Goal: Task Accomplishment & Management: Manage account settings

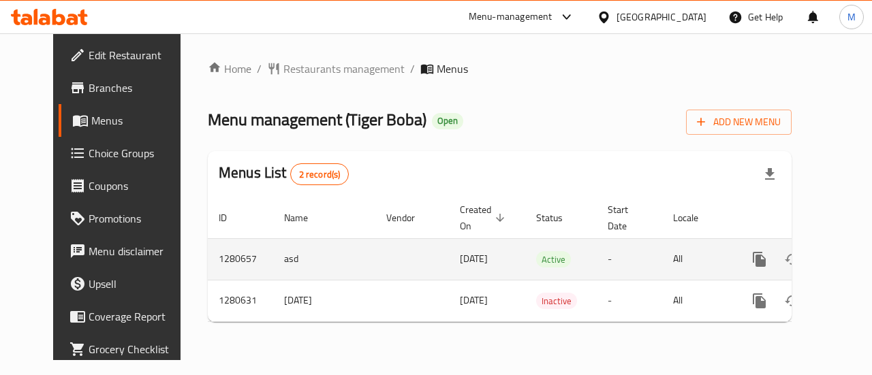
click at [841, 251] on link "enhanced table" at bounding box center [857, 259] width 33 height 33
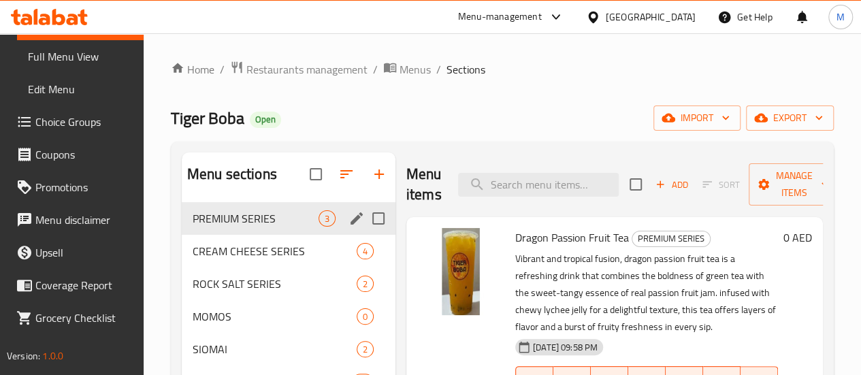
scroll to position [136, 0]
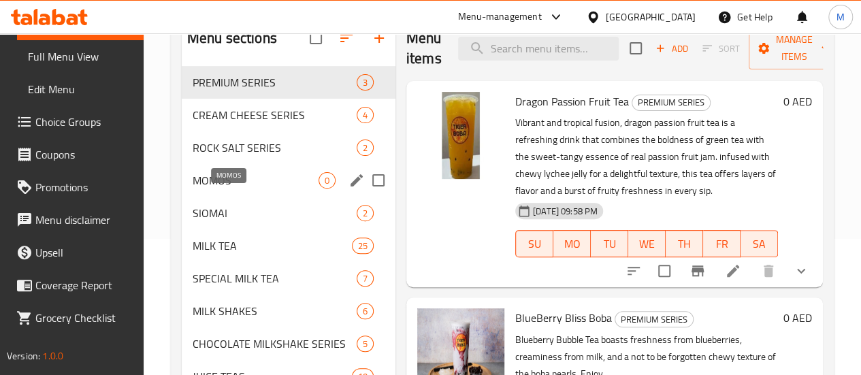
click at [215, 189] on span "MOMOS" at bounding box center [256, 180] width 126 height 16
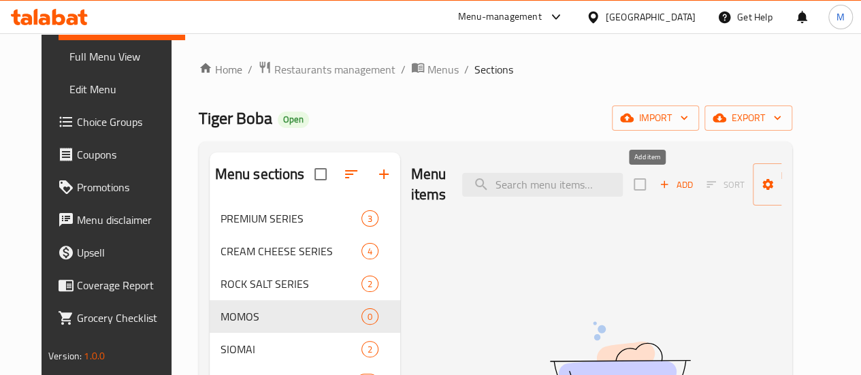
click at [658, 193] on span "Add" at bounding box center [676, 185] width 37 height 16
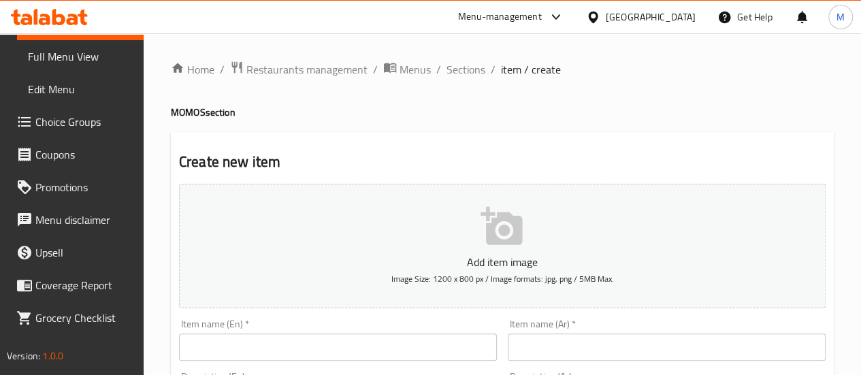
click at [808, 112] on h4 "MOMOS section" at bounding box center [502, 113] width 663 height 14
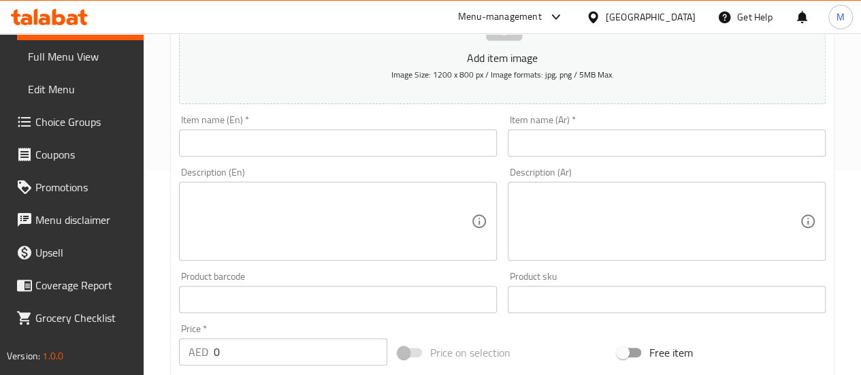
click at [271, 138] on input "text" at bounding box center [338, 142] width 318 height 27
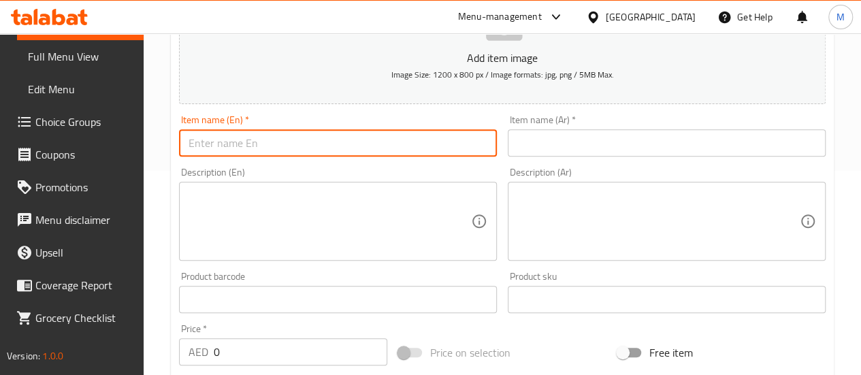
paste input "vegetable momos"
click at [259, 144] on input "vegetable momos" at bounding box center [338, 142] width 318 height 27
type input "vegetable momos"
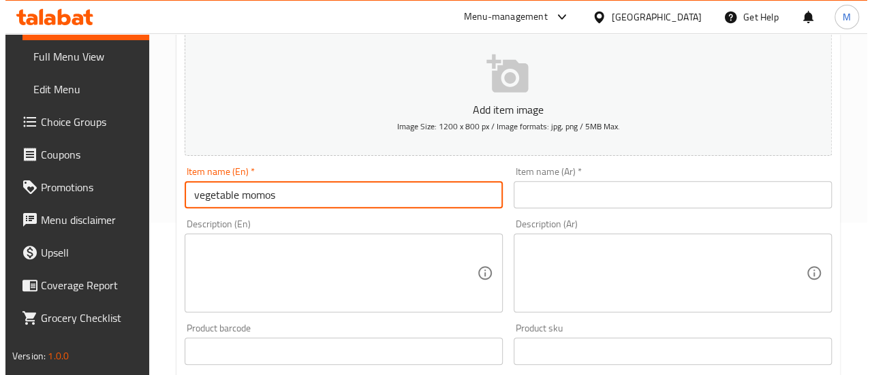
scroll to position [68, 0]
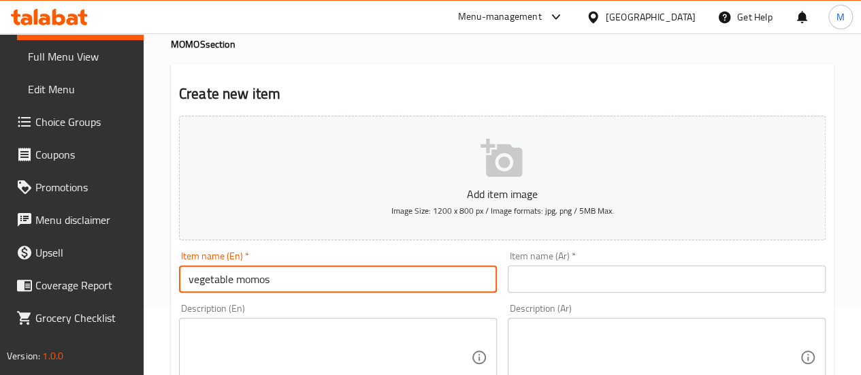
click at [509, 157] on icon "button" at bounding box center [503, 159] width 44 height 44
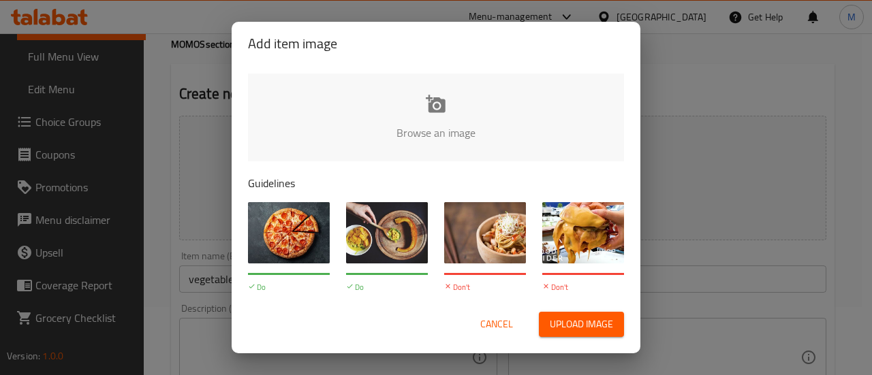
click at [594, 328] on span "Upload image" at bounding box center [581, 324] width 63 height 17
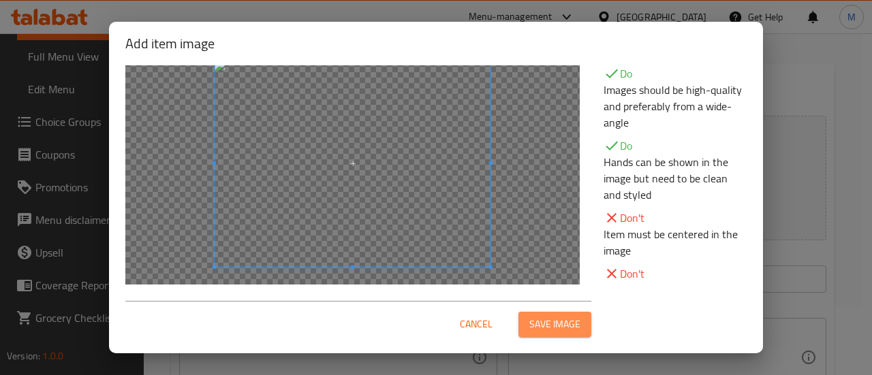
click at [561, 324] on span "Save image" at bounding box center [554, 324] width 51 height 17
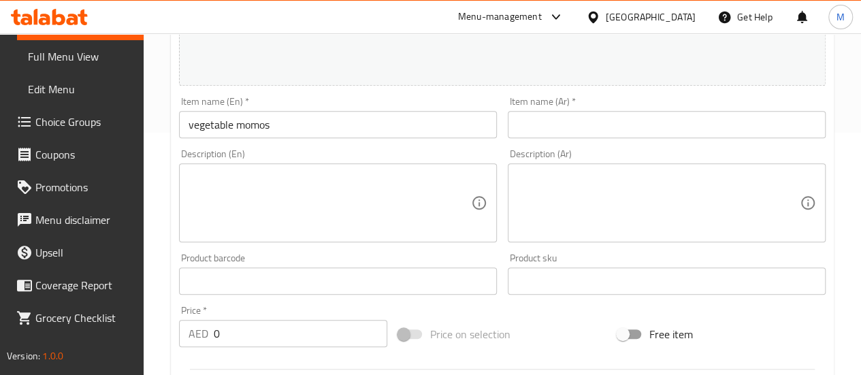
scroll to position [272, 0]
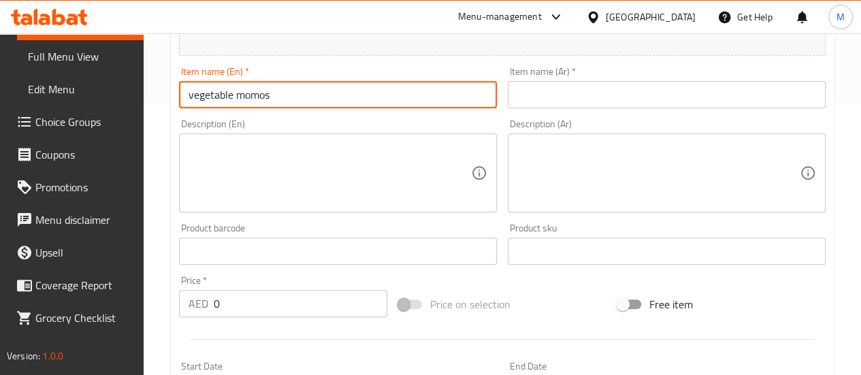
click at [572, 96] on input "text" at bounding box center [667, 94] width 318 height 27
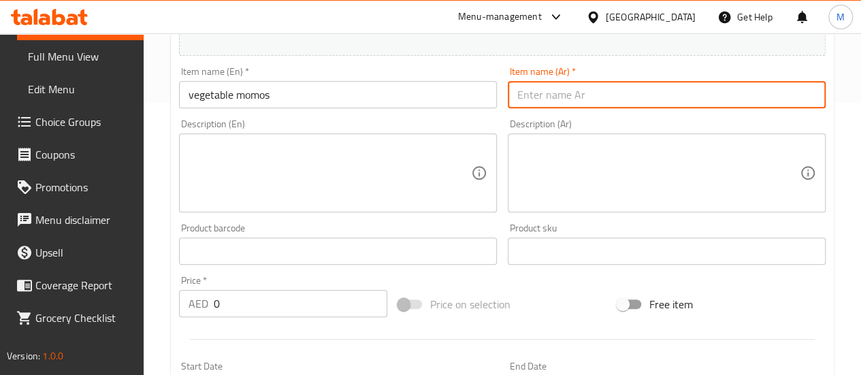
paste input "موموز بالخضار"
type input "موموز بالخضار"
click at [240, 180] on textarea at bounding box center [330, 173] width 283 height 65
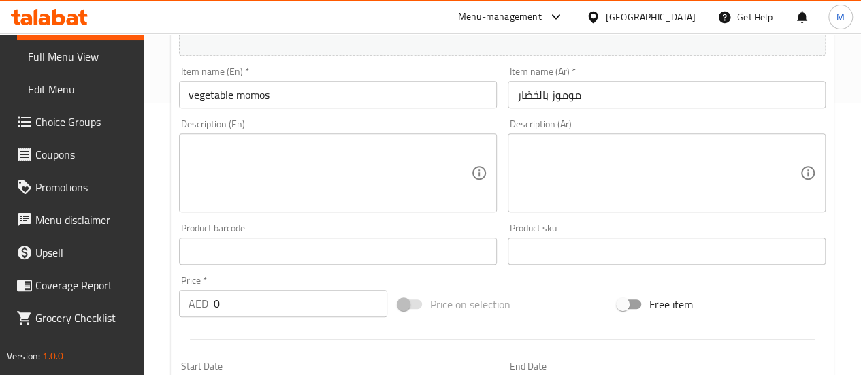
click at [478, 148] on div "Description (En)" at bounding box center [338, 172] width 318 height 79
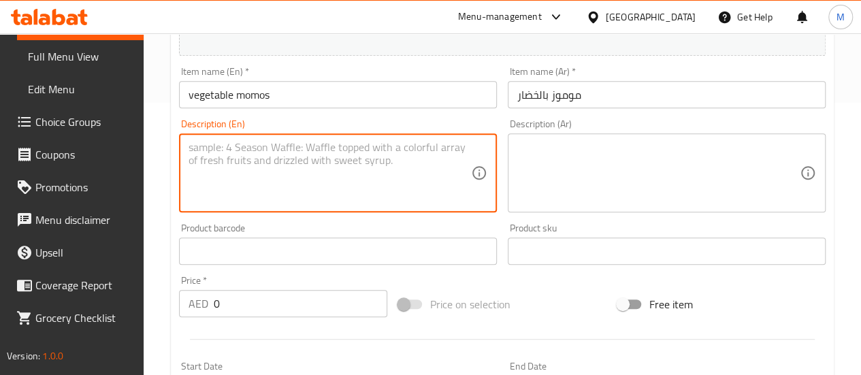
paste textarea "Soft steamed dumplings filled with a flavorful mix of fresh vegetables, herbs, …"
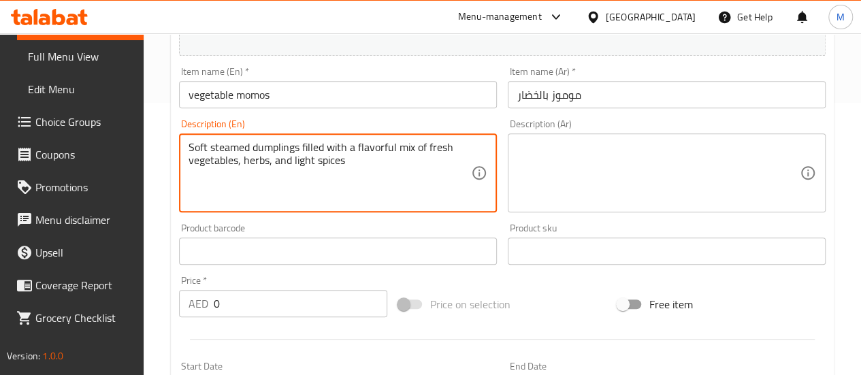
type textarea "Soft steamed dumplings filled with a flavorful mix of fresh vegetables, herbs, …"
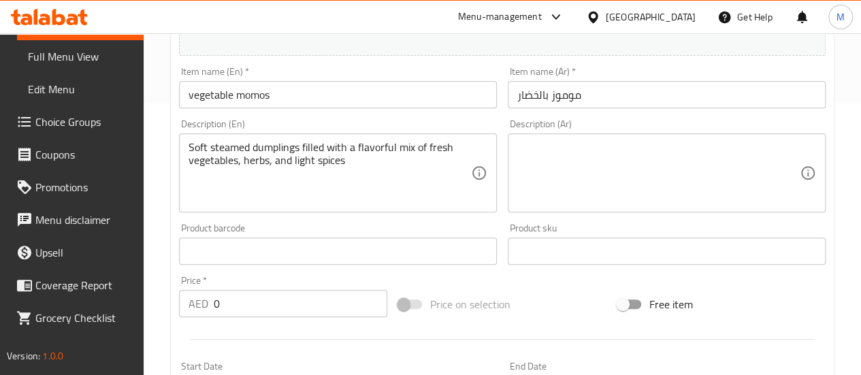
click at [593, 150] on textarea at bounding box center [659, 173] width 283 height 65
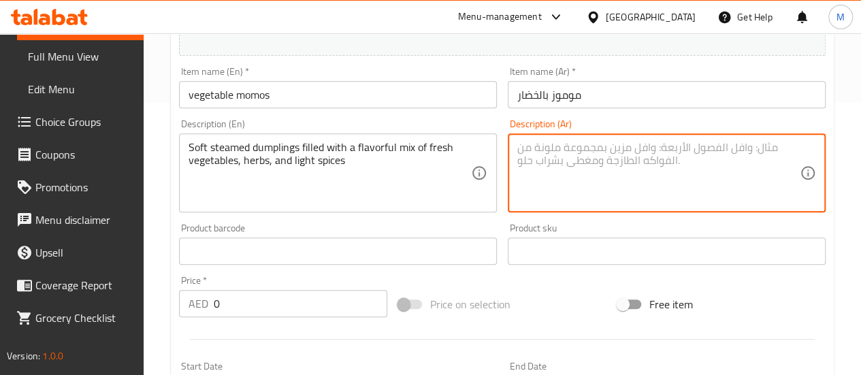
paste textarea "زلابية مطهية على البخار محشوة بمزيج لذيذ من الخضروات الطازجة والأعشاب والتوابل …"
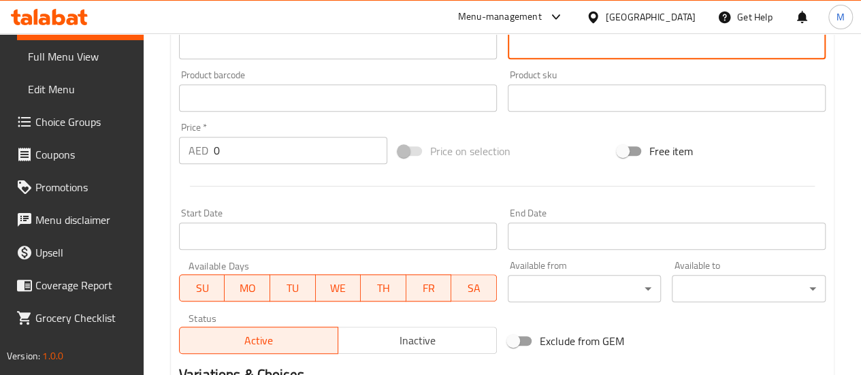
scroll to position [402, 0]
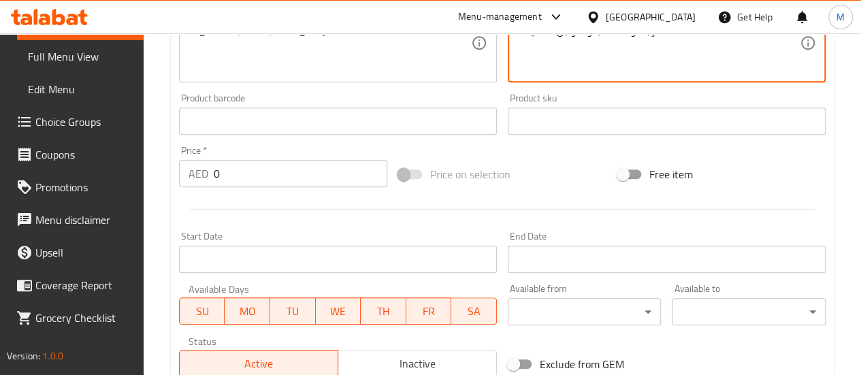
type textarea "زلابية مطهية على البخار محشوة بمزيج لذيذ من الخضروات الطازجة والأعشاب والتوابل …"
click at [404, 175] on span at bounding box center [410, 175] width 23 height 10
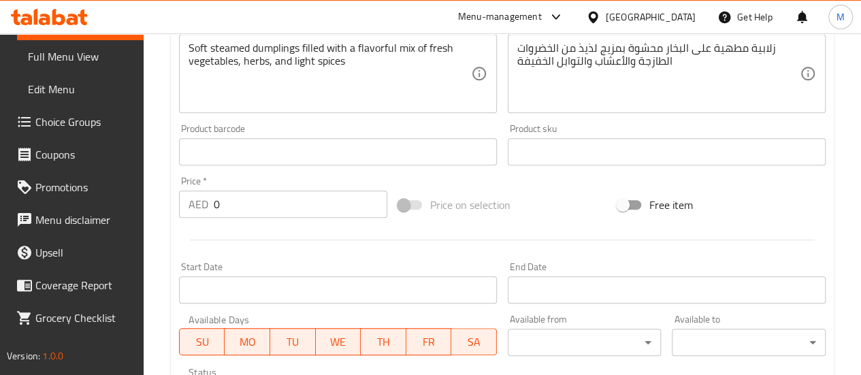
scroll to position [477, 0]
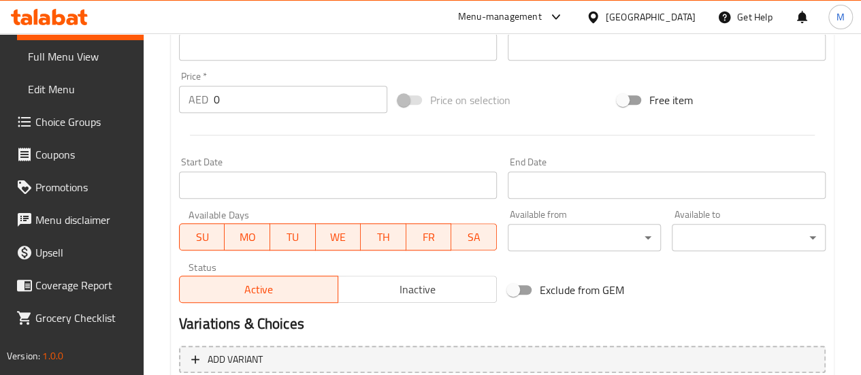
click at [407, 109] on span at bounding box center [410, 100] width 39 height 26
click at [315, 104] on input "0" at bounding box center [301, 99] width 174 height 27
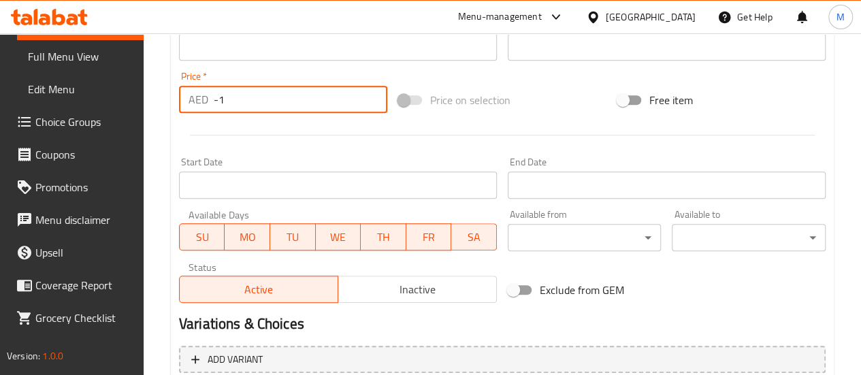
type input "-1"
click at [373, 106] on input "-1" at bounding box center [301, 99] width 174 height 27
click at [407, 97] on span at bounding box center [410, 100] width 23 height 10
drag, startPoint x: 305, startPoint y: 103, endPoint x: 218, endPoint y: 103, distance: 87.2
click at [283, 103] on input "-1" at bounding box center [301, 99] width 174 height 27
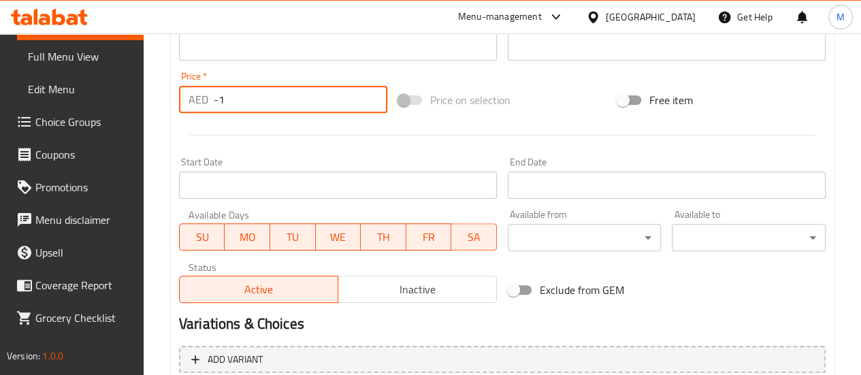
click at [211, 103] on div "AED -1 Price *" at bounding box center [283, 99] width 208 height 27
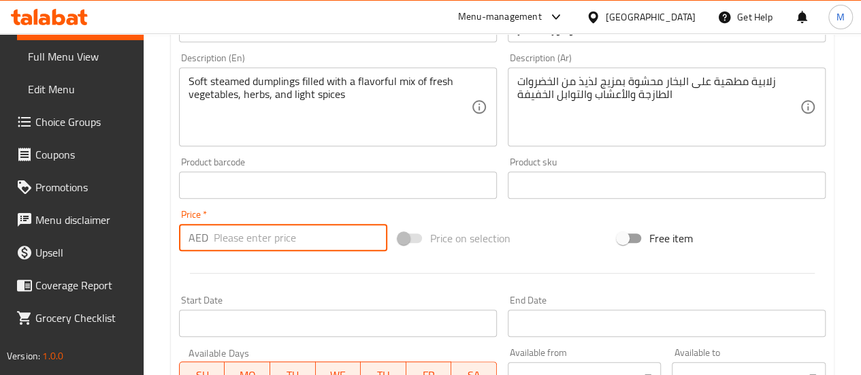
scroll to position [409, 0]
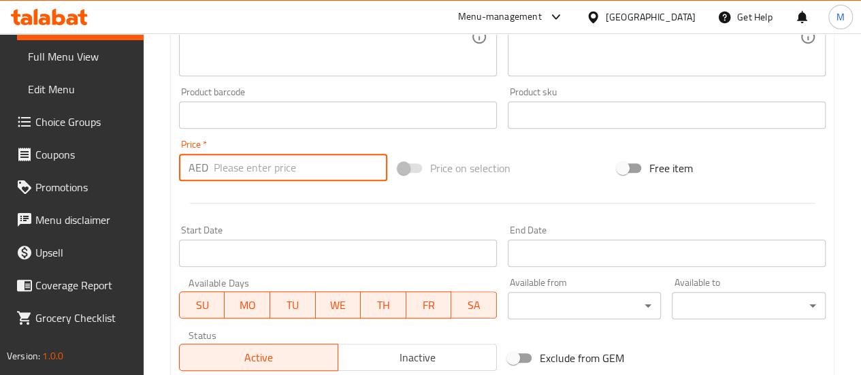
click at [400, 168] on div "Price on selection" at bounding box center [502, 168] width 219 height 37
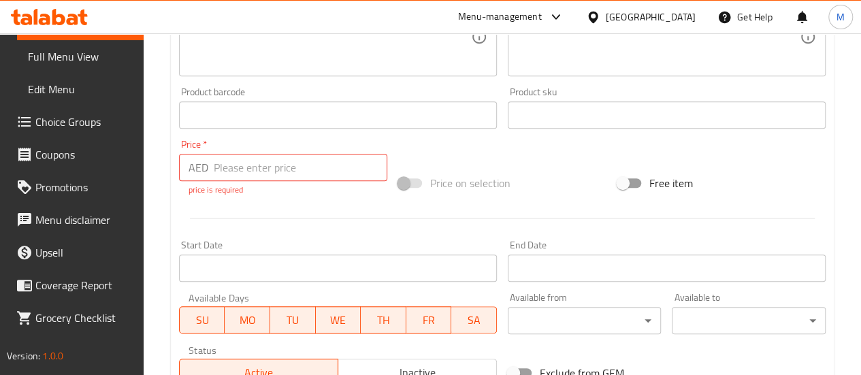
click at [401, 180] on span at bounding box center [410, 183] width 23 height 10
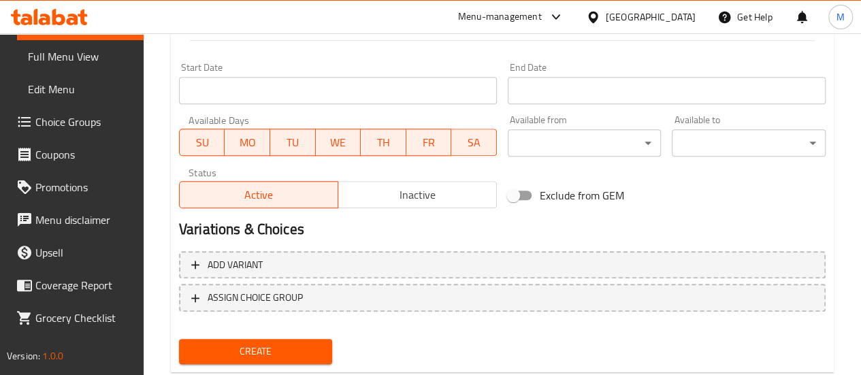
scroll to position [622, 0]
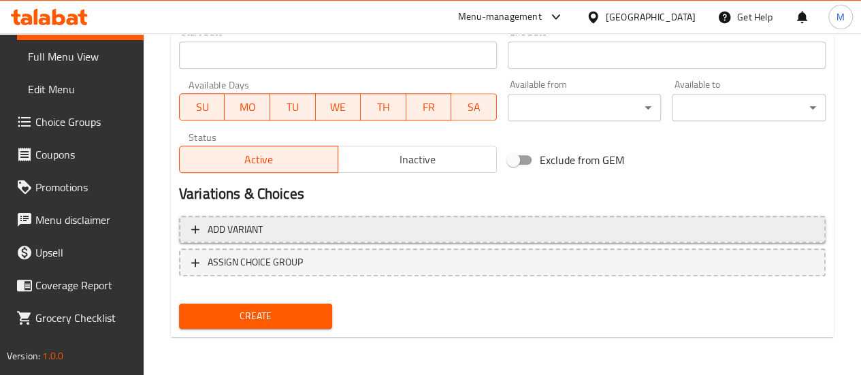
click at [297, 233] on span "Add variant" at bounding box center [502, 229] width 622 height 17
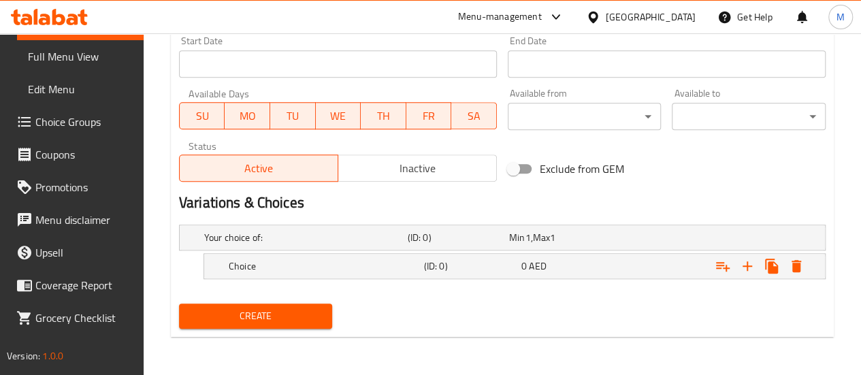
scroll to position [611, 0]
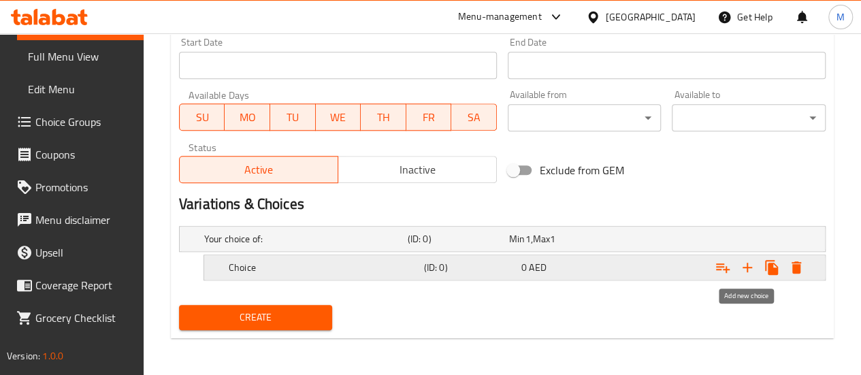
click at [745, 264] on icon "Expand" at bounding box center [748, 267] width 16 height 16
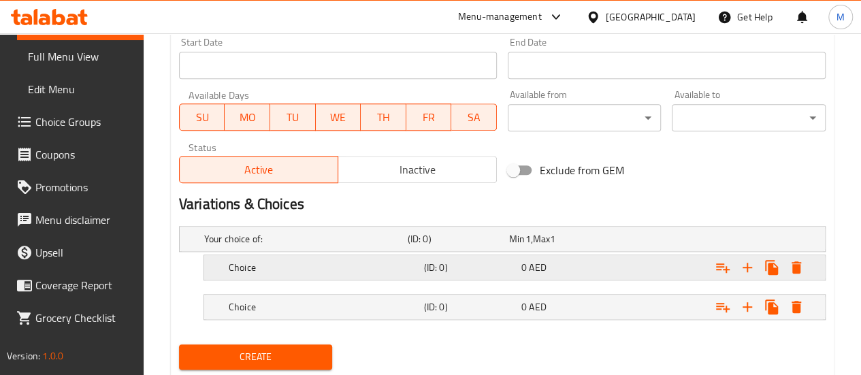
click at [238, 265] on h5 "Choice" at bounding box center [324, 268] width 190 height 14
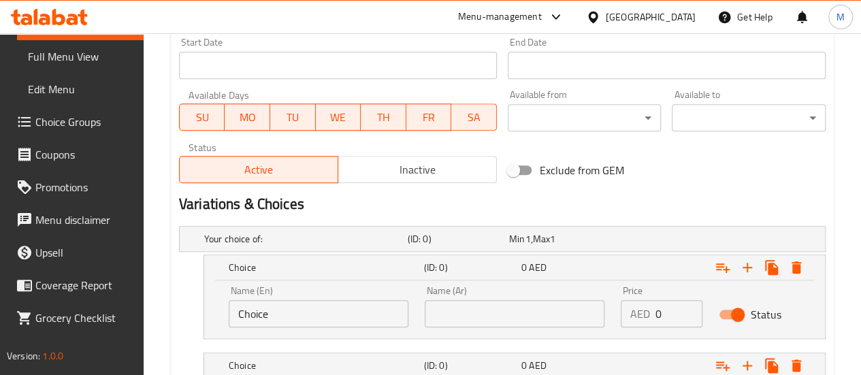
click at [367, 313] on input "Choice" at bounding box center [319, 313] width 180 height 27
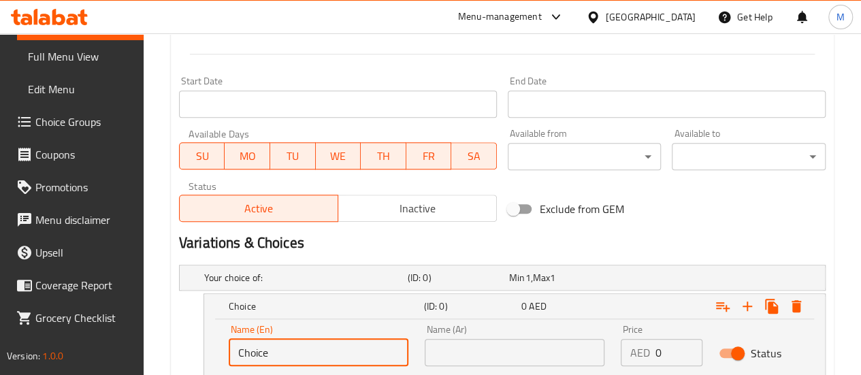
scroll to position [505, 0]
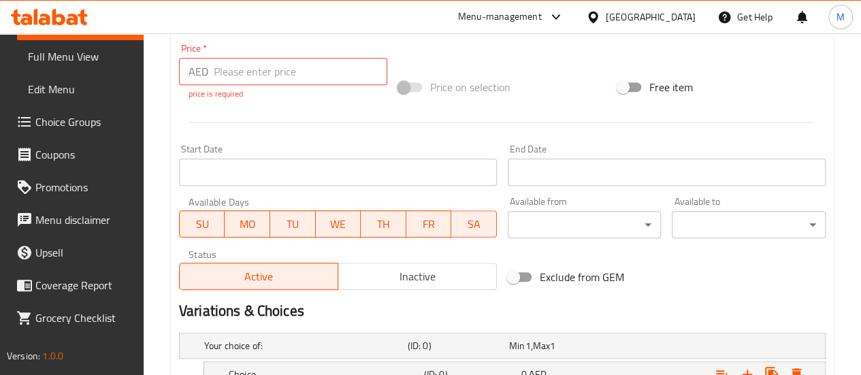
click at [153, 163] on div "Home / Restaurants management / Menus / Sections / item / create MOMOS section …" at bounding box center [503, 55] width 718 height 1053
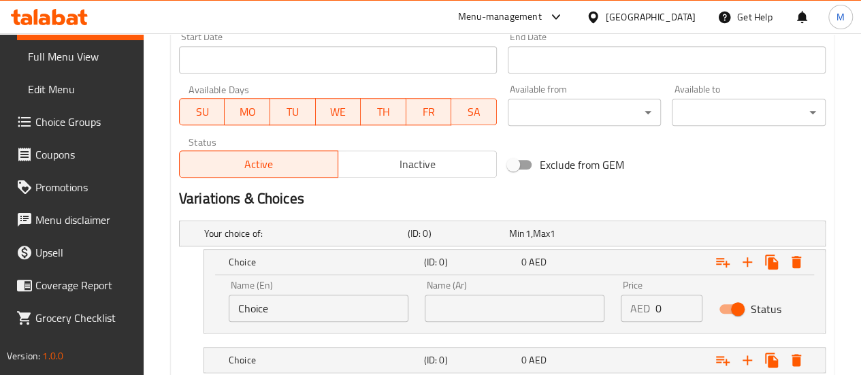
scroll to position [709, 0]
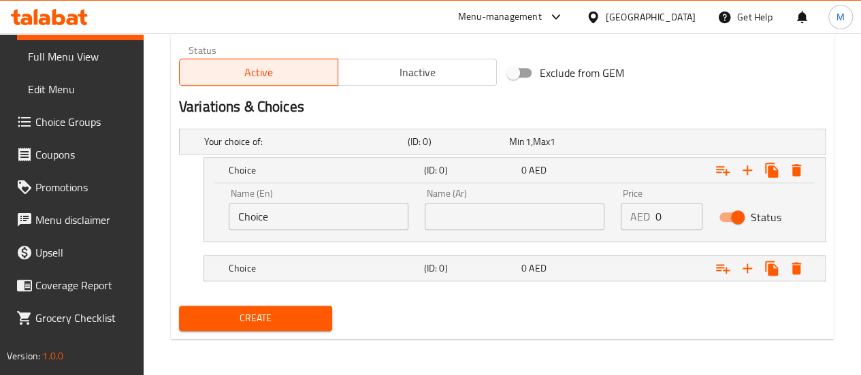
click at [289, 217] on input "Choice" at bounding box center [319, 216] width 180 height 27
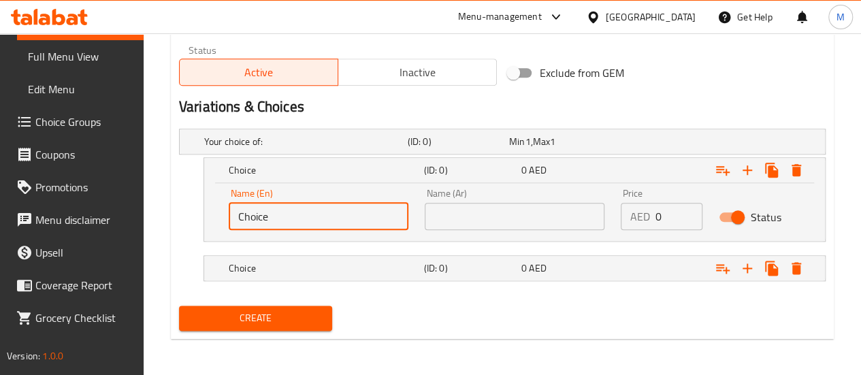
drag, startPoint x: 285, startPoint y: 217, endPoint x: 207, endPoint y: 215, distance: 77.7
click at [207, 215] on div "Name (En) Choice Name (En) Name (Ar) Name (Ar) Price AED 0 Price Status" at bounding box center [514, 212] width 621 height 58
type input "3 pieces"
click at [477, 212] on input "text" at bounding box center [515, 216] width 180 height 27
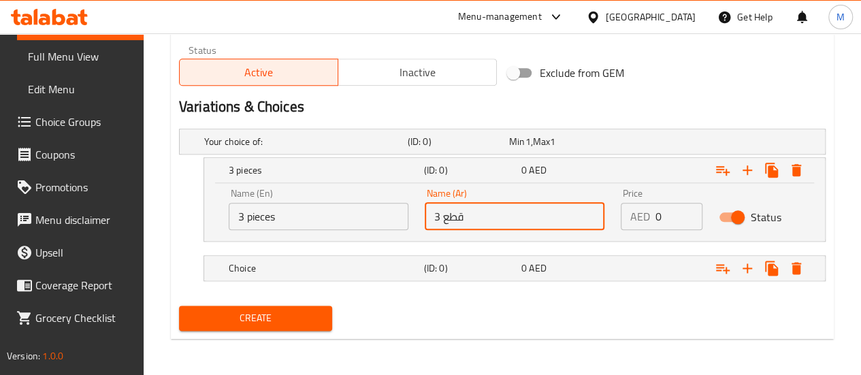
type input "3 قطع"
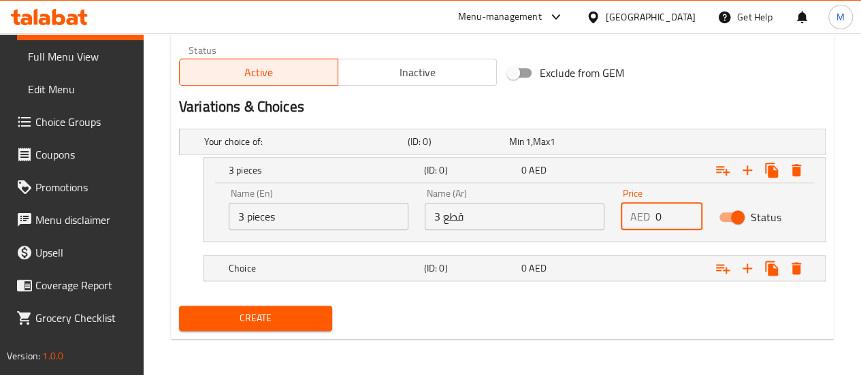
drag, startPoint x: 656, startPoint y: 217, endPoint x: 673, endPoint y: 217, distance: 16.3
click at [673, 217] on input "0" at bounding box center [679, 216] width 47 height 27
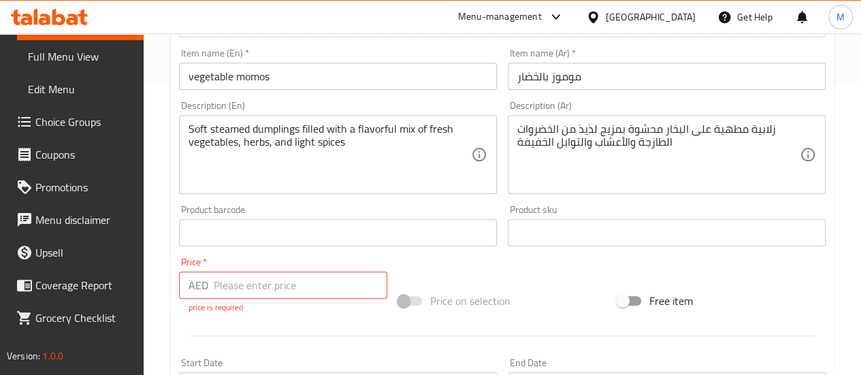
scroll to position [340, 0]
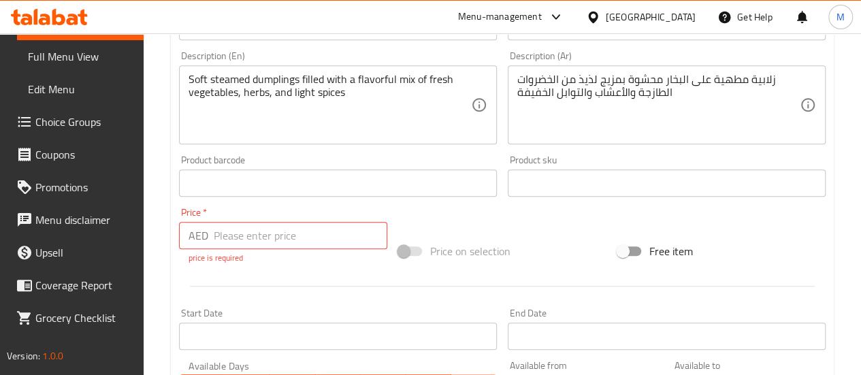
type input "15"
click at [477, 218] on div "Change Image Size: 1200 x 800 px / Image formats: jpg, png / 5MB Max. Item name…" at bounding box center [503, 149] width 658 height 622
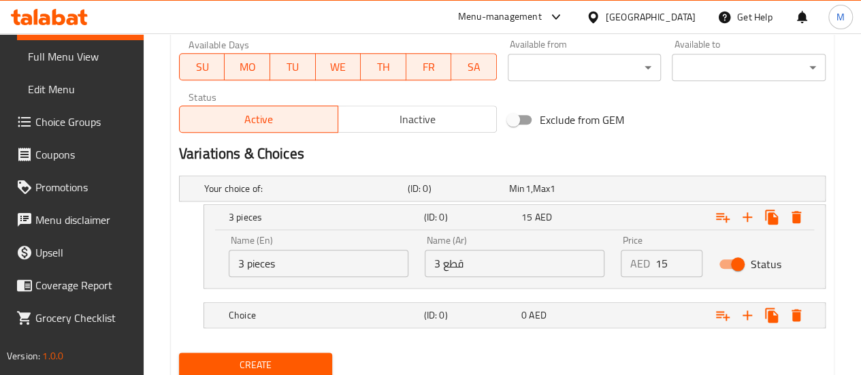
scroll to position [709, 0]
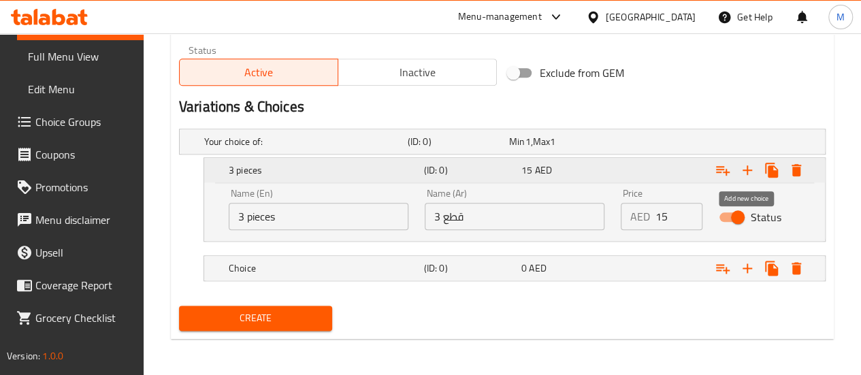
click at [748, 167] on icon "Expand" at bounding box center [748, 170] width 16 height 16
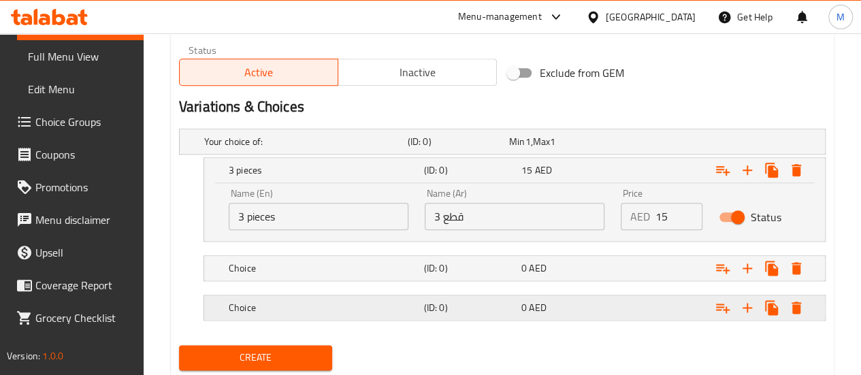
click at [797, 304] on icon "Expand" at bounding box center [797, 308] width 10 height 12
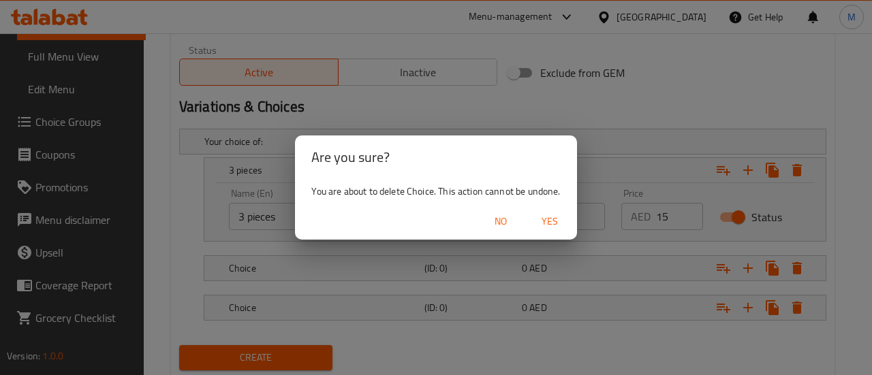
click at [545, 216] on span "Yes" at bounding box center [549, 221] width 33 height 17
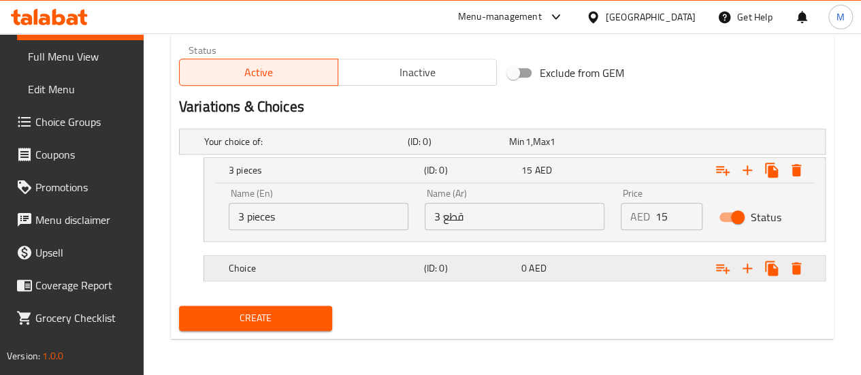
click at [249, 269] on h5 "Choice" at bounding box center [324, 268] width 190 height 14
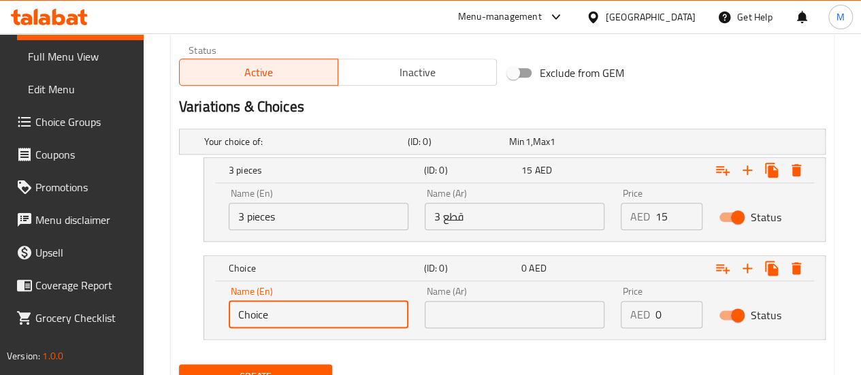
click at [280, 308] on input "Choice" at bounding box center [319, 314] width 180 height 27
click at [265, 215] on input "3 pieces" at bounding box center [319, 216] width 180 height 27
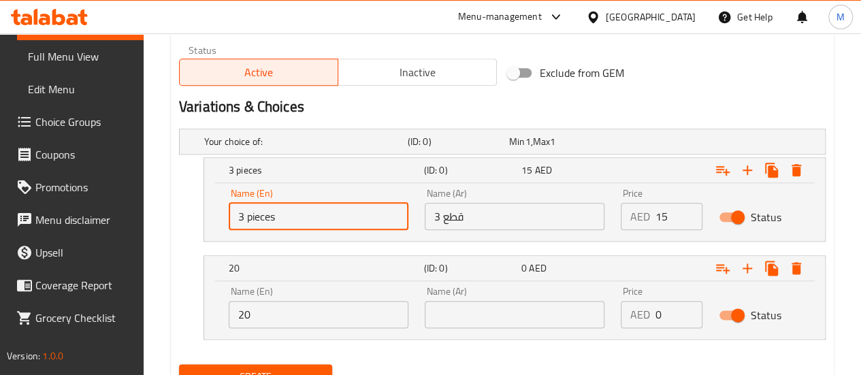
click at [265, 215] on input "3 pieces" at bounding box center [319, 216] width 180 height 27
click at [285, 306] on input "20" at bounding box center [319, 314] width 180 height 27
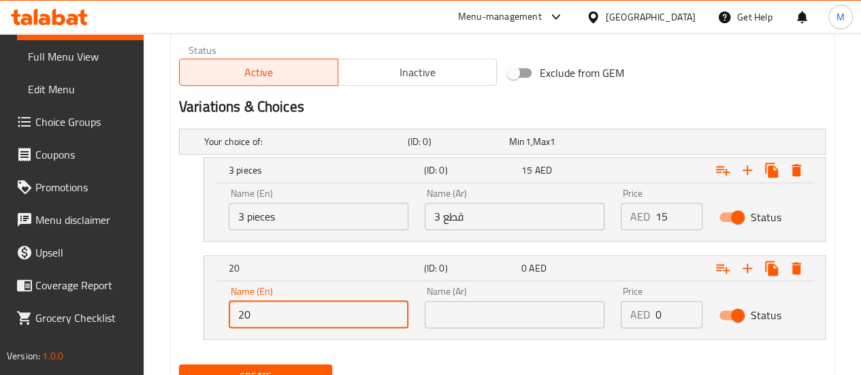
paste input "pieces"
type input "20 pieces"
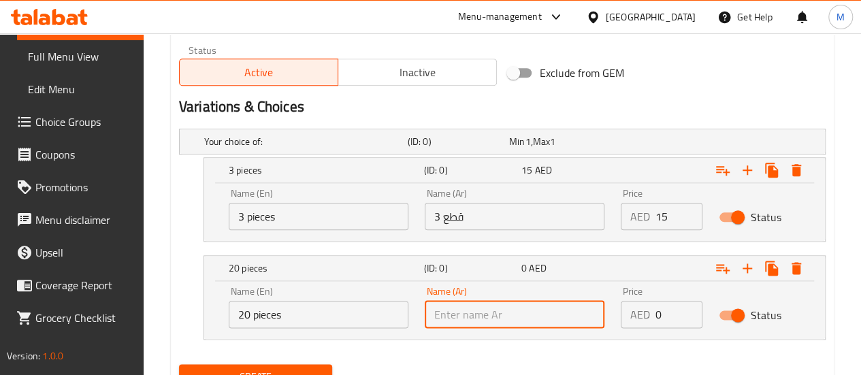
click at [553, 307] on input "text" at bounding box center [515, 314] width 180 height 27
type input "20 قطعه"
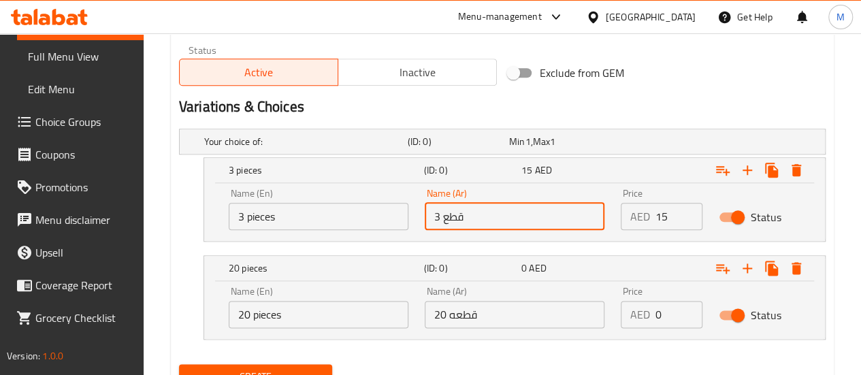
click at [446, 219] on input "3 قطع" at bounding box center [515, 216] width 180 height 27
click at [444, 217] on input "3 قطع" at bounding box center [515, 216] width 180 height 27
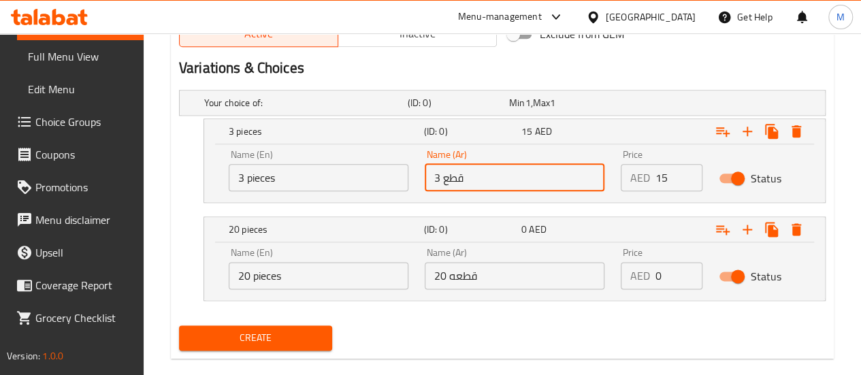
scroll to position [767, 0]
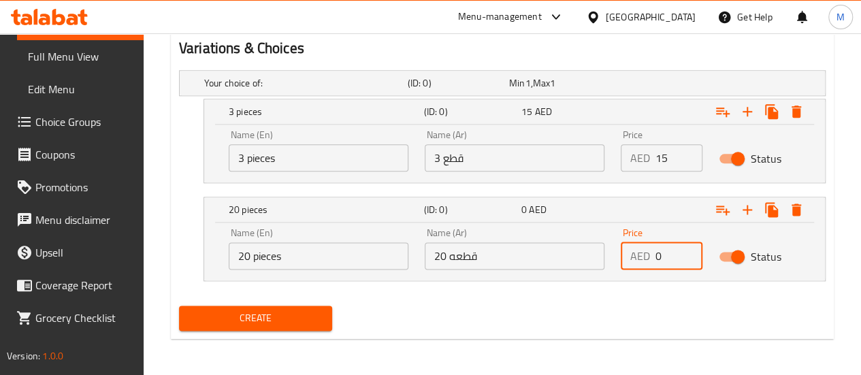
drag, startPoint x: 658, startPoint y: 254, endPoint x: 665, endPoint y: 255, distance: 6.8
click at [665, 255] on input "0" at bounding box center [679, 255] width 47 height 27
type input "20"
click at [629, 326] on div "Create" at bounding box center [503, 318] width 658 height 36
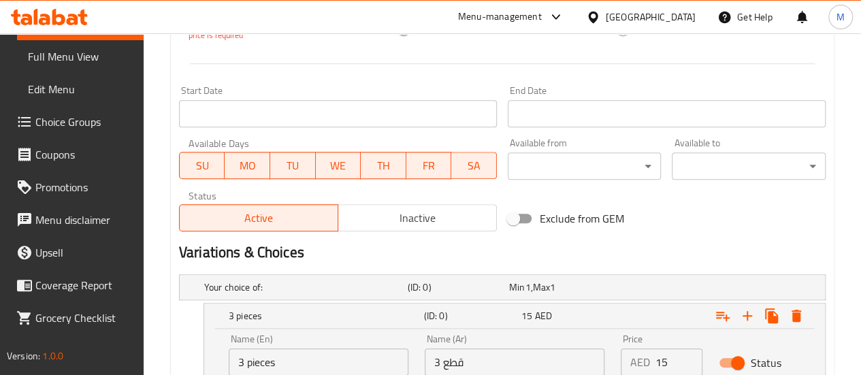
scroll to position [359, 0]
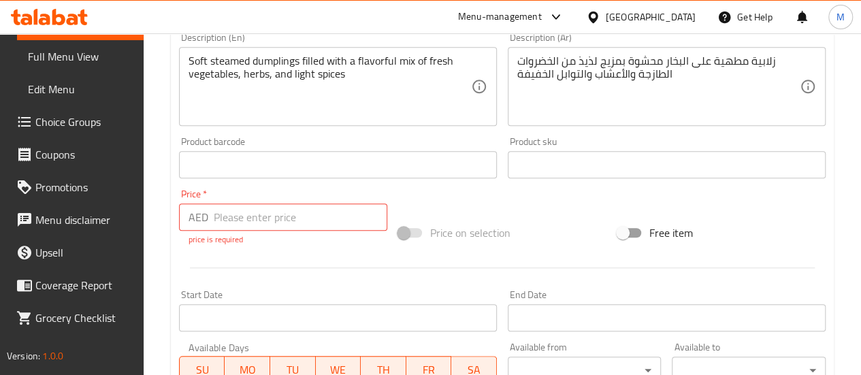
click at [411, 232] on span at bounding box center [410, 233] width 23 height 10
click at [309, 219] on input "number" at bounding box center [301, 217] width 174 height 27
click at [294, 272] on div at bounding box center [503, 267] width 658 height 33
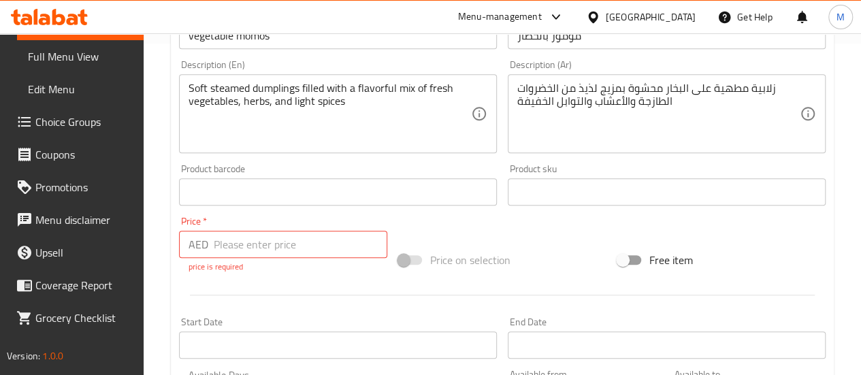
scroll to position [409, 0]
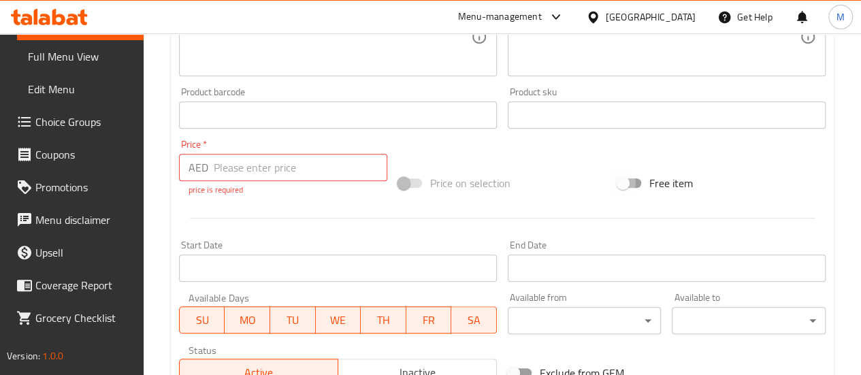
click at [634, 182] on input "Free item" at bounding box center [623, 183] width 78 height 26
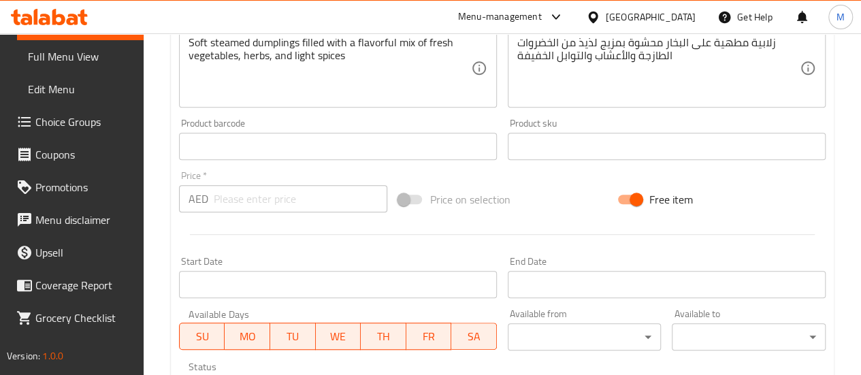
scroll to position [276, 0]
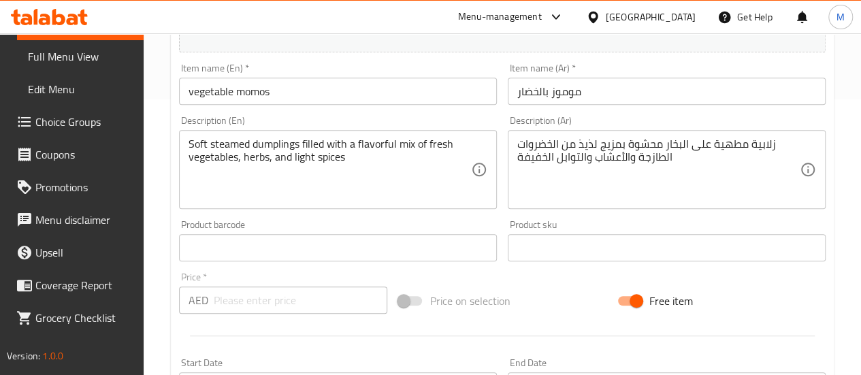
click at [629, 298] on input "Free item" at bounding box center [637, 301] width 78 height 26
click at [417, 306] on span at bounding box center [410, 301] width 39 height 26
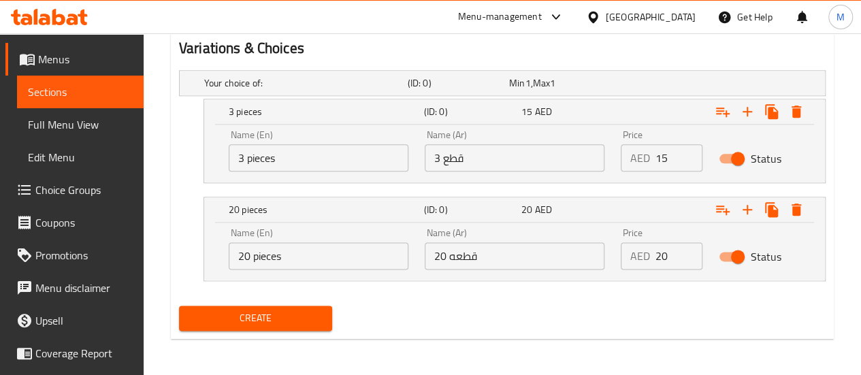
click at [302, 313] on span "Create" at bounding box center [256, 318] width 132 height 17
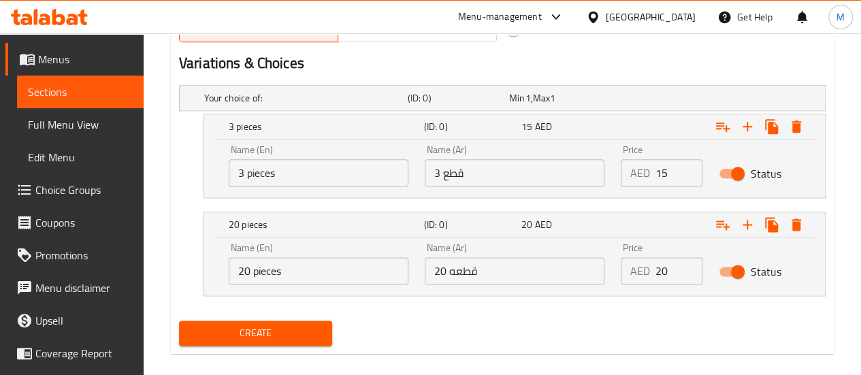
scroll to position [388, 0]
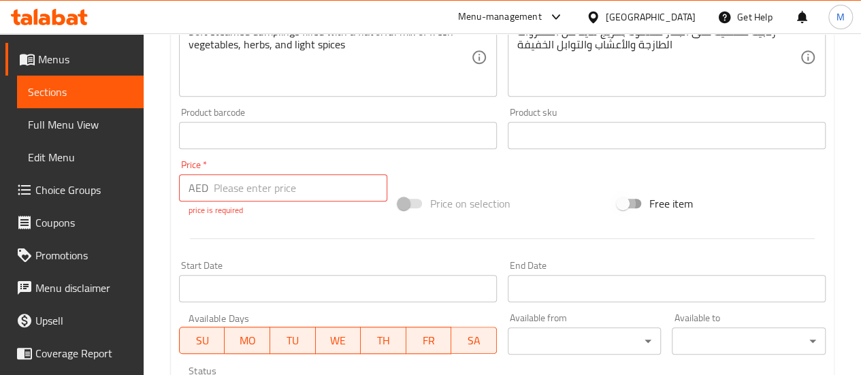
click at [631, 206] on input "Free item" at bounding box center [623, 204] width 78 height 26
checkbox input "true"
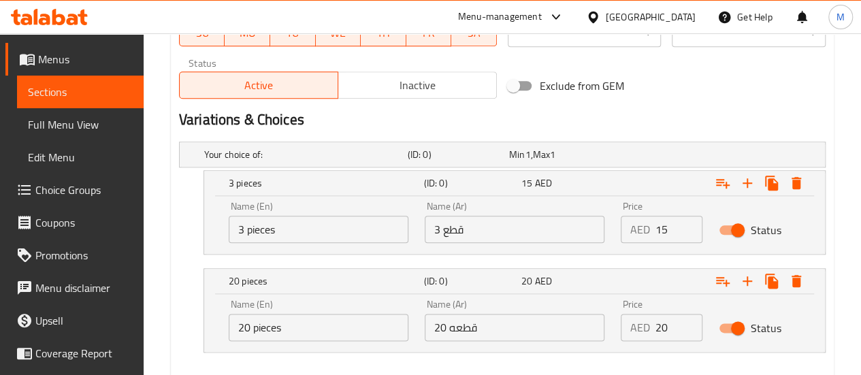
scroll to position [752, 0]
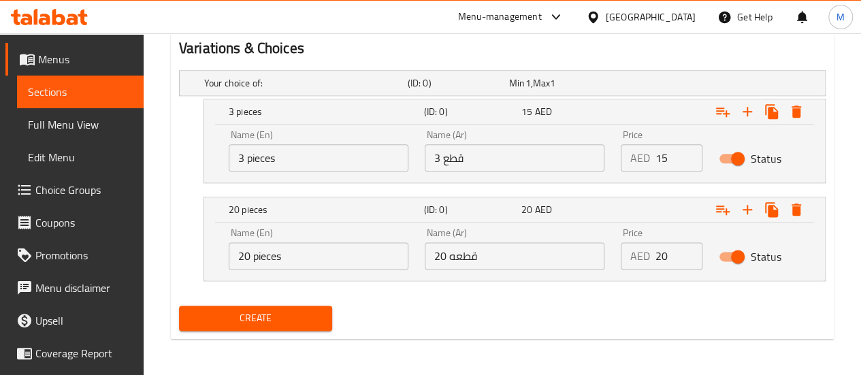
click at [291, 313] on span "Create" at bounding box center [256, 318] width 132 height 17
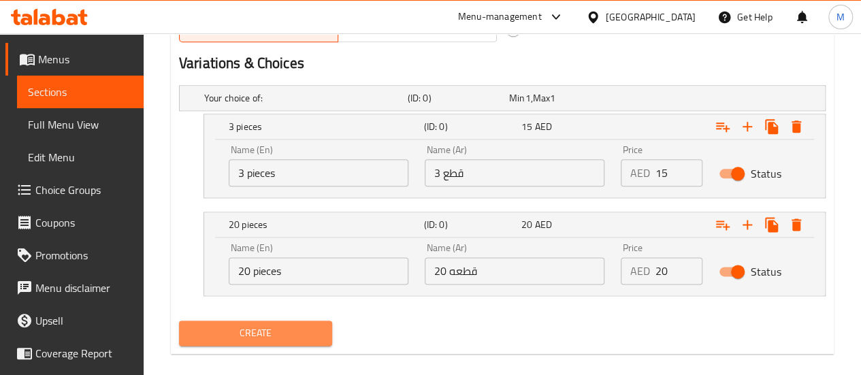
click at [251, 325] on span "Create" at bounding box center [256, 333] width 132 height 17
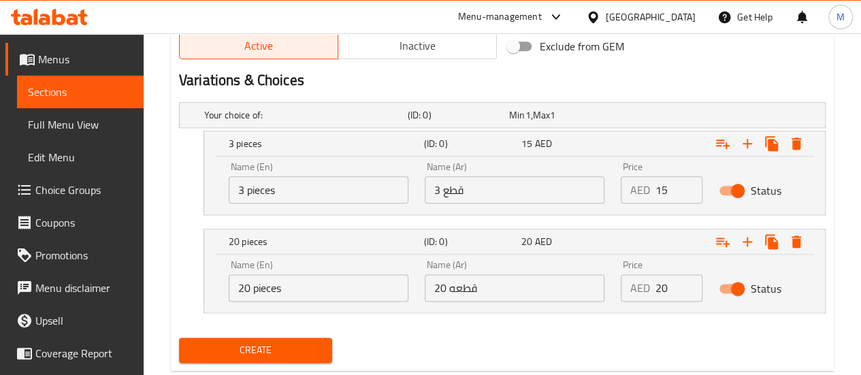
scroll to position [767, 0]
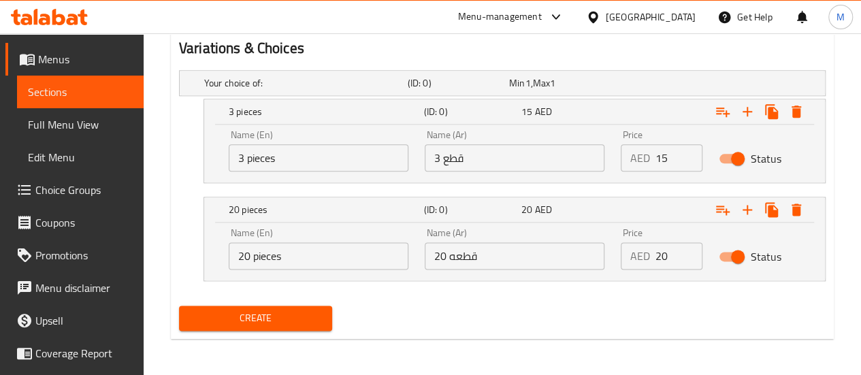
click at [256, 310] on span "Create" at bounding box center [256, 318] width 132 height 17
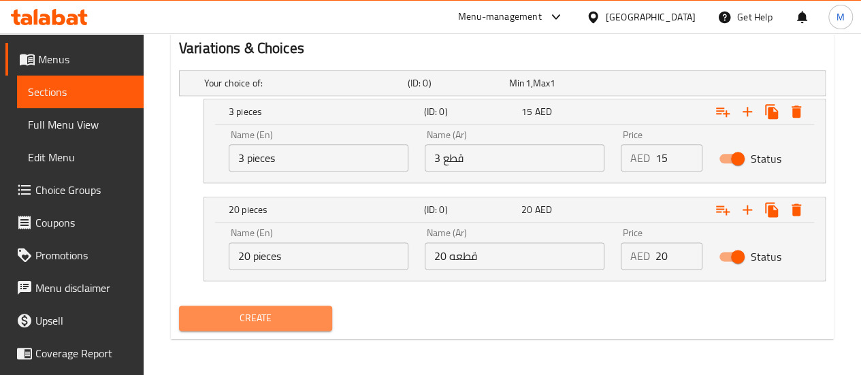
click at [256, 310] on span "Create" at bounding box center [256, 318] width 132 height 17
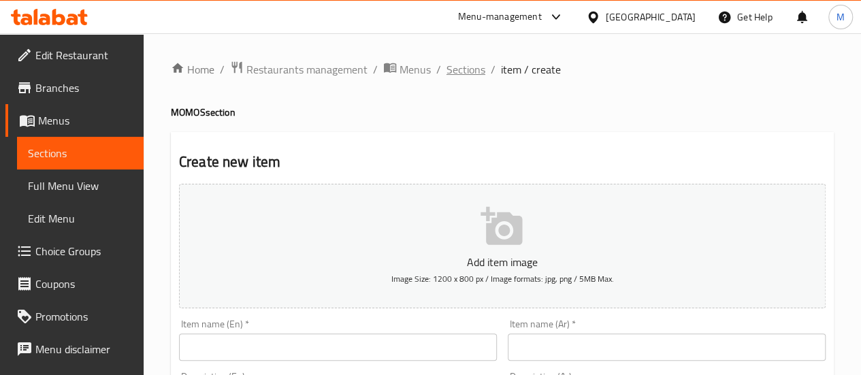
click at [458, 66] on span "Sections" at bounding box center [466, 69] width 39 height 16
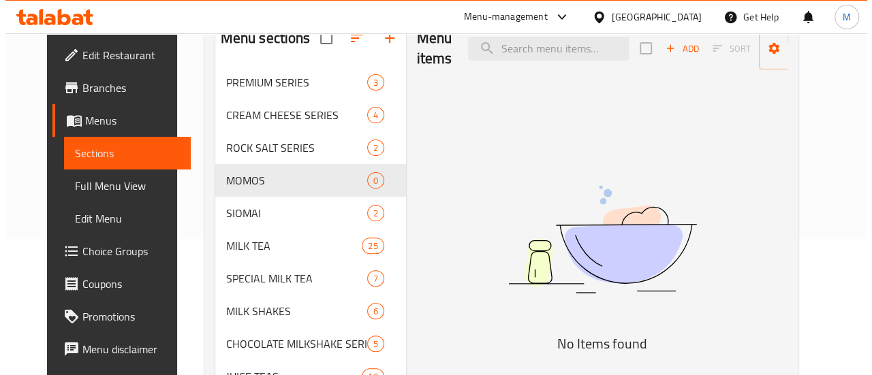
scroll to position [68, 0]
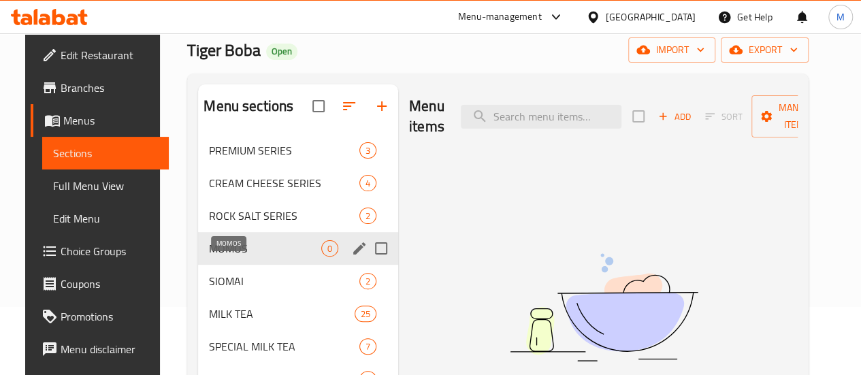
click at [236, 257] on span "MOMOS" at bounding box center [265, 248] width 112 height 16
click at [367, 263] on input "Menu sections" at bounding box center [381, 248] width 29 height 29
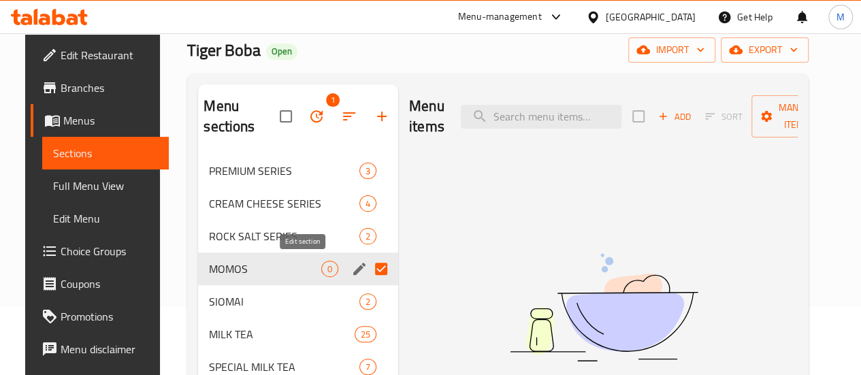
click at [367, 269] on input "Menu sections" at bounding box center [381, 269] width 29 height 29
checkbox input "false"
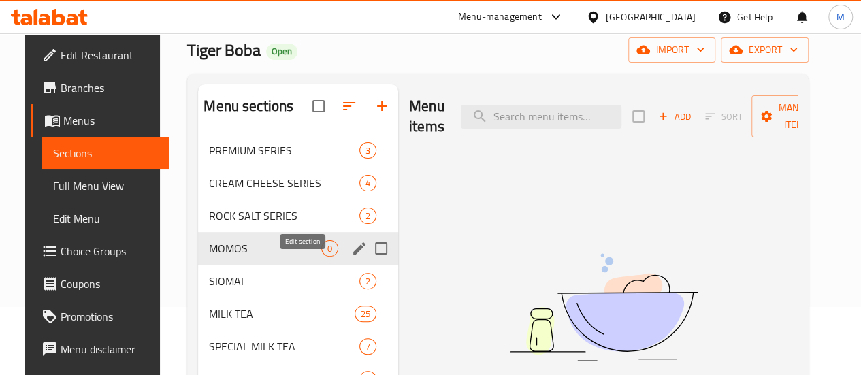
click at [351, 257] on icon "edit" at bounding box center [359, 248] width 16 height 16
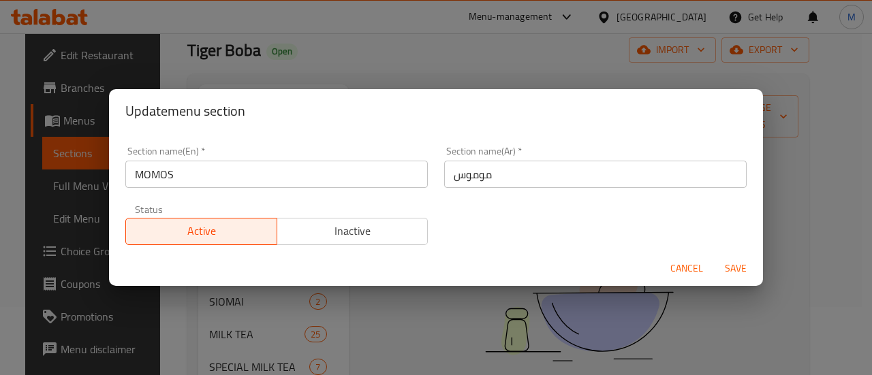
click at [744, 269] on span "Save" at bounding box center [735, 268] width 33 height 17
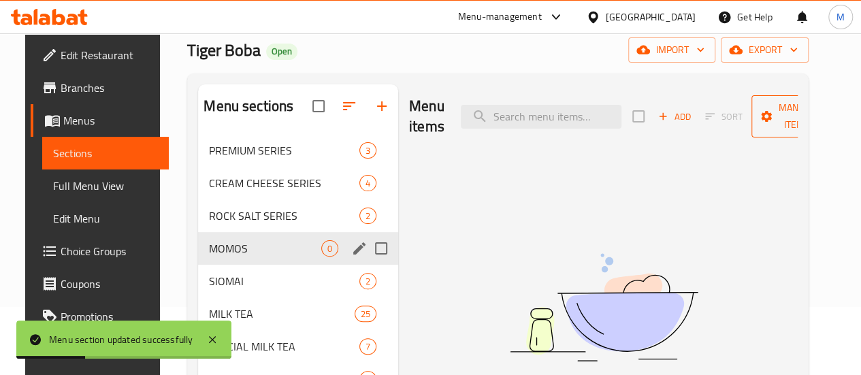
click at [821, 110] on icon "button" at bounding box center [828, 117] width 14 height 14
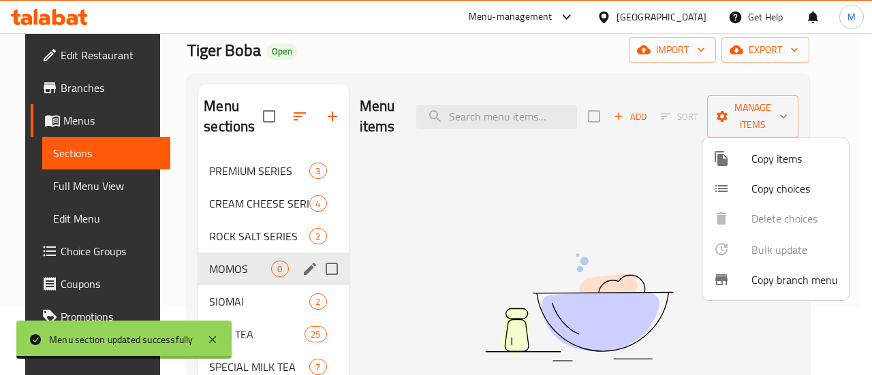
click at [774, 185] on span "Copy choices" at bounding box center [794, 188] width 86 height 16
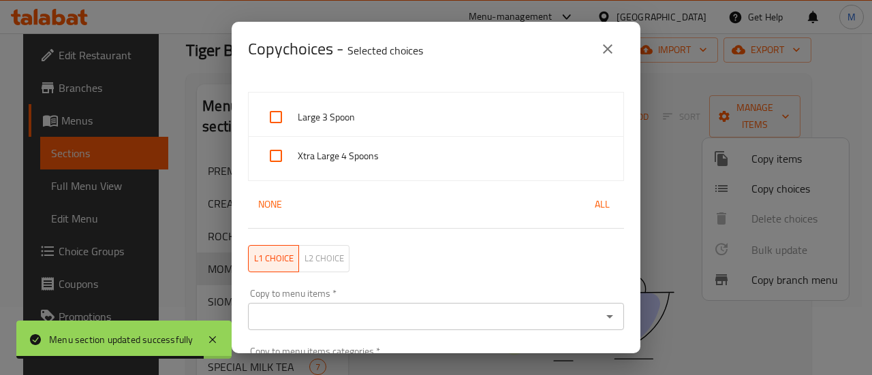
scroll to position [0, 0]
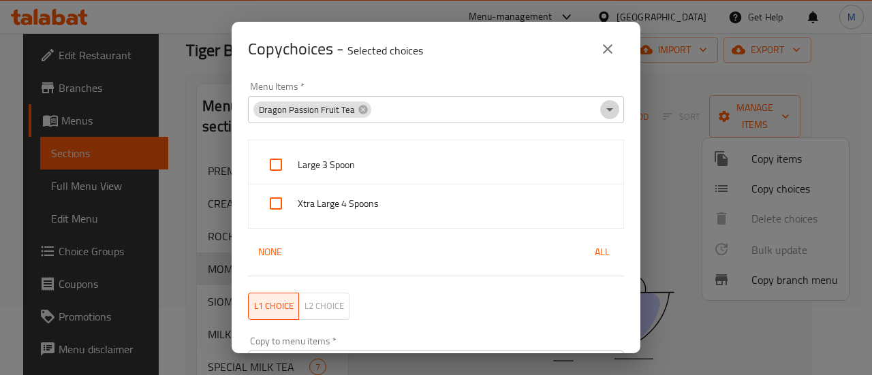
click at [601, 110] on icon "Open" at bounding box center [609, 109] width 16 height 16
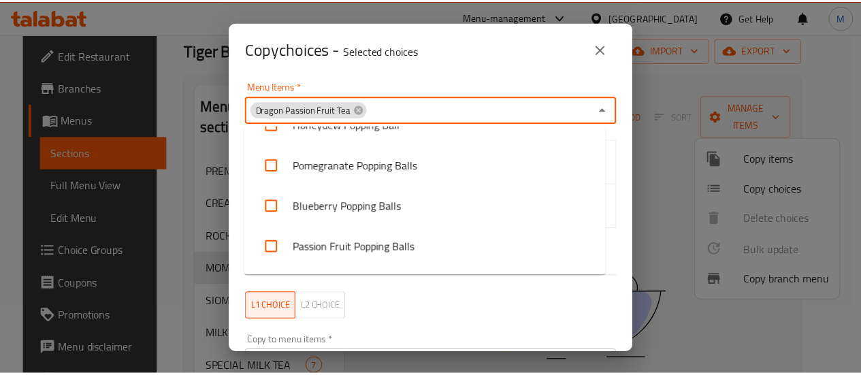
scroll to position [3405, 0]
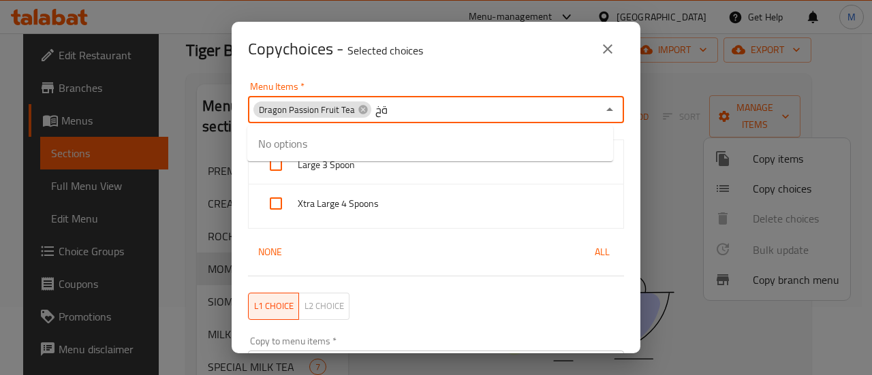
type input "ة"
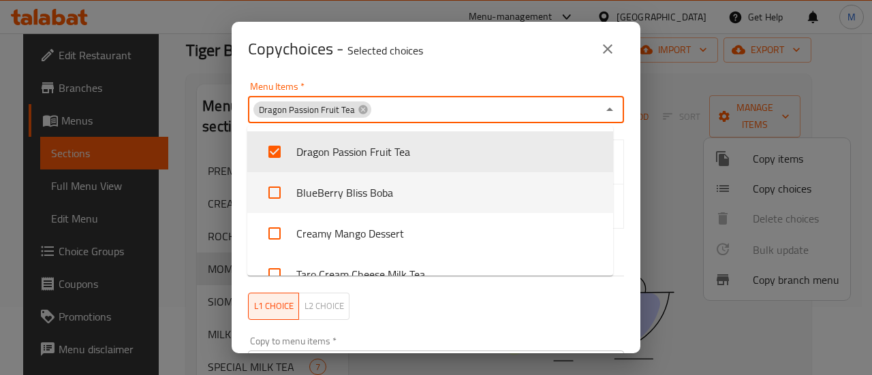
type input "m"
checkbox input "false"
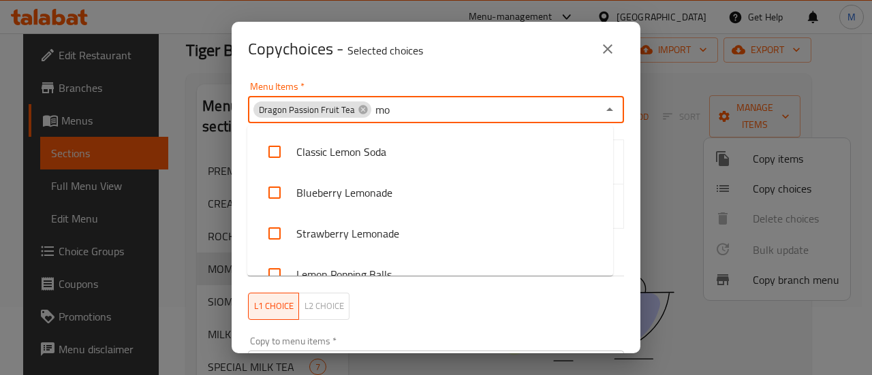
type input "m"
checkbox input "true"
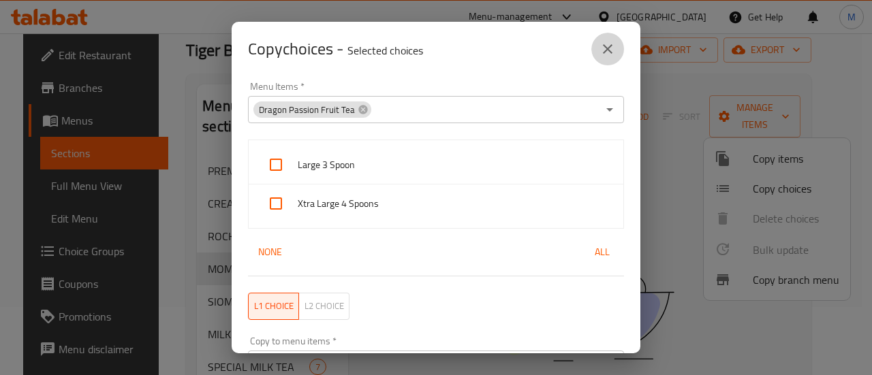
click at [609, 51] on icon "close" at bounding box center [607, 49] width 16 height 16
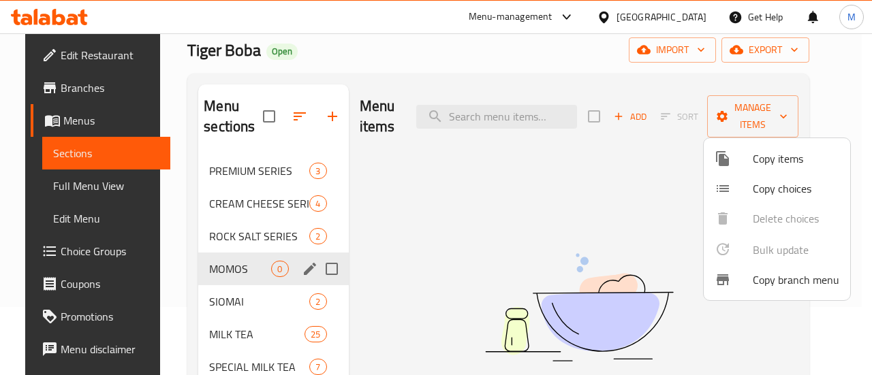
click at [641, 114] on div at bounding box center [436, 187] width 872 height 375
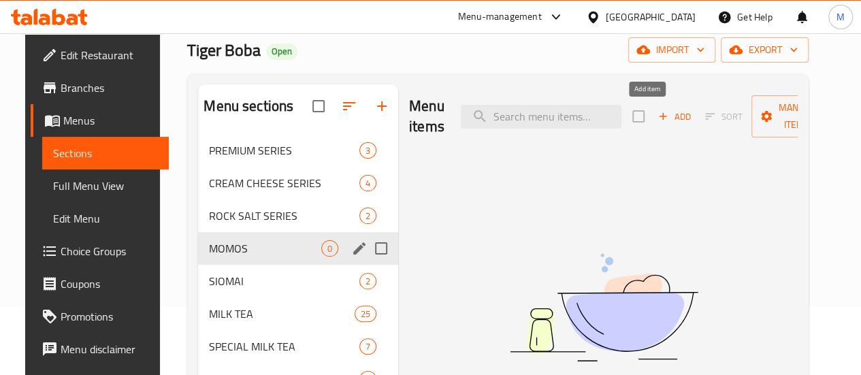
click at [657, 114] on icon "button" at bounding box center [663, 116] width 12 height 12
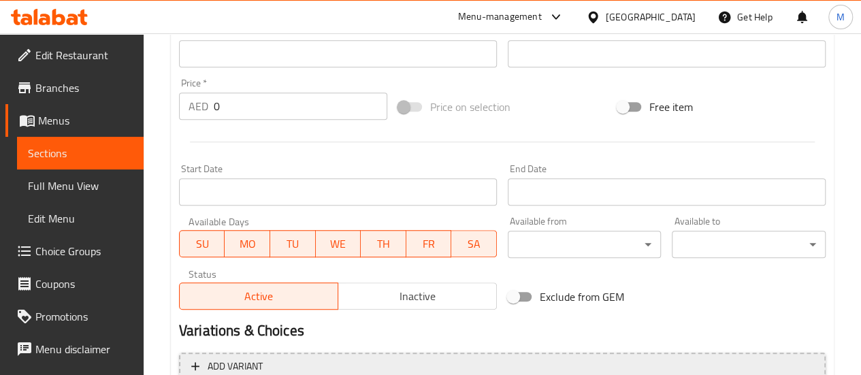
scroll to position [518, 0]
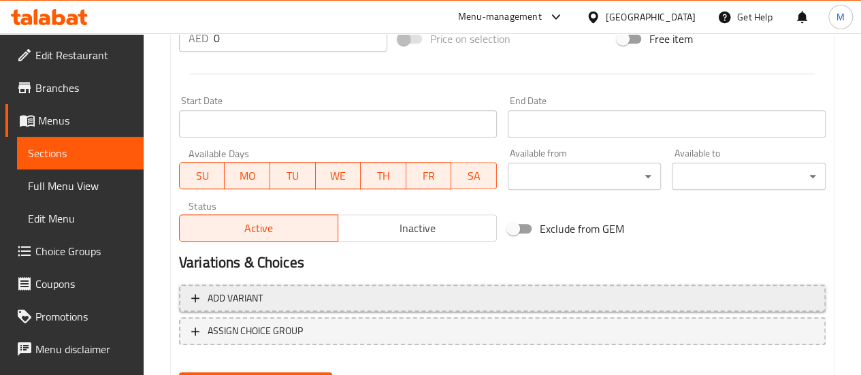
click at [244, 298] on span "Add variant" at bounding box center [235, 298] width 55 height 17
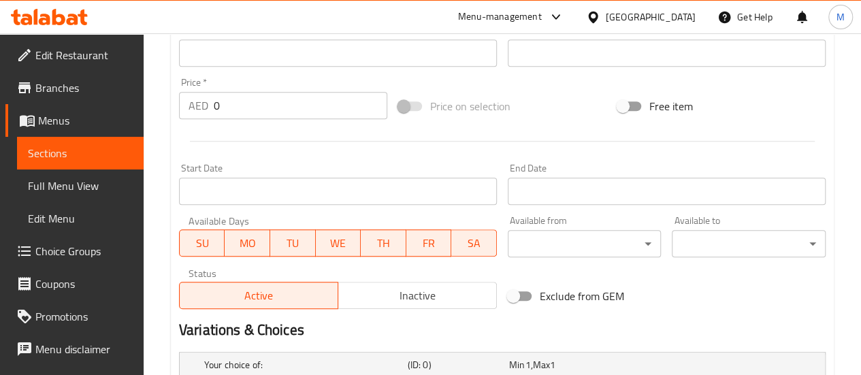
scroll to position [372, 0]
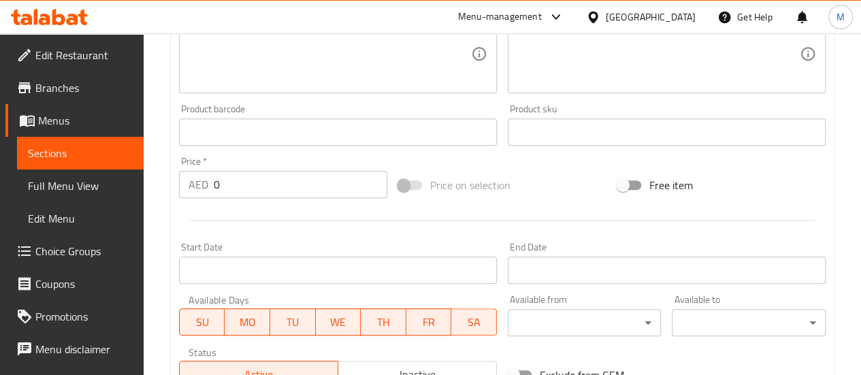
click at [252, 191] on input "0" at bounding box center [301, 184] width 174 height 27
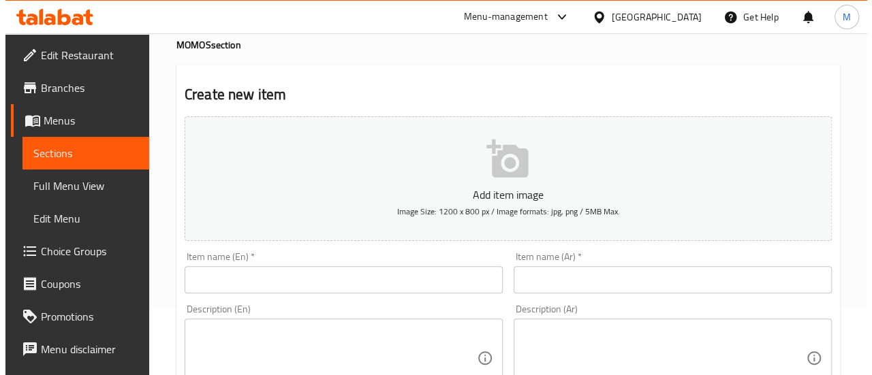
scroll to position [0, 0]
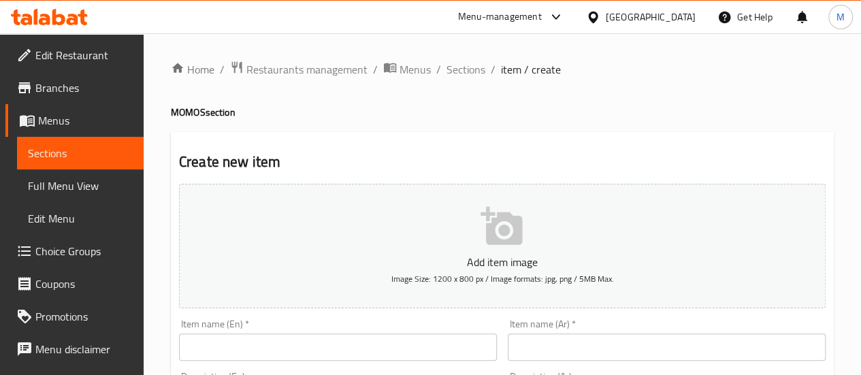
click at [471, 221] on button "Add item image Image Size: 1200 x 800 px / Image formats: jpg, png / 5MB Max." at bounding box center [502, 246] width 647 height 125
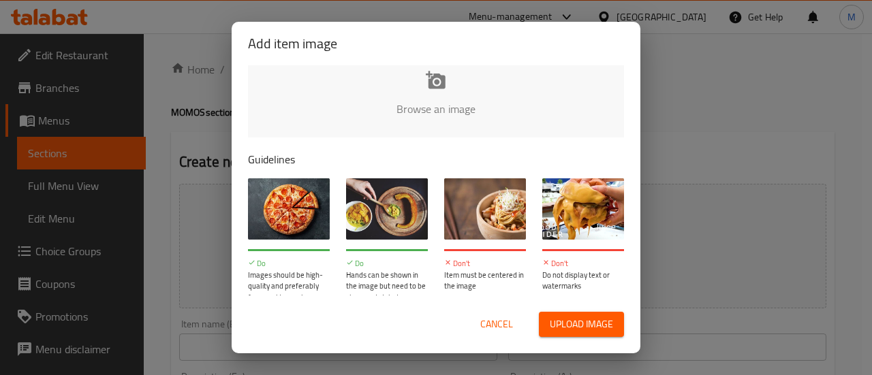
scroll to position [37, 0]
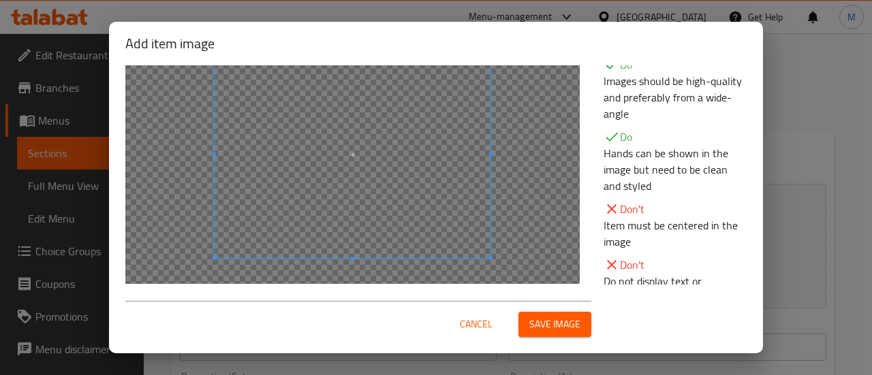
scroll to position [68, 0]
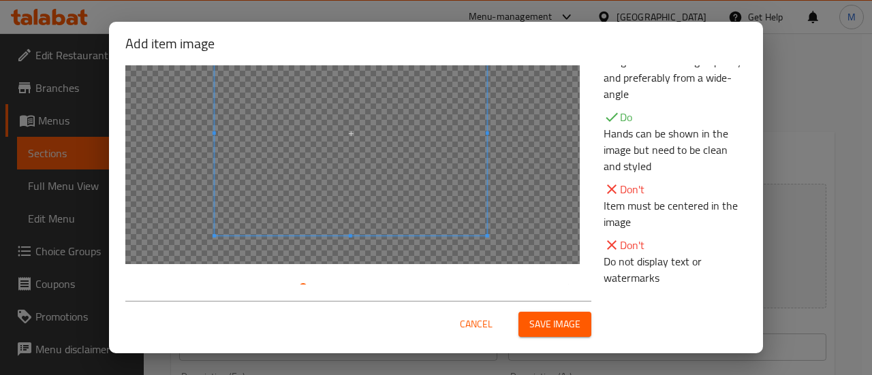
click at [456, 206] on div at bounding box center [351, 133] width 272 height 204
click at [240, 222] on div at bounding box center [351, 133] width 272 height 204
click at [560, 338] on div "Cancel Save image" at bounding box center [435, 319] width 643 height 58
click at [554, 326] on span "Save image" at bounding box center [554, 324] width 51 height 17
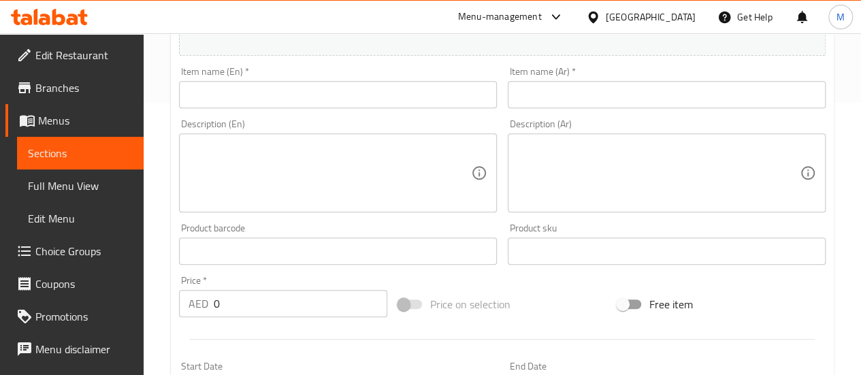
scroll to position [204, 0]
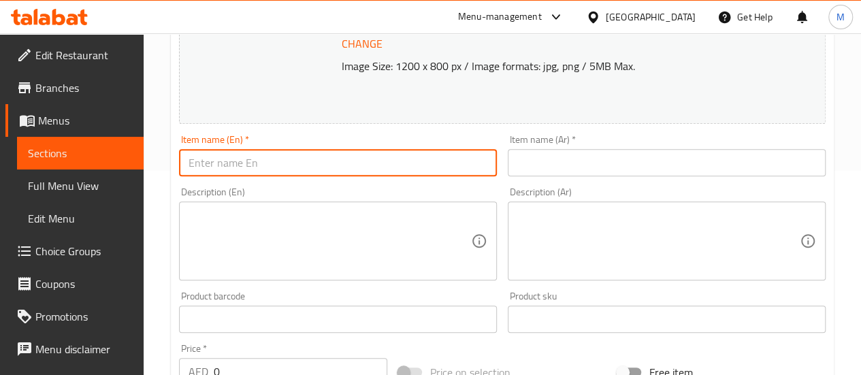
click at [305, 164] on input "text" at bounding box center [338, 162] width 318 height 27
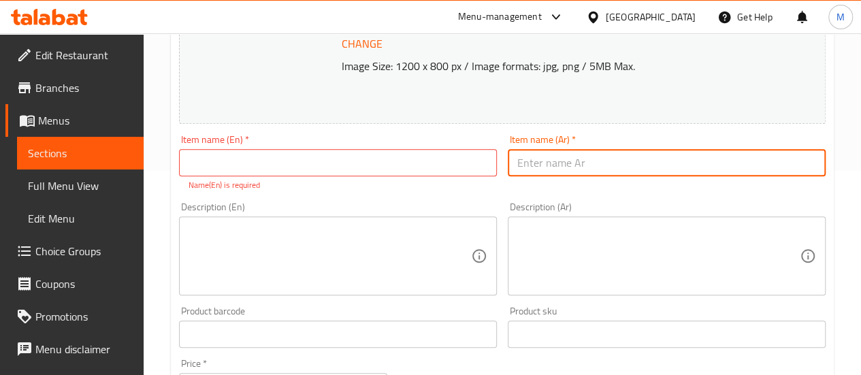
click at [587, 153] on input "text" at bounding box center [667, 162] width 318 height 27
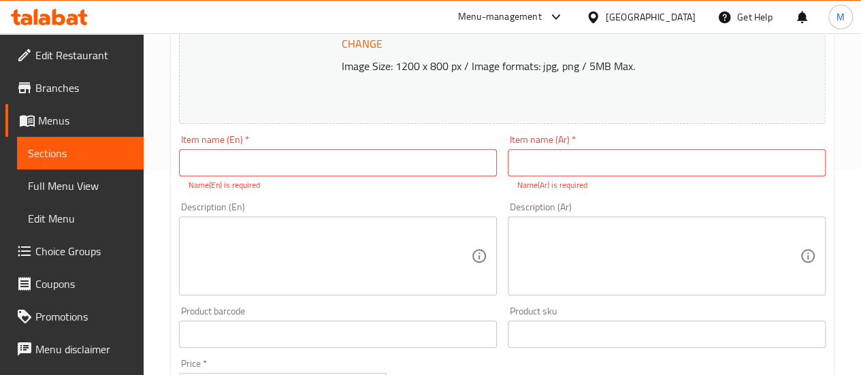
click at [338, 140] on div "Item name (En)   * Item name (En) * Name(En) is required" at bounding box center [338, 163] width 318 height 57
click at [343, 169] on input "text" at bounding box center [338, 162] width 318 height 27
click at [588, 103] on div "Change Image Size: 1200 x 800 px / Image formats: jpg, png / 5MB Max." at bounding box center [502, 52] width 647 height 144
click at [305, 176] on div "Item name (En)   * Item name (En) * Name(En) is required" at bounding box center [338, 163] width 318 height 57
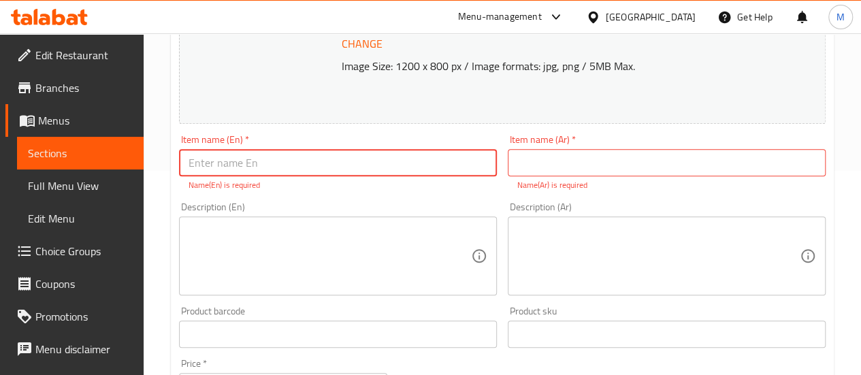
click at [305, 165] on input "text" at bounding box center [338, 162] width 318 height 27
paste input "vegetable momos"
type input "vegetable momos"
click at [597, 160] on input "text" at bounding box center [667, 162] width 318 height 27
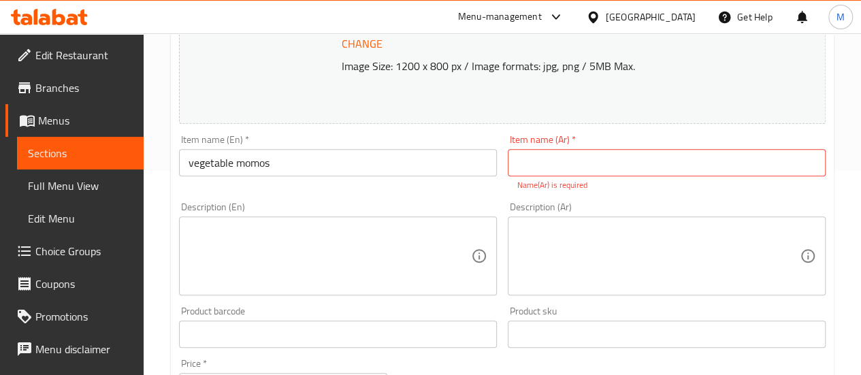
click at [585, 168] on input "text" at bounding box center [667, 162] width 318 height 27
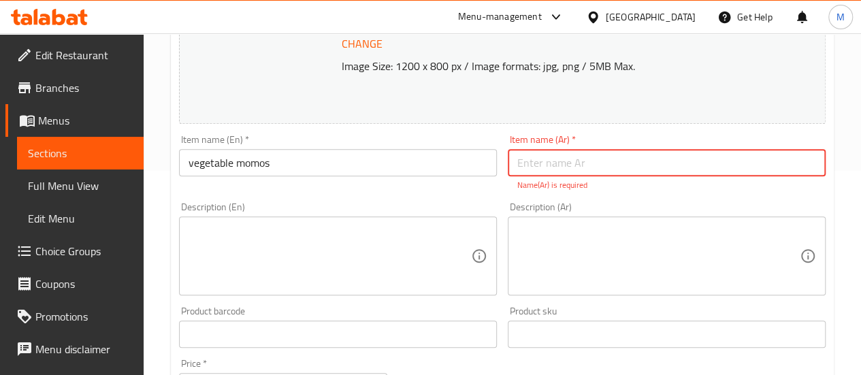
paste input "موموز بالخضار"
click at [550, 164] on input "موموز بالخضار" at bounding box center [667, 162] width 318 height 27
type input "موموس بالخضار"
click at [351, 237] on textarea at bounding box center [330, 256] width 283 height 65
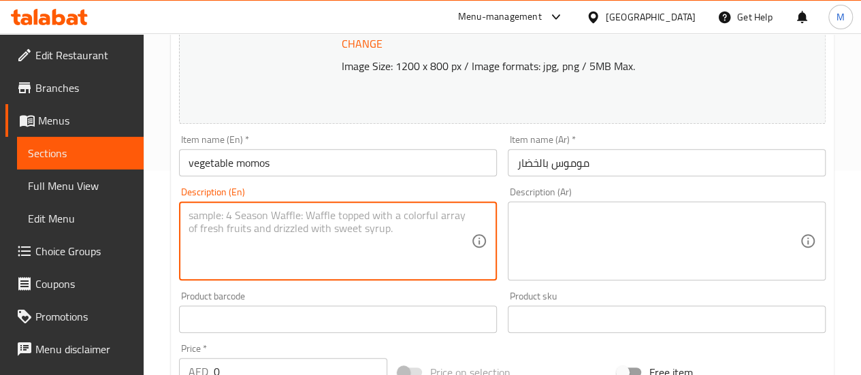
click at [331, 231] on textarea at bounding box center [330, 241] width 283 height 65
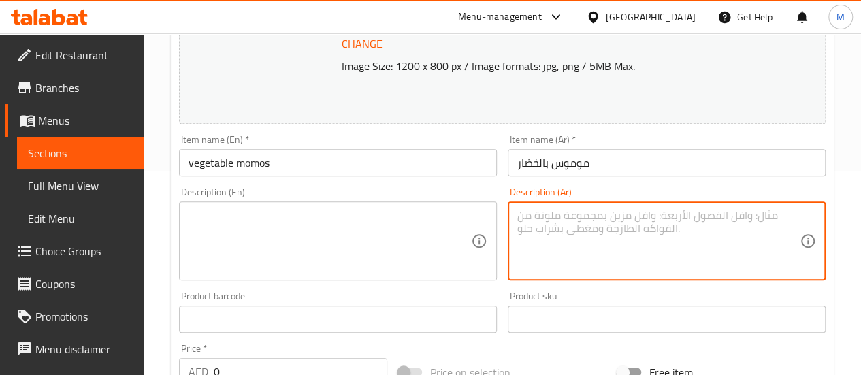
click at [583, 248] on textarea at bounding box center [659, 241] width 283 height 65
click at [343, 213] on textarea at bounding box center [330, 241] width 283 height 65
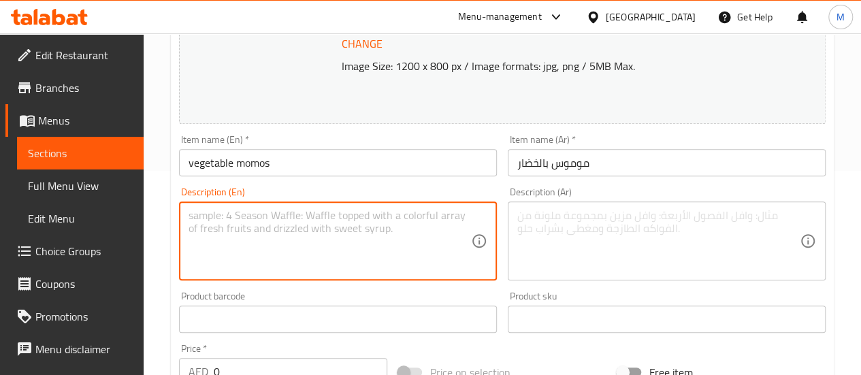
paste textarea "Soft steamed dumplings filled with a flavorful mix of fresh vegetables, herbs, …"
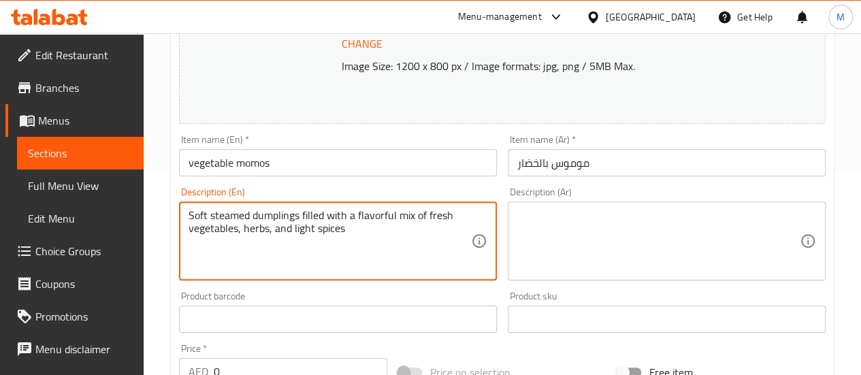
type textarea "Soft steamed dumplings filled with a flavorful mix of fresh vegetables, herbs, …"
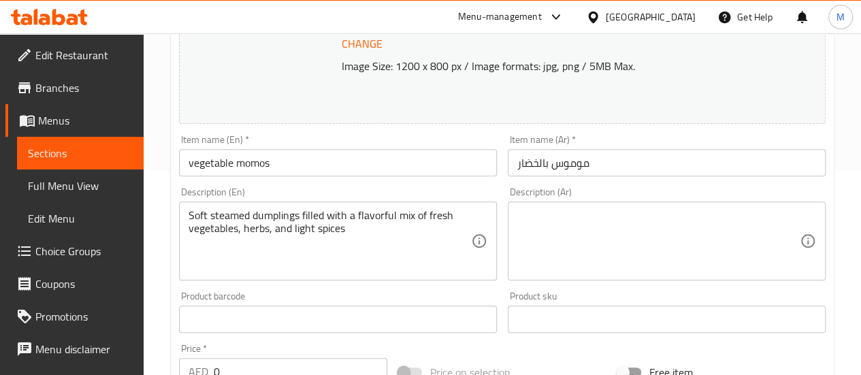
click at [584, 261] on textarea at bounding box center [659, 241] width 283 height 65
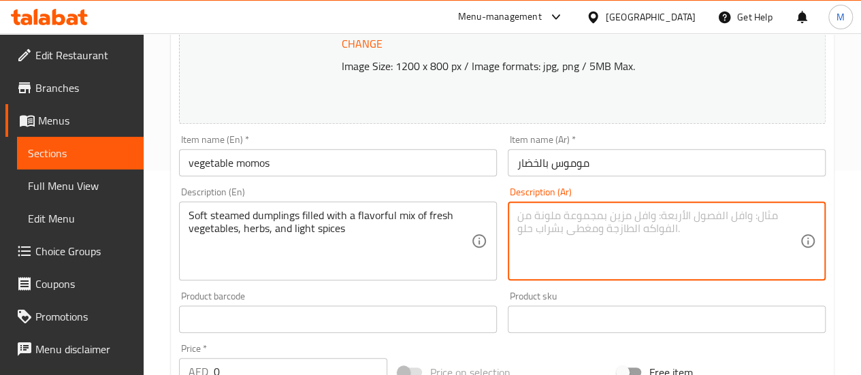
paste textarea "زلابية مطهية على البخار محشوة بمزيج لذيذ من الخضروات الطازجة والأعشاب والتوابل …"
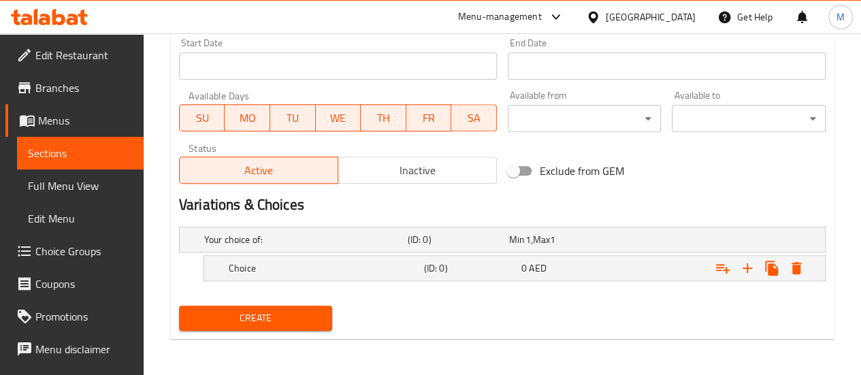
scroll to position [597, 0]
type textarea "زلابية مطهية على البخار محشوة بمزيج لذيذ من الخضروات الطازجة والأعشاب والتوابل …"
click at [323, 261] on h5 "Choice" at bounding box center [324, 268] width 190 height 14
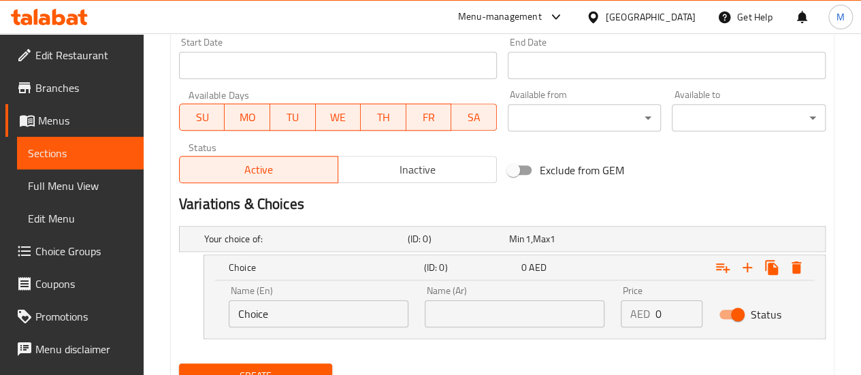
click at [278, 311] on input "Choice" at bounding box center [319, 313] width 180 height 27
drag, startPoint x: 281, startPoint y: 310, endPoint x: 182, endPoint y: 293, distance: 100.1
click at [182, 293] on div "Choice (ID: 0) 0 AED Name (En) Choice Name (En) Name (Ar) Name (Ar) Price AED 0…" at bounding box center [502, 297] width 647 height 84
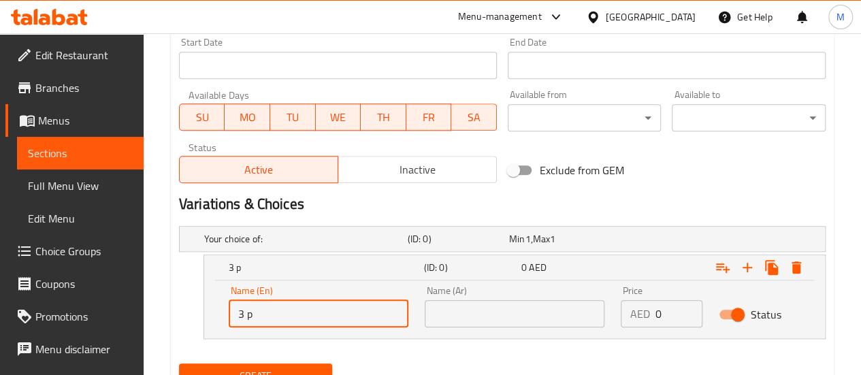
type input "3 pieces"
click at [504, 306] on input "text" at bounding box center [515, 313] width 180 height 27
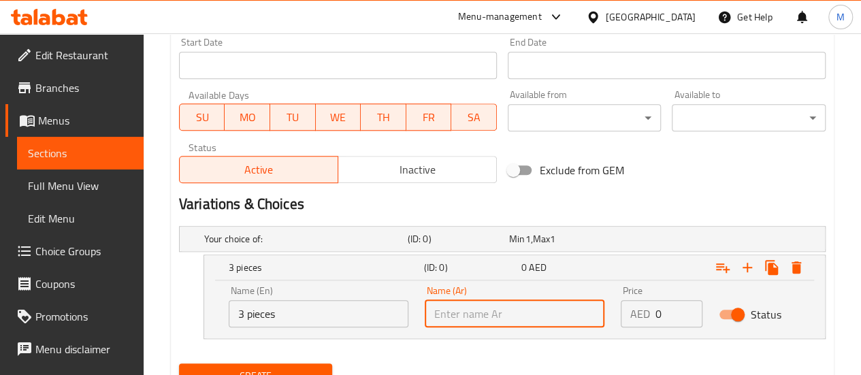
type input "3 قطع"
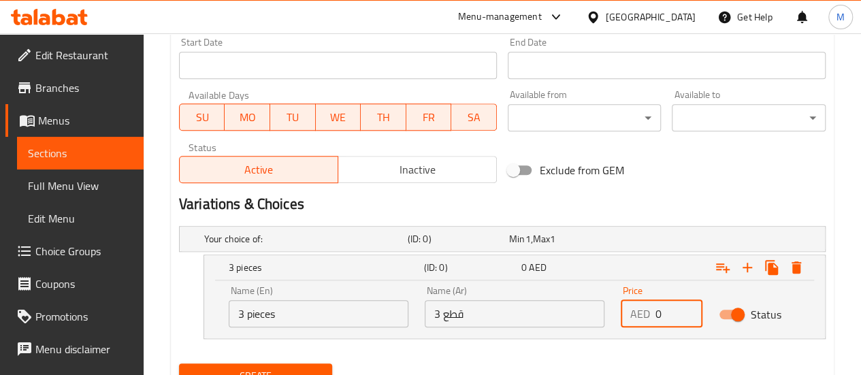
click at [654, 315] on div "AED 0 Price" at bounding box center [662, 313] width 82 height 27
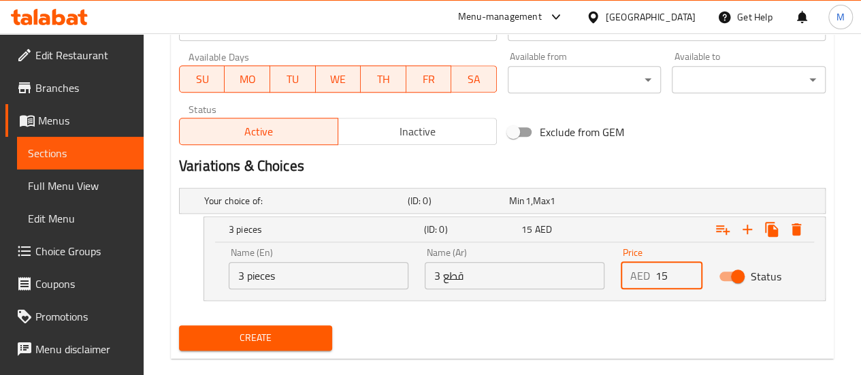
scroll to position [655, 0]
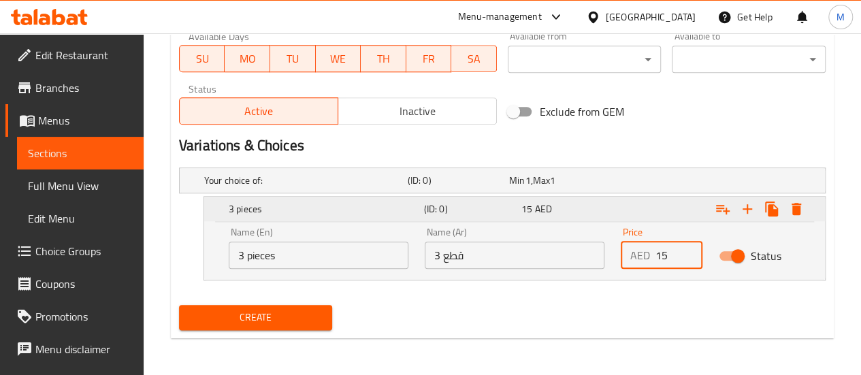
type input "15"
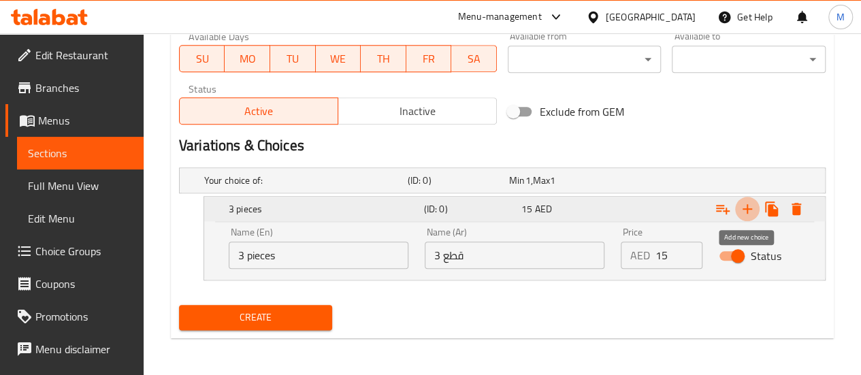
click at [750, 207] on icon "Expand" at bounding box center [748, 209] width 16 height 16
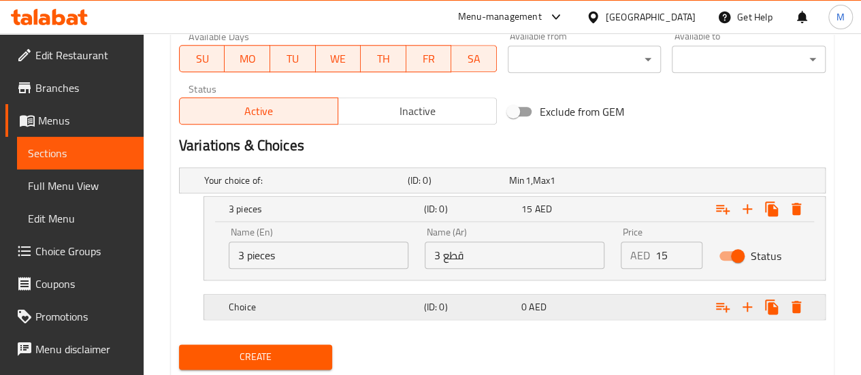
click at [311, 307] on h5 "Choice" at bounding box center [324, 307] width 190 height 14
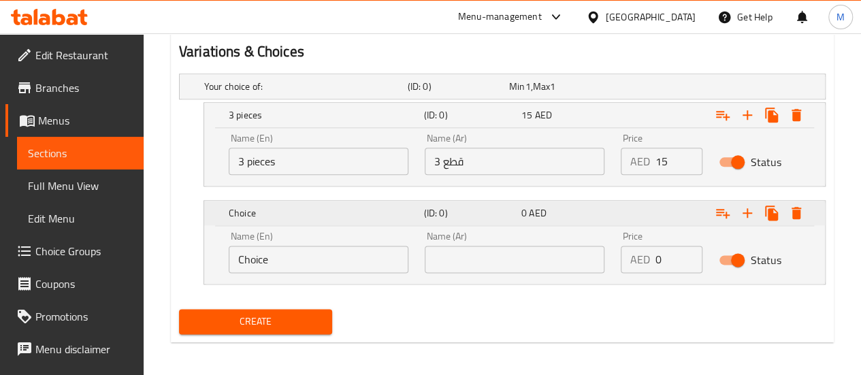
scroll to position [752, 0]
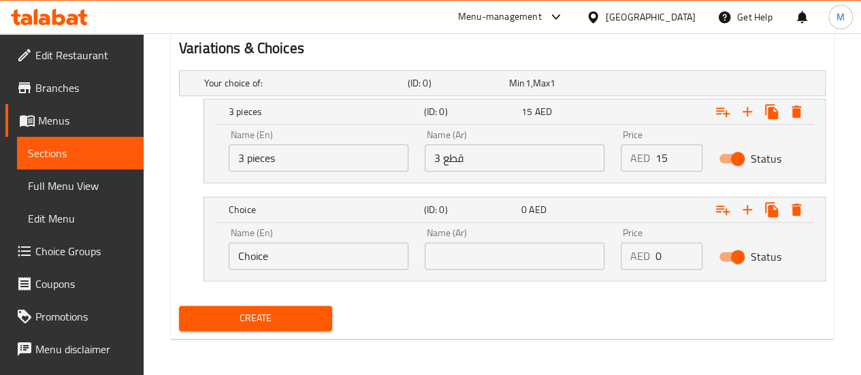
click at [331, 247] on input "Choice" at bounding box center [319, 255] width 180 height 27
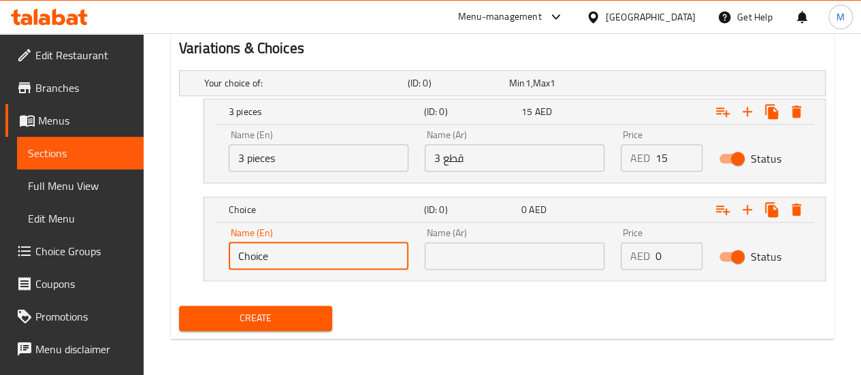
drag, startPoint x: 325, startPoint y: 253, endPoint x: 136, endPoint y: 258, distance: 190.0
click at [264, 260] on input "text" at bounding box center [319, 255] width 180 height 27
type input "20 pieces"
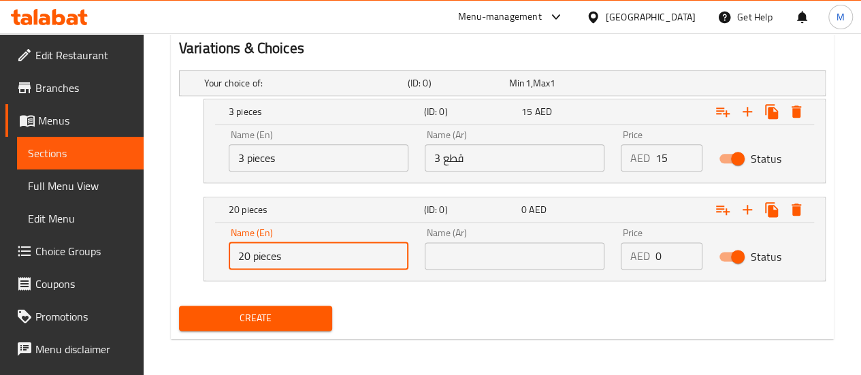
click at [473, 242] on input "text" at bounding box center [515, 255] width 180 height 27
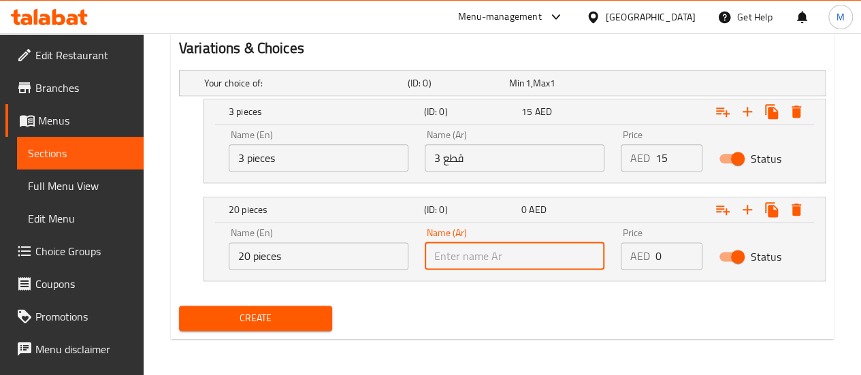
type input "20 قطعه"
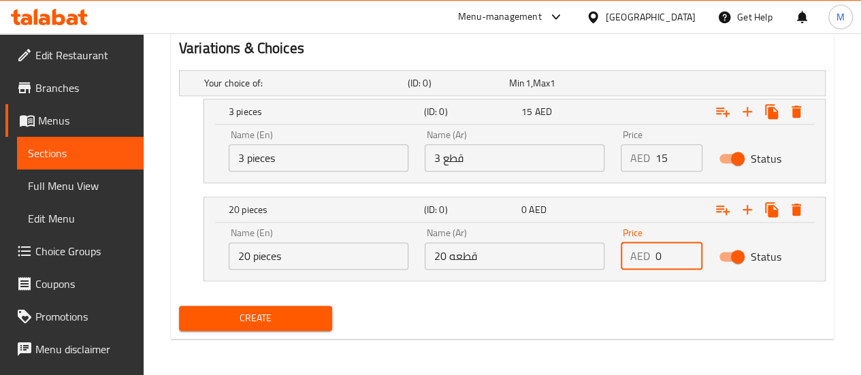
click at [661, 253] on input "0" at bounding box center [679, 255] width 47 height 27
type input "20"
click at [264, 329] on button "Create" at bounding box center [256, 318] width 154 height 25
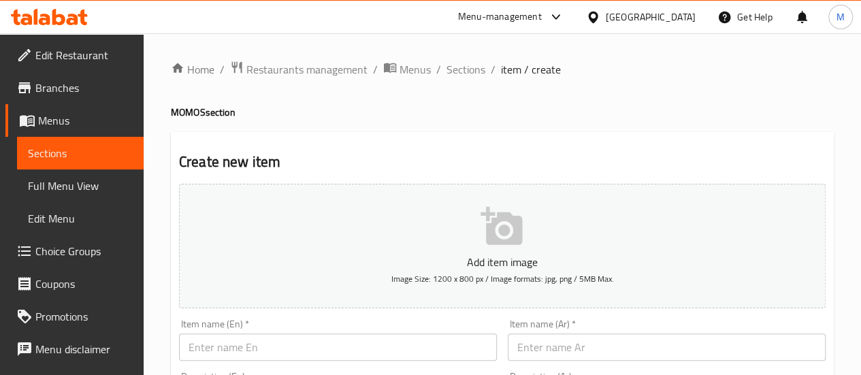
scroll to position [0, 0]
click at [477, 76] on span "Sections" at bounding box center [466, 69] width 39 height 16
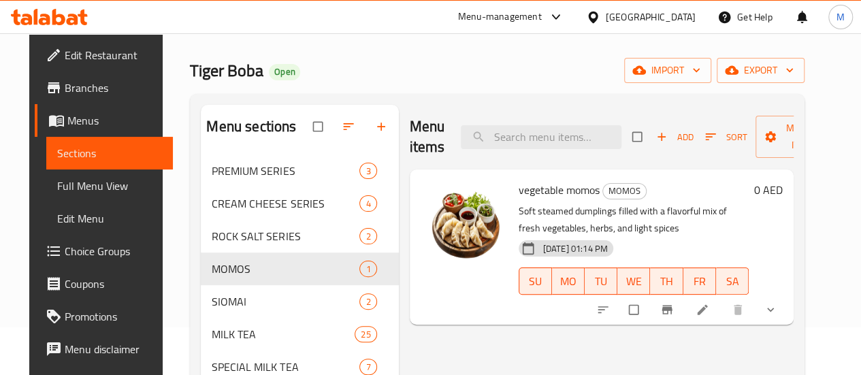
scroll to position [68, 0]
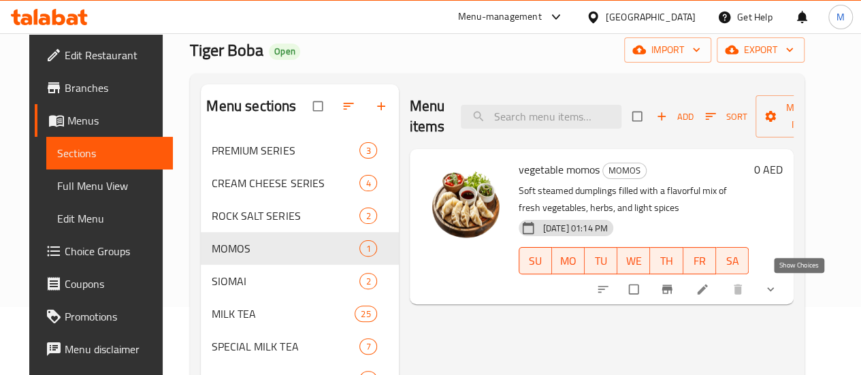
click at [774, 289] on icon "show more" at bounding box center [770, 289] width 7 height 4
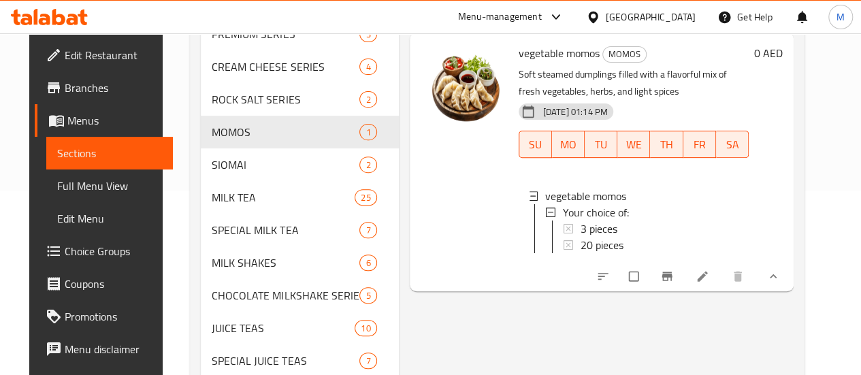
scroll to position [204, 0]
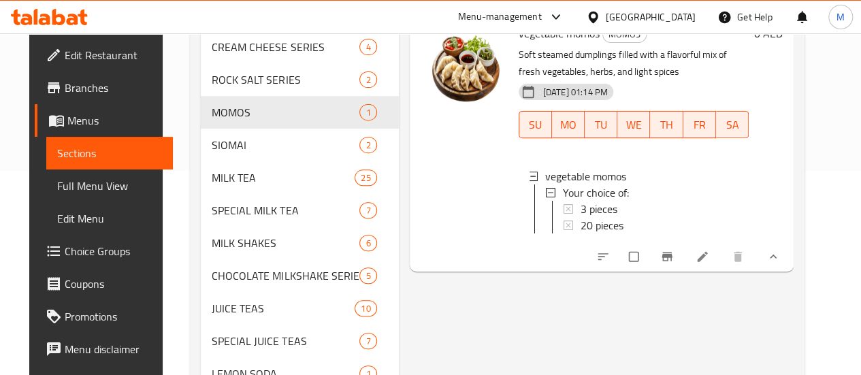
click at [708, 262] on icon at bounding box center [703, 257] width 10 height 10
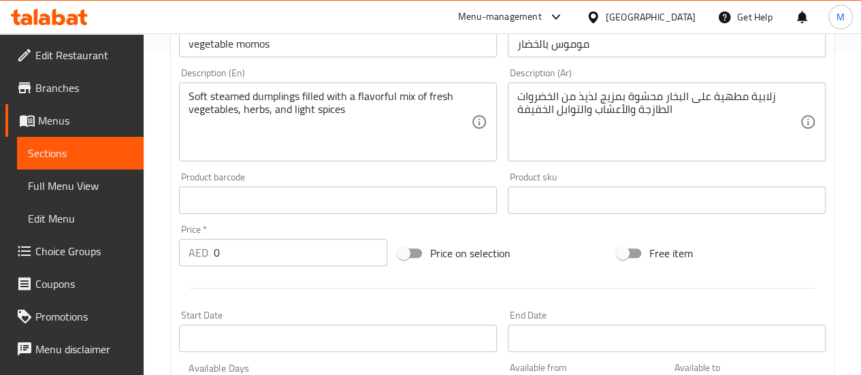
scroll to position [340, 0]
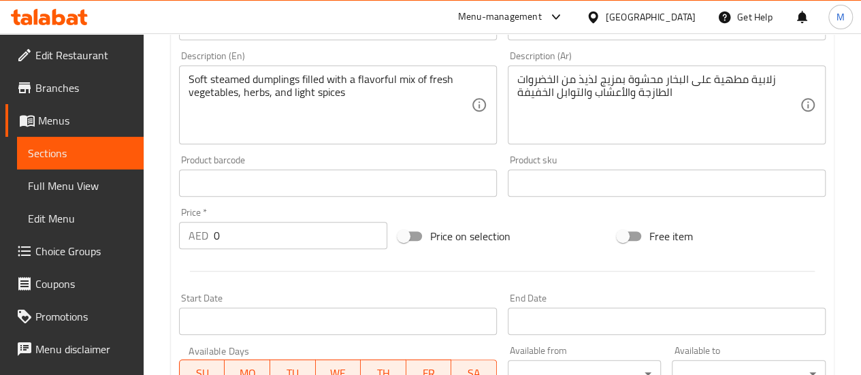
click at [409, 234] on input "Price on selection" at bounding box center [404, 236] width 78 height 26
checkbox input "true"
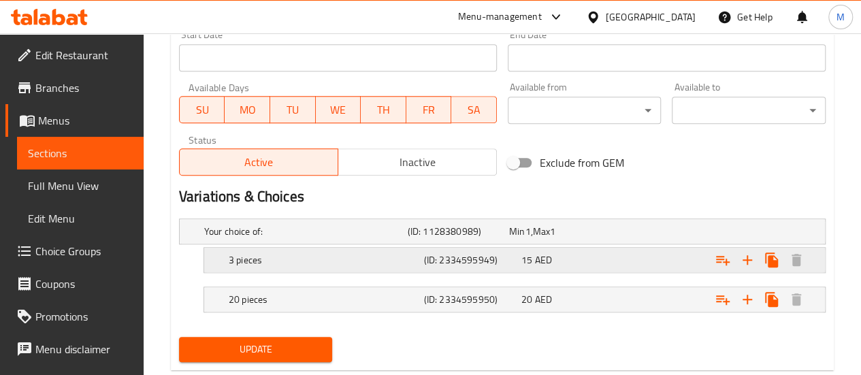
scroll to position [635, 0]
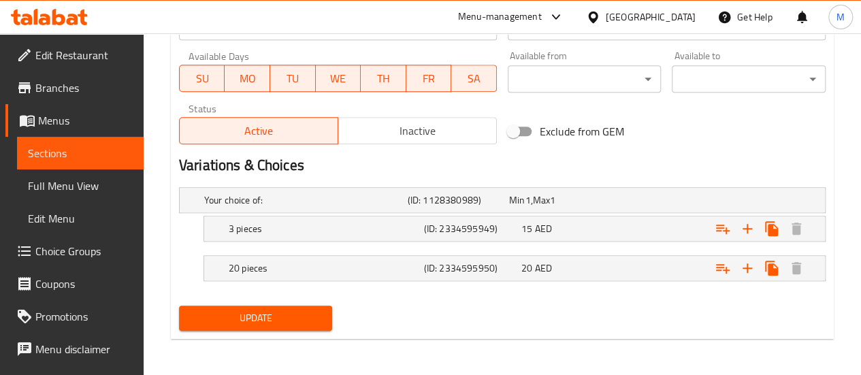
click at [266, 314] on span "Update" at bounding box center [256, 318] width 132 height 17
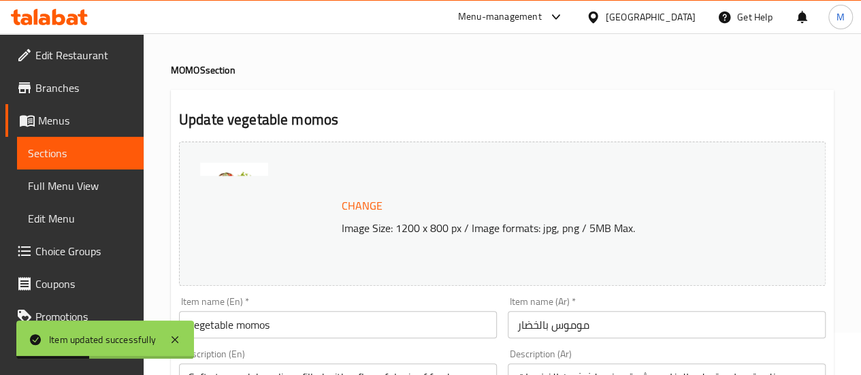
scroll to position [0, 0]
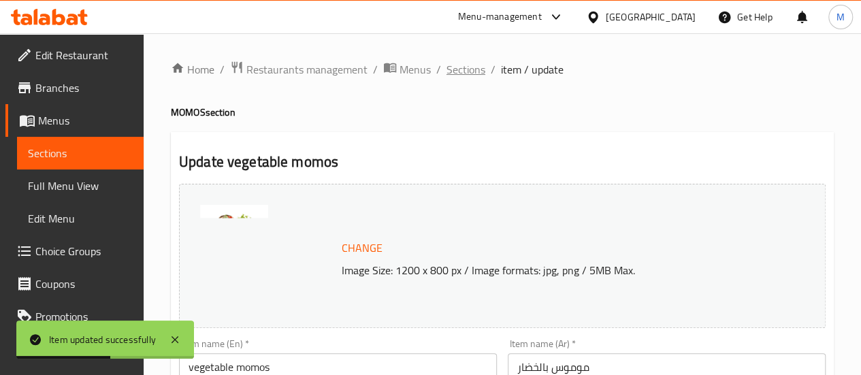
click at [466, 69] on span "Sections" at bounding box center [466, 69] width 39 height 16
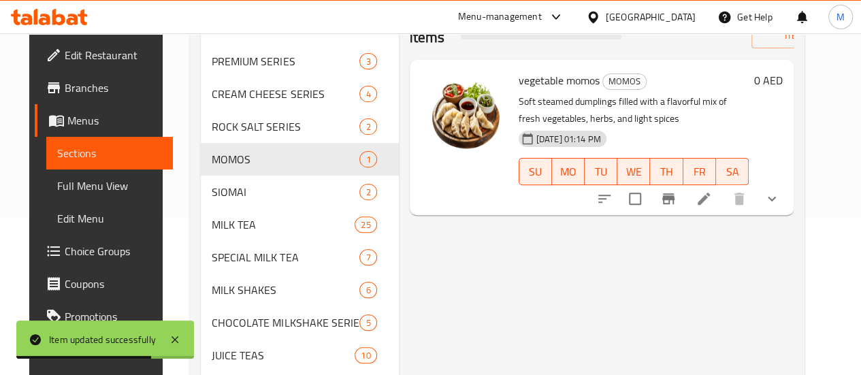
scroll to position [136, 0]
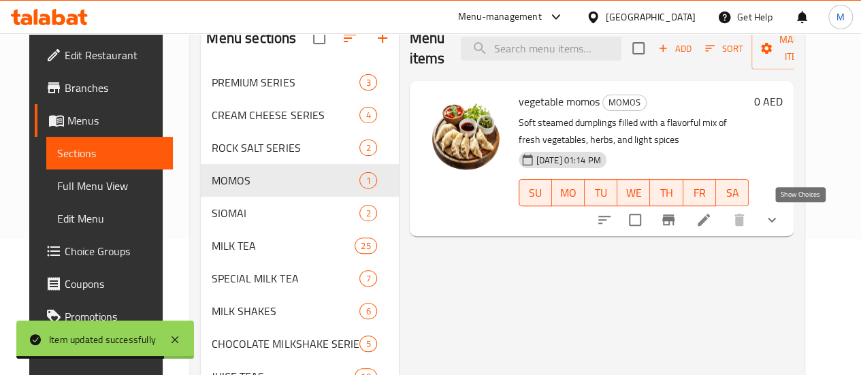
click at [780, 220] on icon "show more" at bounding box center [772, 220] width 16 height 16
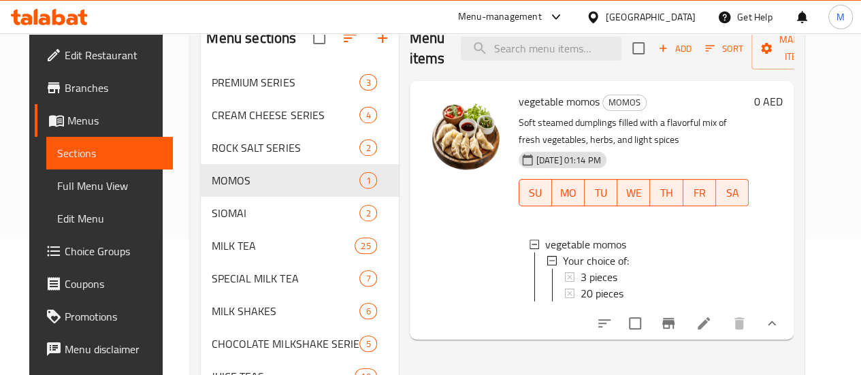
click at [783, 253] on div "0 AED" at bounding box center [766, 210] width 34 height 237
click at [712, 329] on icon at bounding box center [704, 323] width 16 height 16
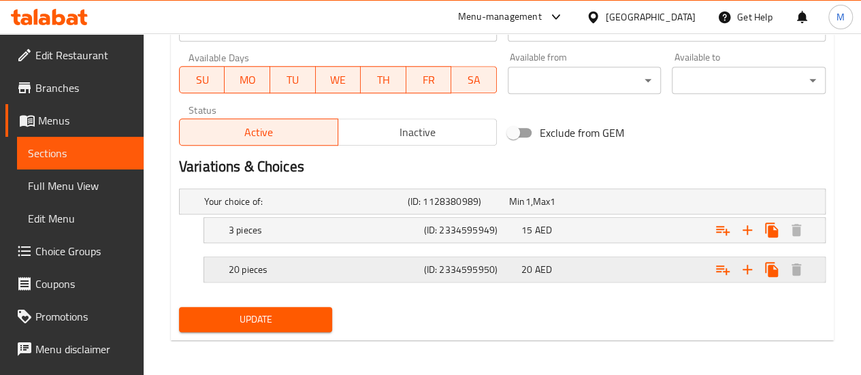
scroll to position [635, 0]
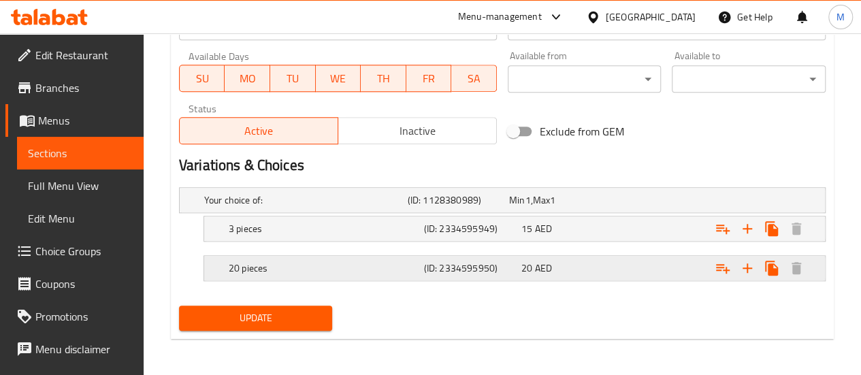
click at [271, 266] on h5 "20 pieces" at bounding box center [324, 268] width 190 height 14
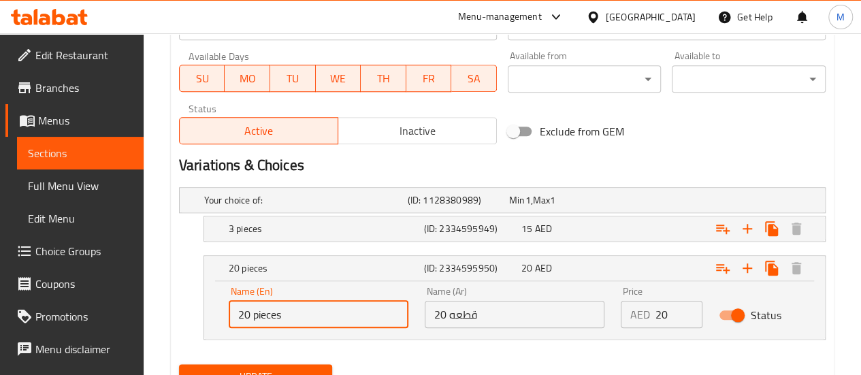
drag, startPoint x: 251, startPoint y: 314, endPoint x: 236, endPoint y: 315, distance: 15.0
click at [236, 315] on input "20 pieces" at bounding box center [319, 314] width 180 height 27
type input "5 pieces"
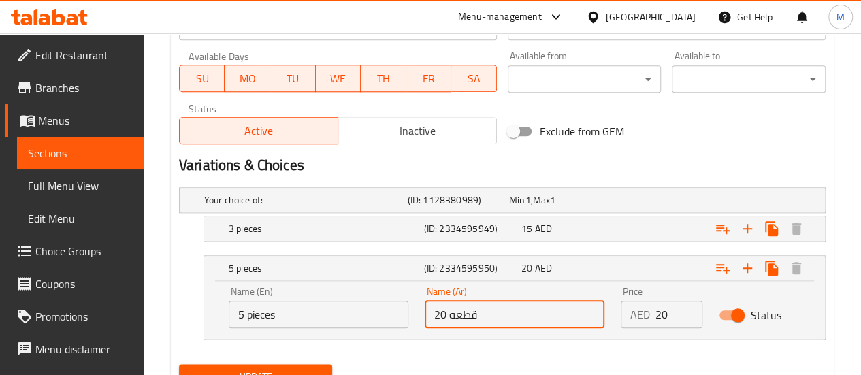
drag, startPoint x: 445, startPoint y: 313, endPoint x: 430, endPoint y: 314, distance: 15.0
click at [430, 314] on input "20 قطعه" at bounding box center [515, 314] width 180 height 27
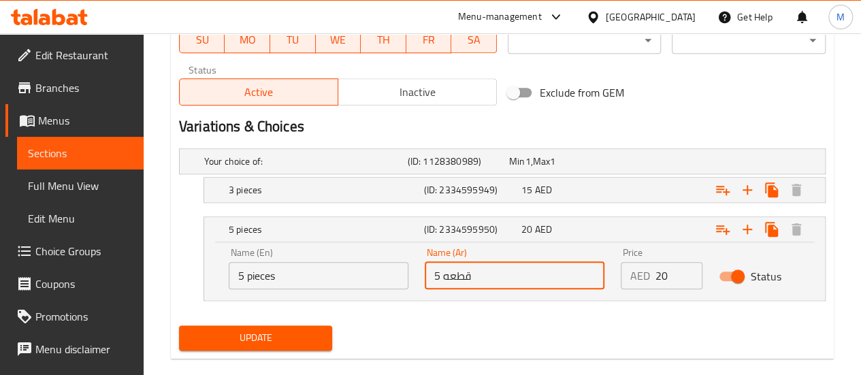
scroll to position [694, 0]
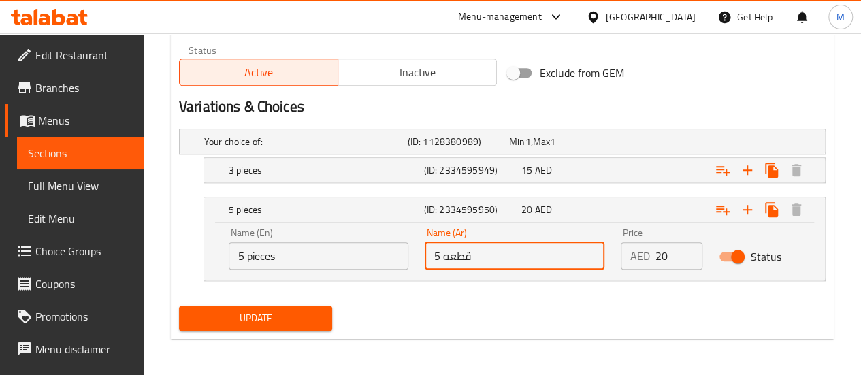
type input "5 قطعه"
click at [264, 310] on span "Update" at bounding box center [256, 318] width 132 height 17
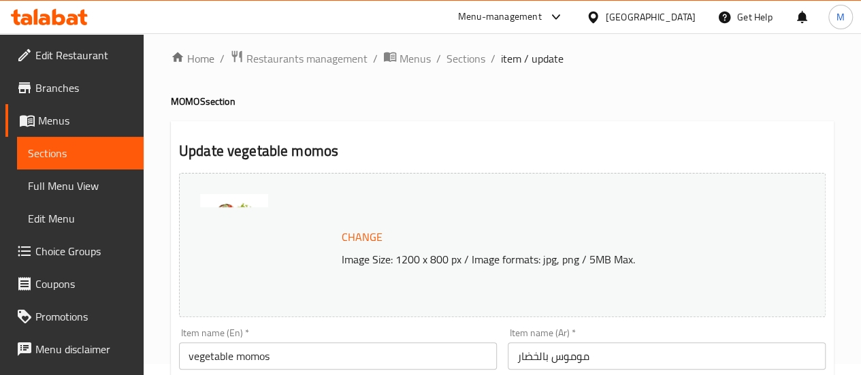
scroll to position [0, 0]
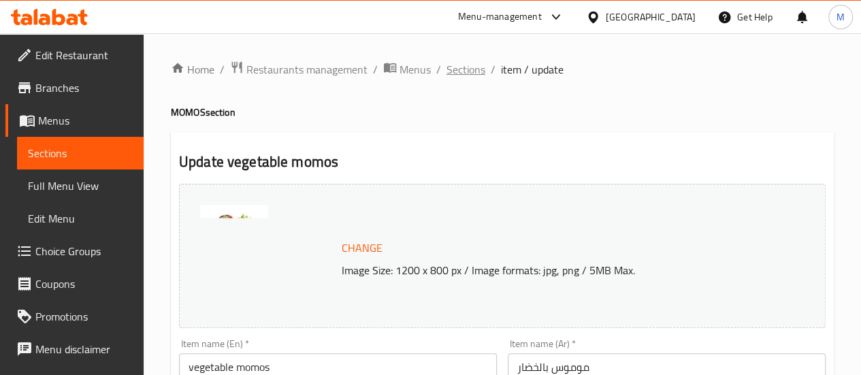
click at [466, 63] on span "Sections" at bounding box center [466, 69] width 39 height 16
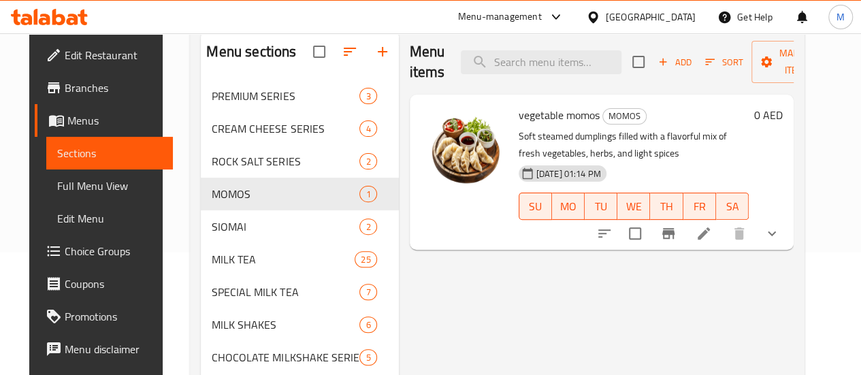
scroll to position [136, 0]
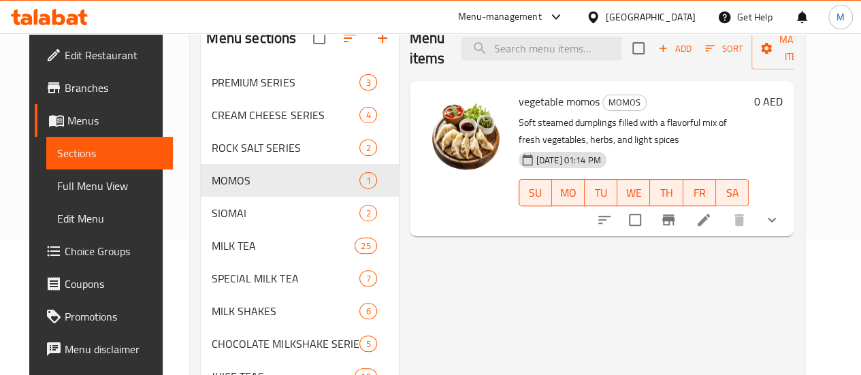
click at [780, 219] on icon "show more" at bounding box center [772, 220] width 16 height 16
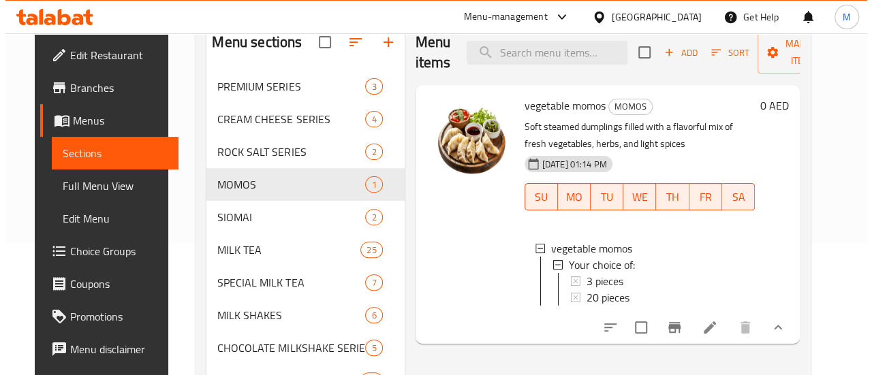
scroll to position [0, 0]
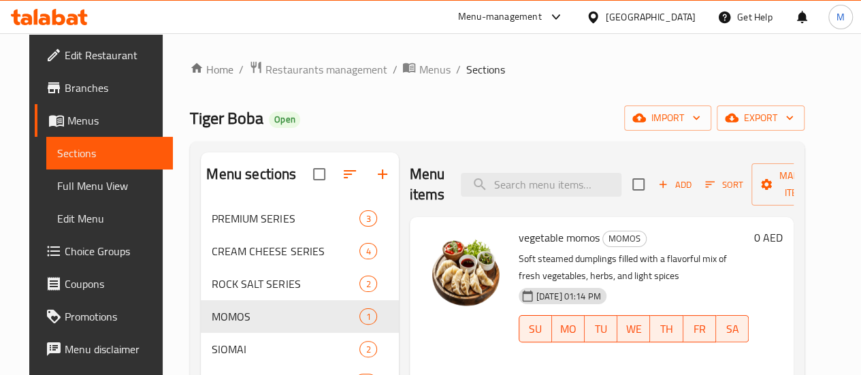
click at [657, 182] on icon "button" at bounding box center [663, 184] width 12 height 12
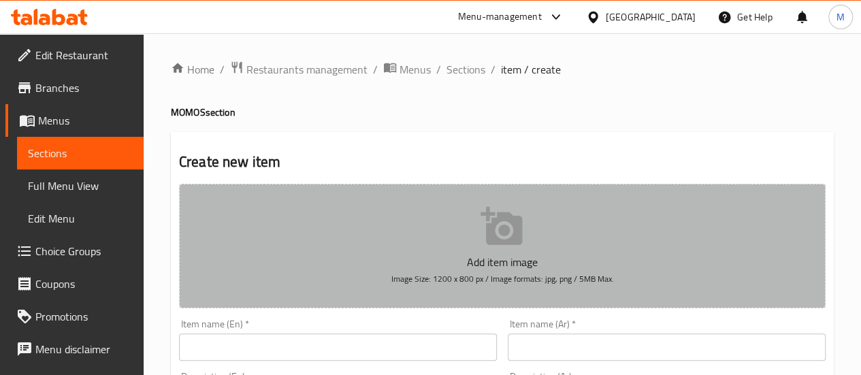
click at [474, 283] on span "Image Size: 1200 x 800 px / Image formats: jpg, png / 5MB Max." at bounding box center [502, 279] width 223 height 16
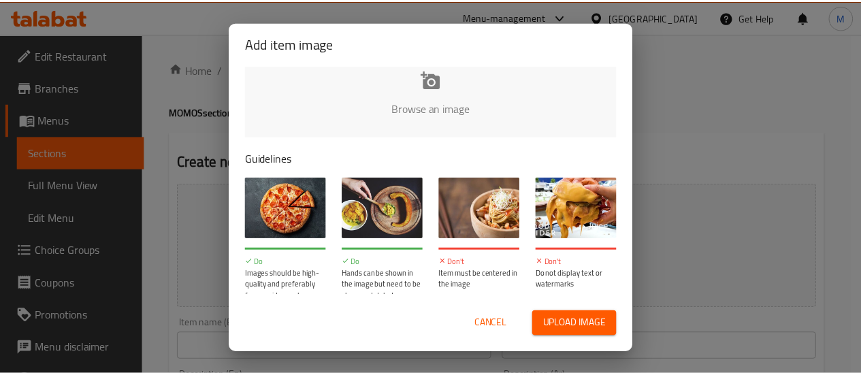
scroll to position [37, 0]
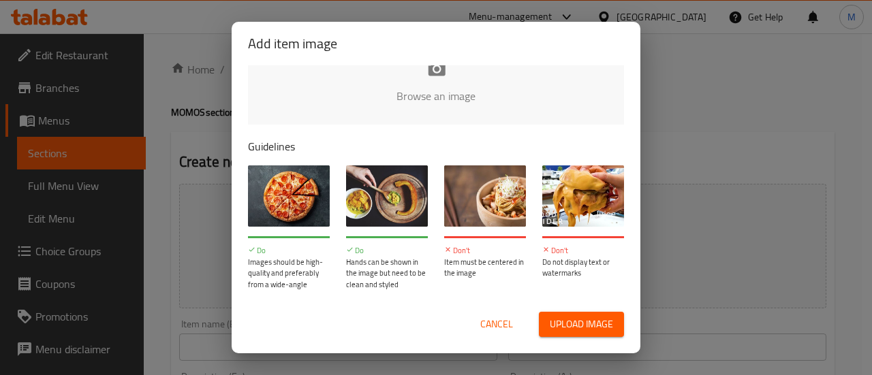
click at [570, 333] on span "Upload image" at bounding box center [581, 324] width 63 height 17
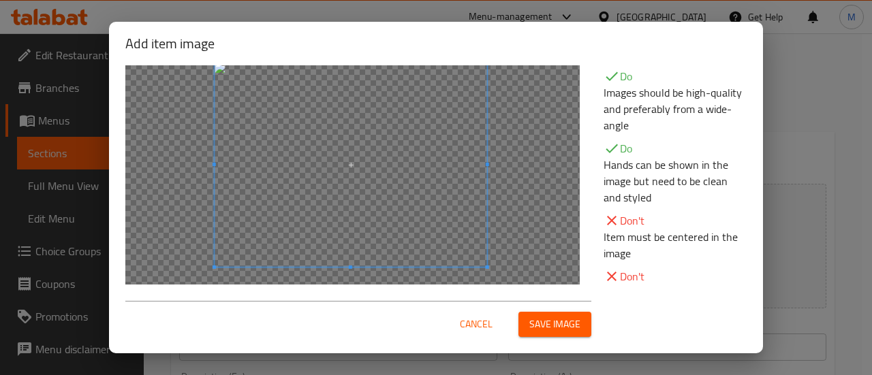
click at [454, 223] on div at bounding box center [351, 165] width 272 height 204
click at [562, 318] on span "Save image" at bounding box center [554, 324] width 51 height 17
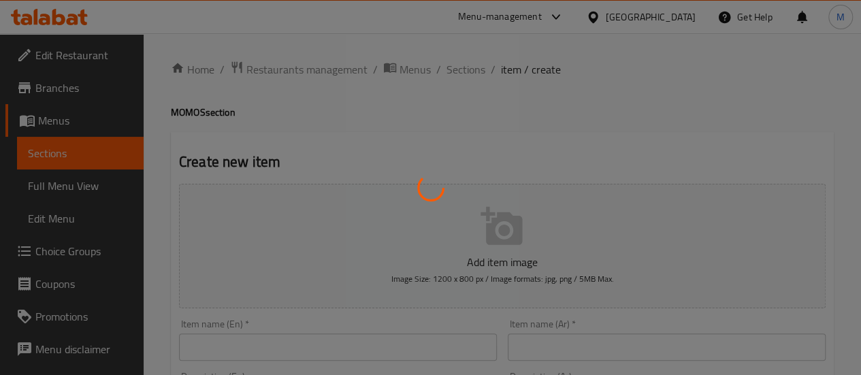
scroll to position [204, 0]
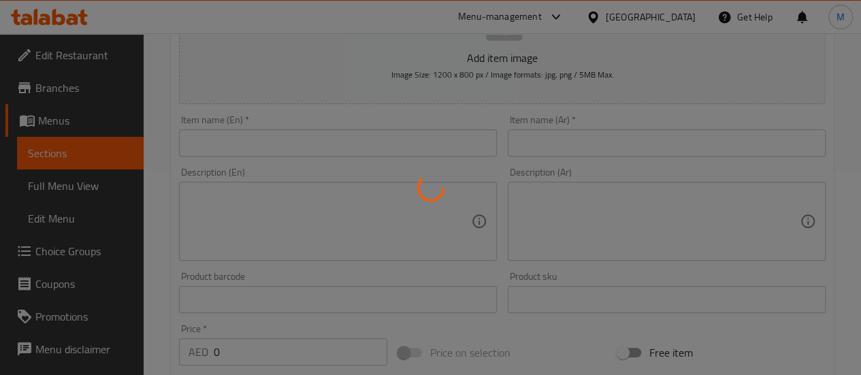
click at [285, 128] on div at bounding box center [430, 187] width 861 height 375
click at [266, 155] on div at bounding box center [430, 187] width 861 height 375
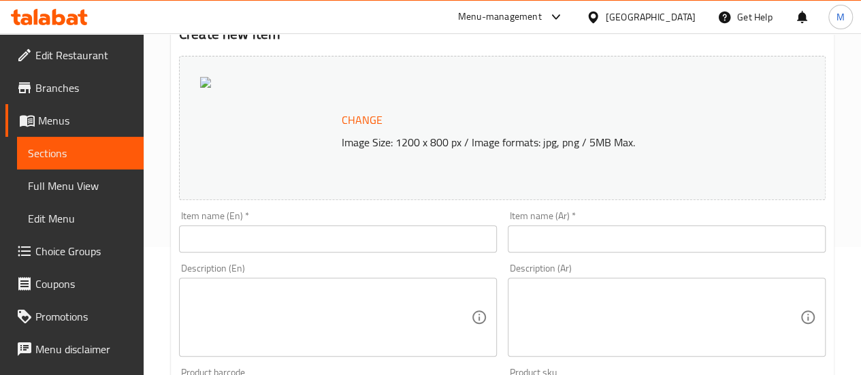
scroll to position [136, 0]
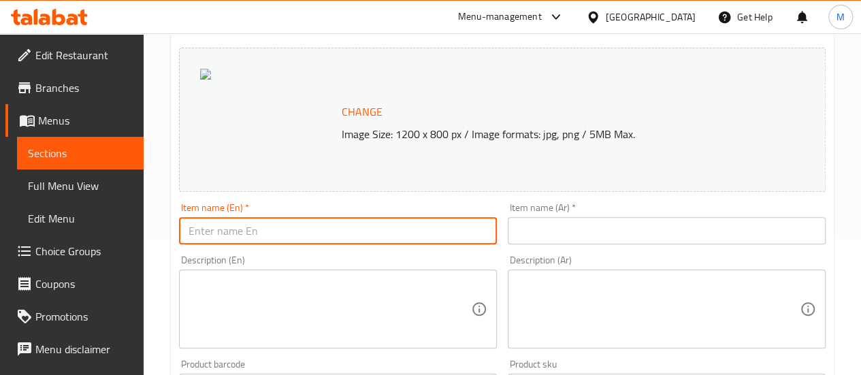
click at [394, 236] on input "text" at bounding box center [338, 230] width 318 height 27
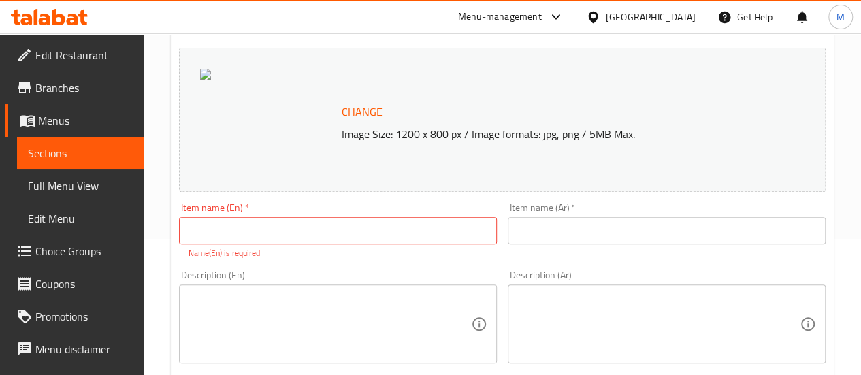
click at [831, 174] on div "Change Image Size: 1200 x 800 px / Image formats: jpg, png / 5MB Max." at bounding box center [503, 119] width 658 height 155
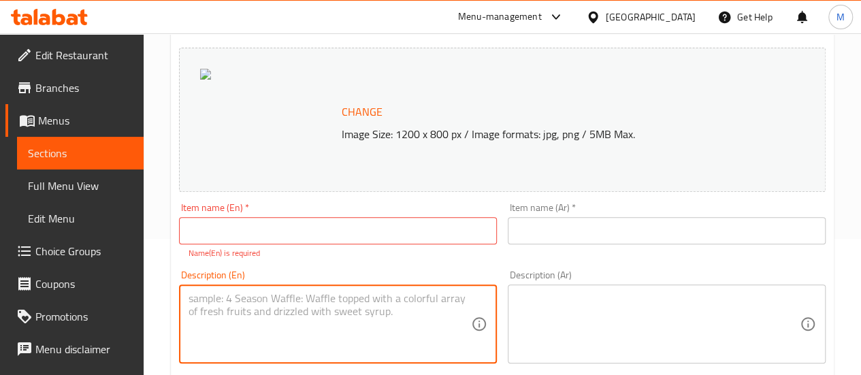
click at [349, 336] on textarea at bounding box center [330, 324] width 283 height 65
paste textarea "Steamed dumplings filled with tender minced chicken"
type textarea "Steamed dumplings filled with tender minced chicken"
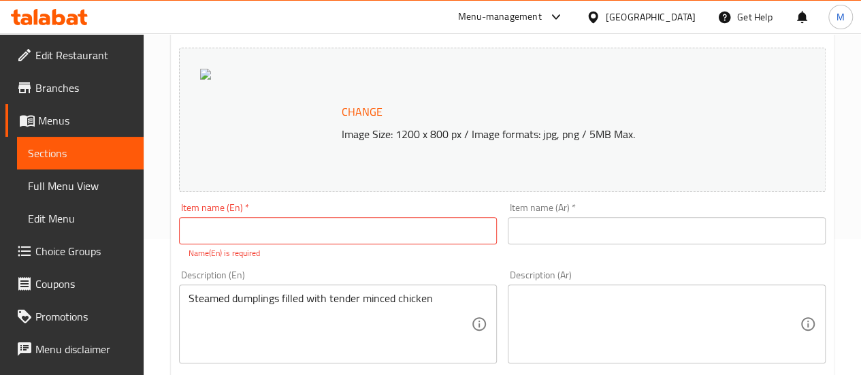
click at [616, 316] on textarea at bounding box center [659, 324] width 283 height 65
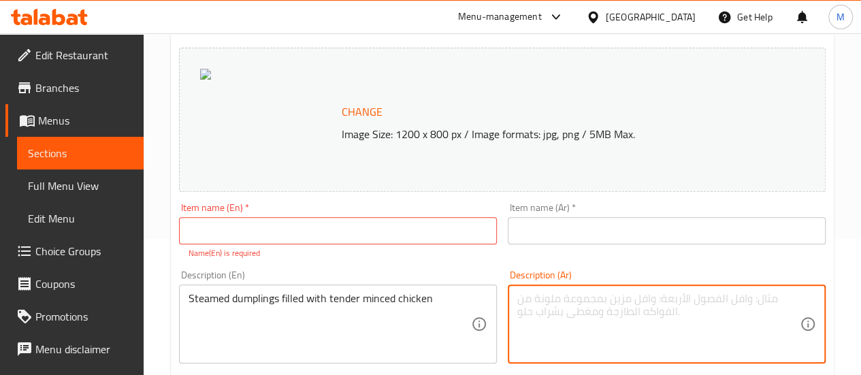
paste textarea "لابية مطهية على البخار محشوة بدجاج مفروم طري"
type textarea "لابية مطهية على البخار محشوة بدجاج مفروم طري"
click at [292, 238] on input "text" at bounding box center [338, 230] width 318 height 27
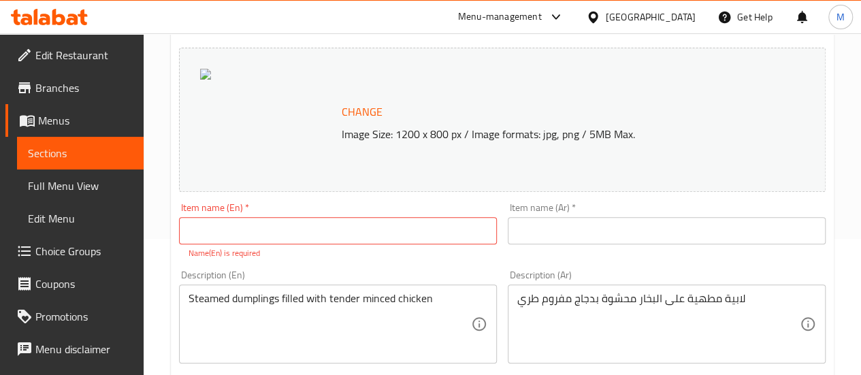
click at [177, 229] on div "Item name (En)   * Item name (En) * Name(En) is required" at bounding box center [338, 230] width 329 height 67
click at [225, 232] on input "text" at bounding box center [338, 230] width 318 height 27
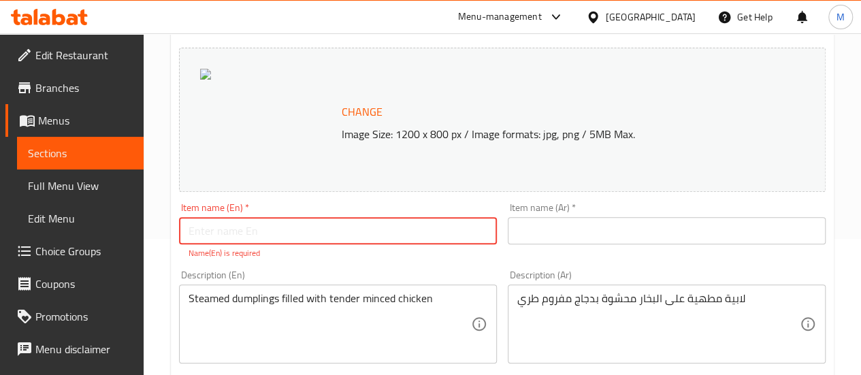
paste input "chicken momos"
type input "chicken momos"
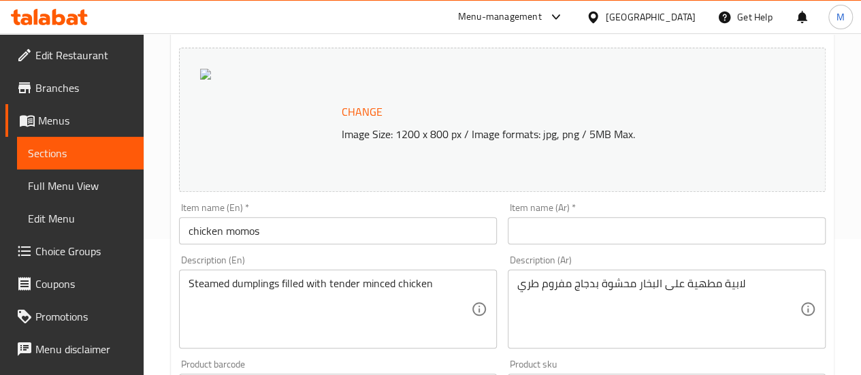
click at [817, 165] on div "Change Image Size: 1200 x 800 px / Image formats: jpg, png / 5MB Max." at bounding box center [502, 120] width 647 height 144
click at [594, 225] on input "text" at bounding box center [667, 230] width 318 height 27
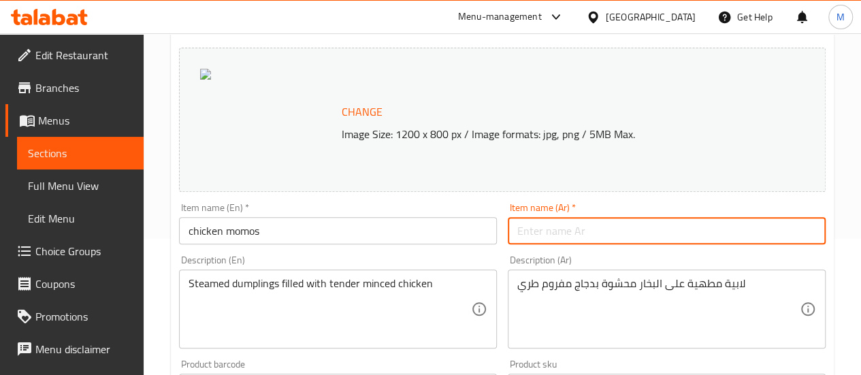
paste input "موموز بالدجاج"
click at [549, 232] on input "موموز بالدجاج" at bounding box center [667, 230] width 318 height 27
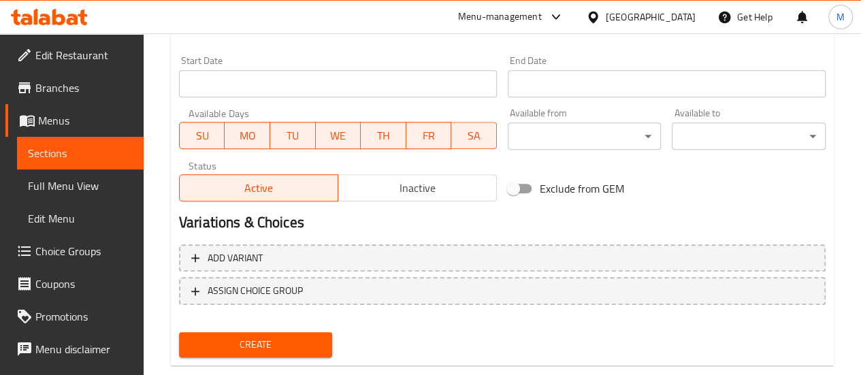
scroll to position [607, 0]
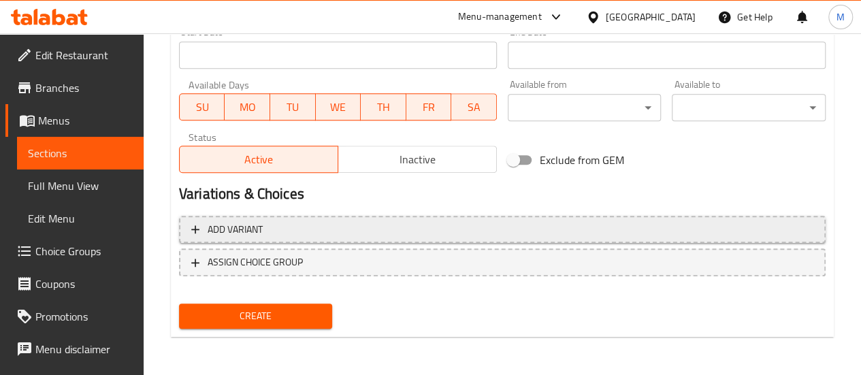
type input "موموس بالدجاج"
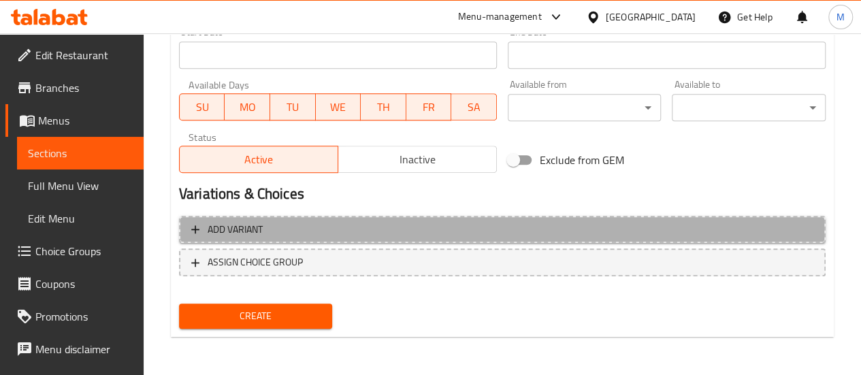
click at [481, 228] on span "Add variant" at bounding box center [502, 229] width 622 height 17
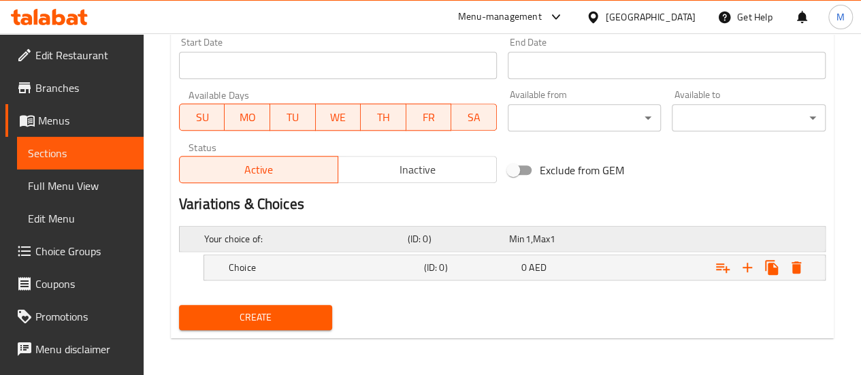
click at [404, 232] on div "Your choice of:" at bounding box center [304, 238] width 204 height 19
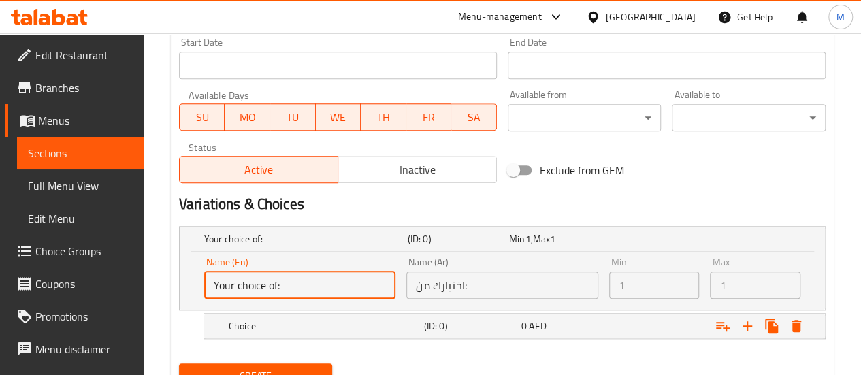
drag, startPoint x: 240, startPoint y: 283, endPoint x: 87, endPoint y: 284, distance: 152.5
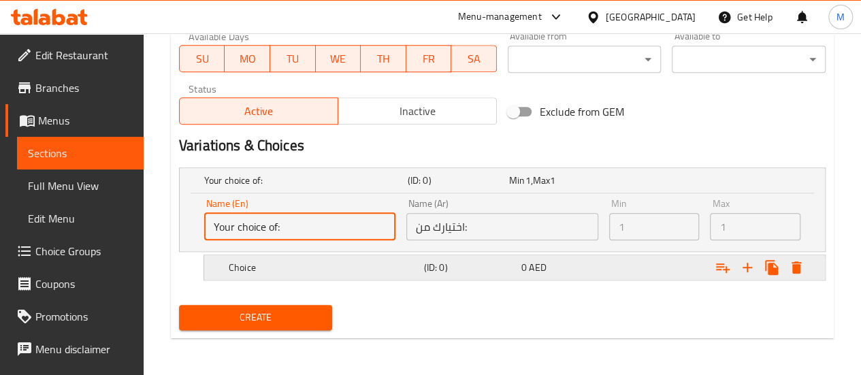
click at [293, 271] on h5 "Choice" at bounding box center [324, 268] width 190 height 14
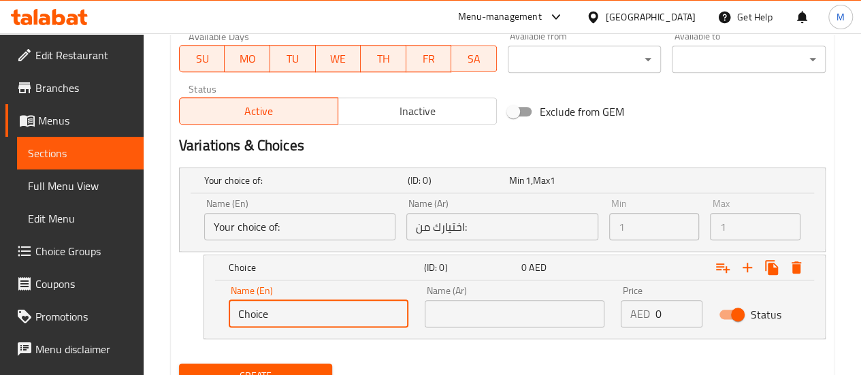
click at [278, 324] on input "Choice" at bounding box center [319, 313] width 180 height 27
click at [347, 320] on input "Choice" at bounding box center [319, 313] width 180 height 27
drag, startPoint x: 181, startPoint y: 312, endPoint x: 169, endPoint y: 312, distance: 12.3
click at [288, 315] on input "text" at bounding box center [319, 313] width 180 height 27
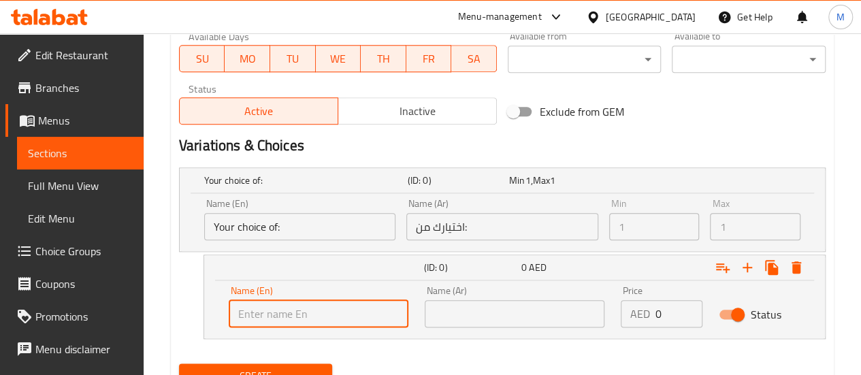
type input "3 pieces"
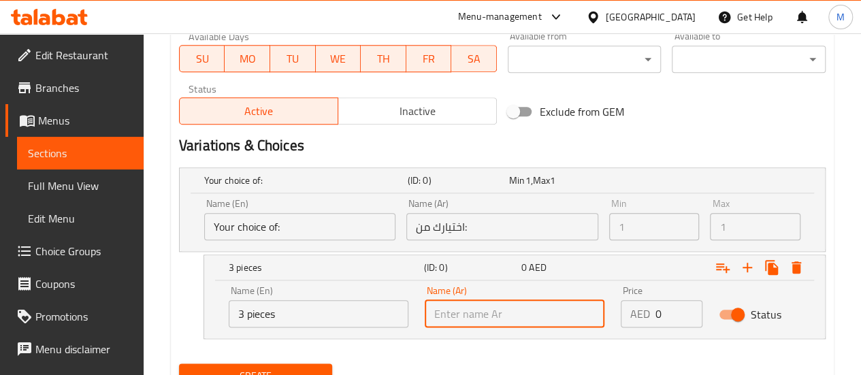
click at [524, 307] on input "text" at bounding box center [515, 313] width 180 height 27
type input "3 قطع"
click at [668, 315] on input "0" at bounding box center [679, 313] width 47 height 27
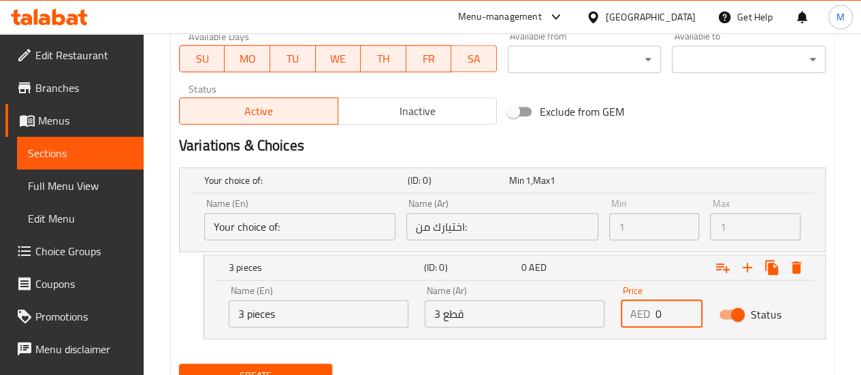
click at [656, 315] on input "0" at bounding box center [679, 313] width 47 height 27
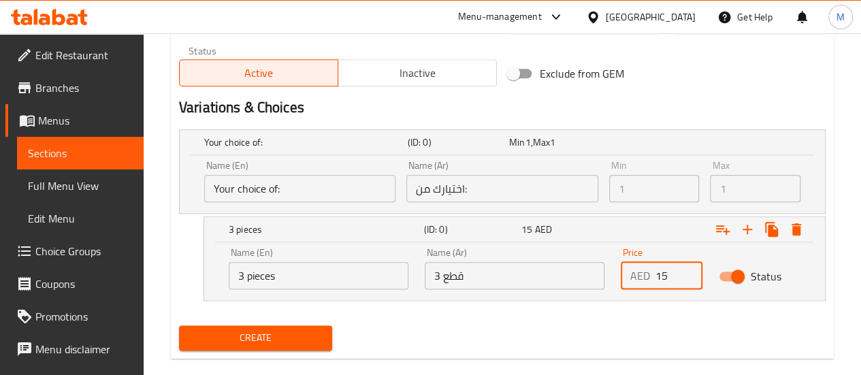
scroll to position [714, 0]
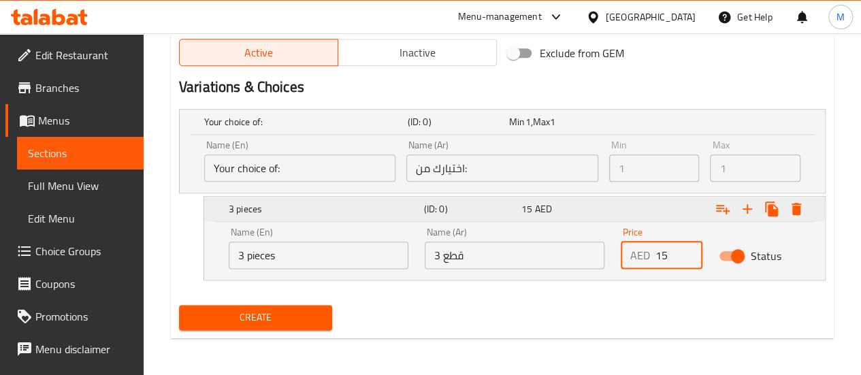
type input "15"
click at [749, 205] on icon "Expand" at bounding box center [748, 209] width 16 height 16
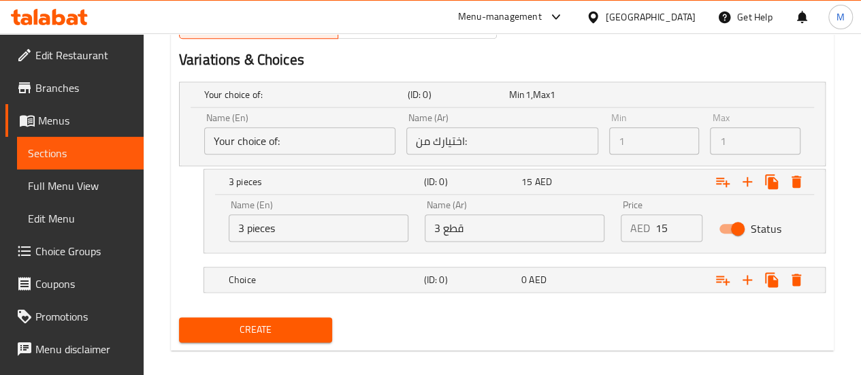
scroll to position [752, 0]
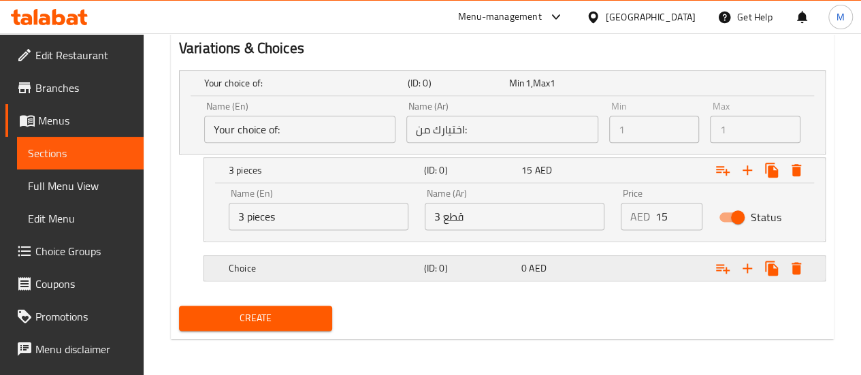
click at [626, 273] on div "Expand" at bounding box center [713, 268] width 195 height 30
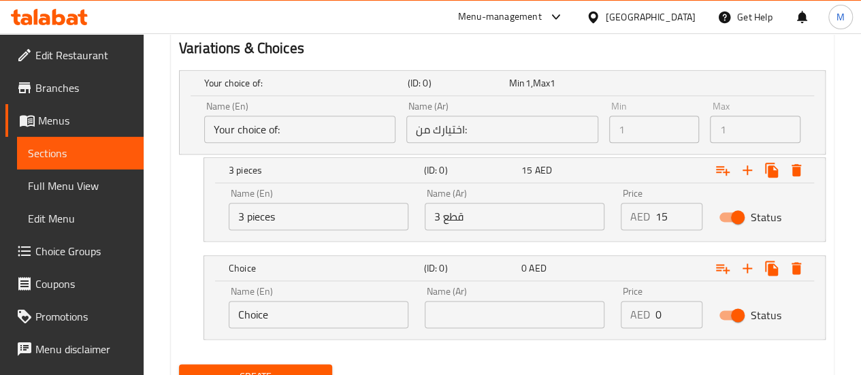
click at [309, 313] on input "Choice" at bounding box center [319, 314] width 180 height 27
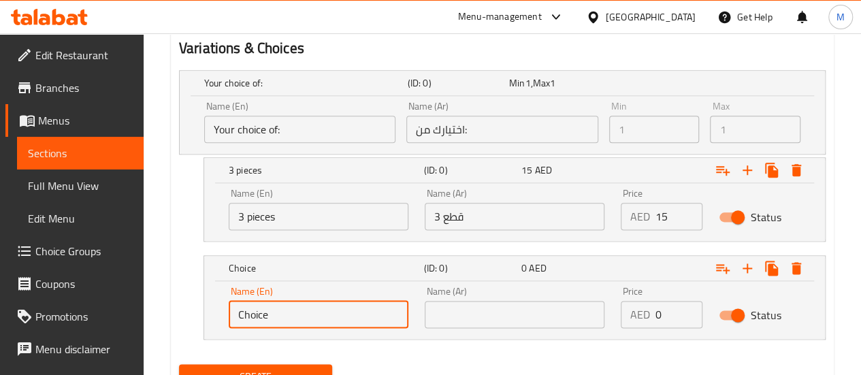
click at [309, 313] on input "Choice" at bounding box center [319, 314] width 180 height 27
click at [296, 311] on input "text" at bounding box center [319, 314] width 180 height 27
type input "20 pieces"
click at [472, 306] on input "text" at bounding box center [515, 314] width 180 height 27
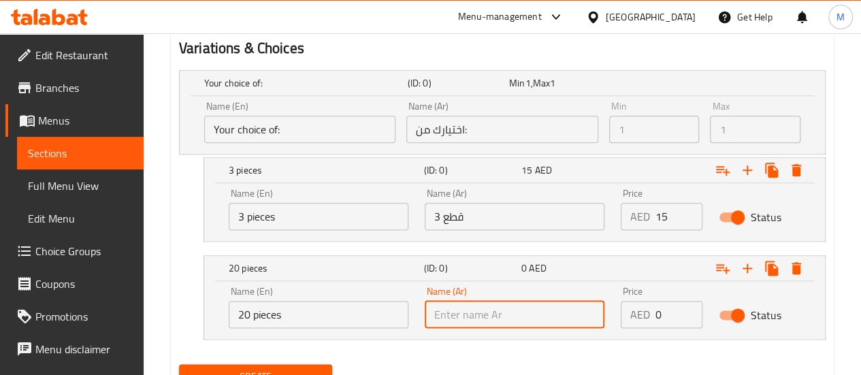
click at [296, 311] on input "20 pieces" at bounding box center [319, 314] width 180 height 27
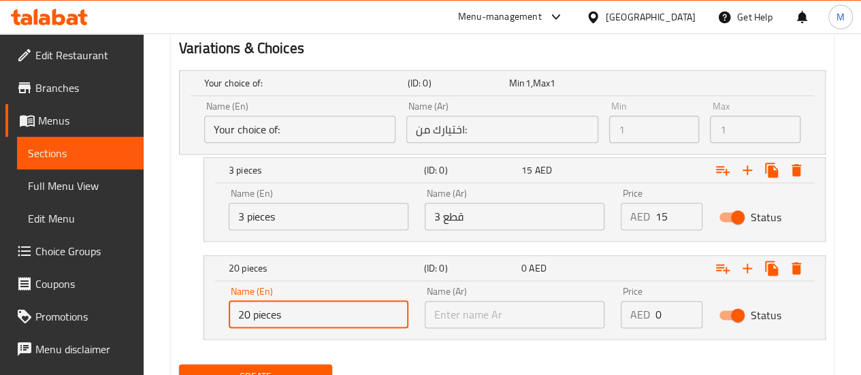
click at [296, 311] on input "20 pieces" at bounding box center [319, 314] width 180 height 27
click at [279, 316] on input "text" at bounding box center [319, 314] width 180 height 27
type input "5 pieces"
click at [474, 311] on input "text" at bounding box center [515, 314] width 180 height 27
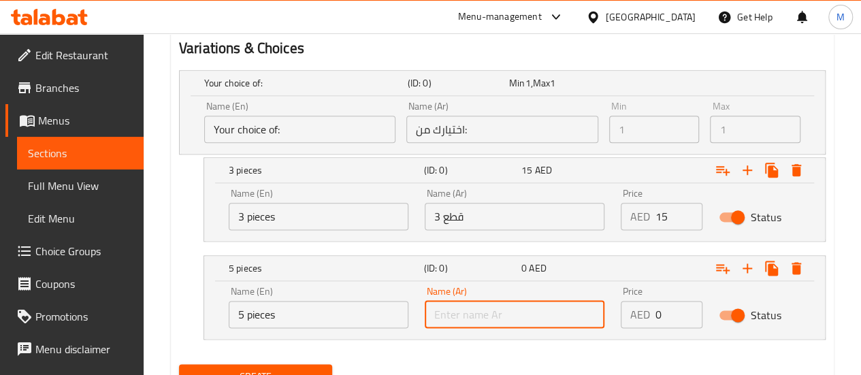
type input "5 قطعه"
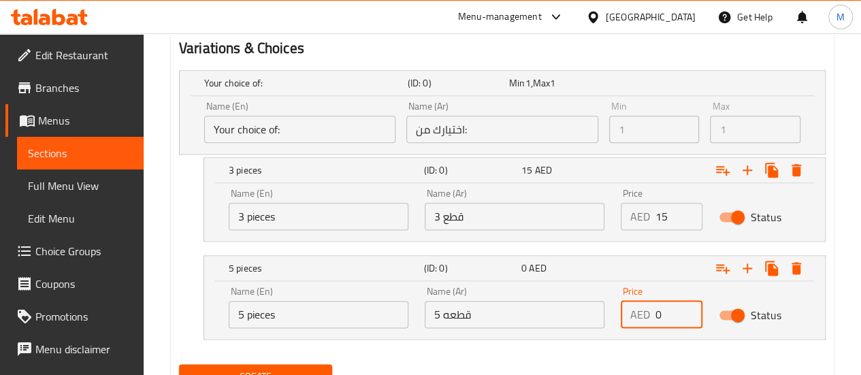
click at [661, 314] on input "0" at bounding box center [679, 314] width 47 height 27
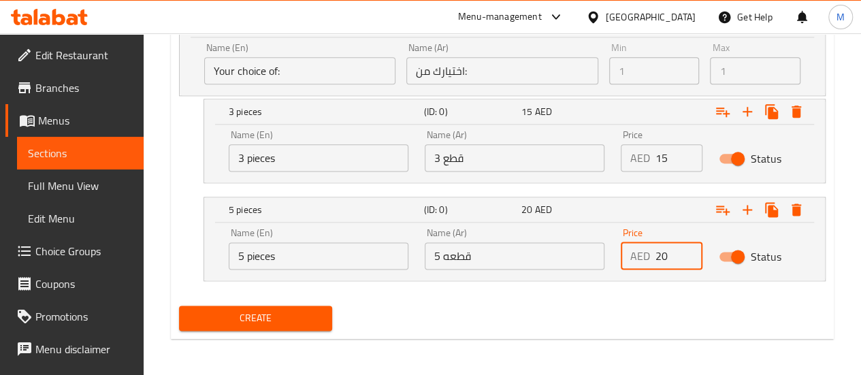
type input "20"
click at [268, 314] on span "Create" at bounding box center [256, 318] width 132 height 17
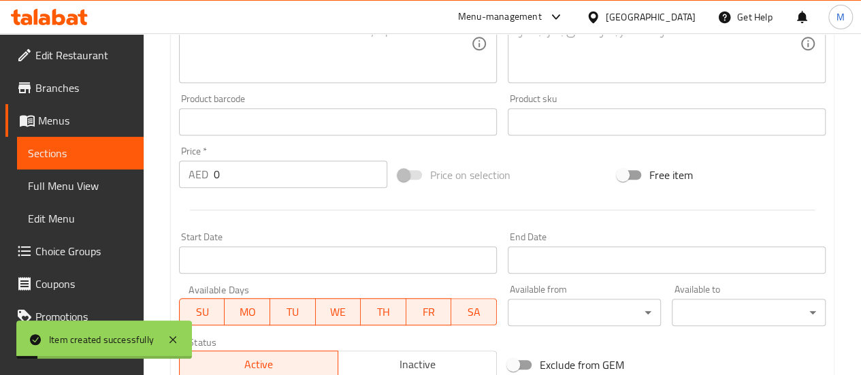
scroll to position [0, 0]
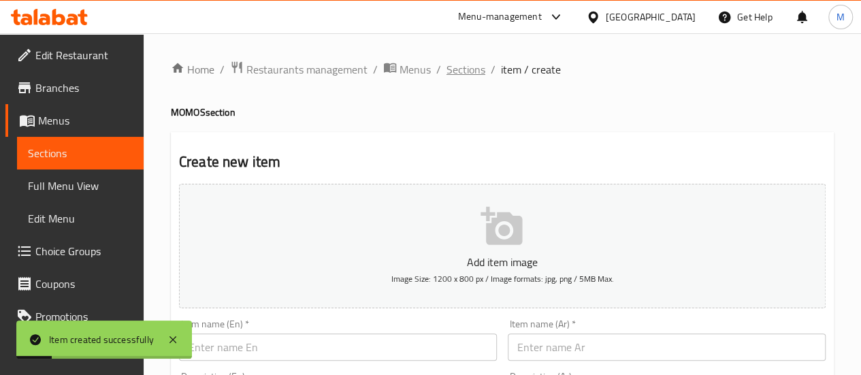
click at [459, 73] on span "Sections" at bounding box center [466, 69] width 39 height 16
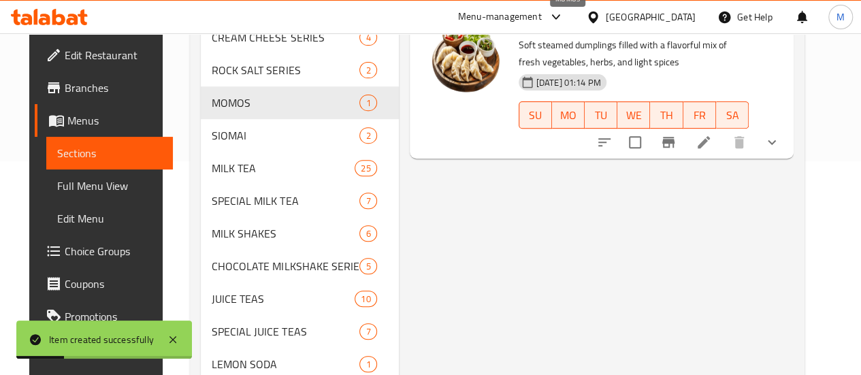
scroll to position [272, 0]
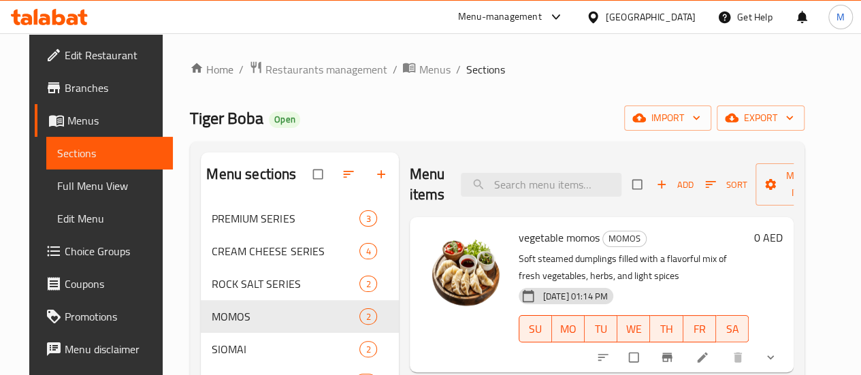
scroll to position [272, 0]
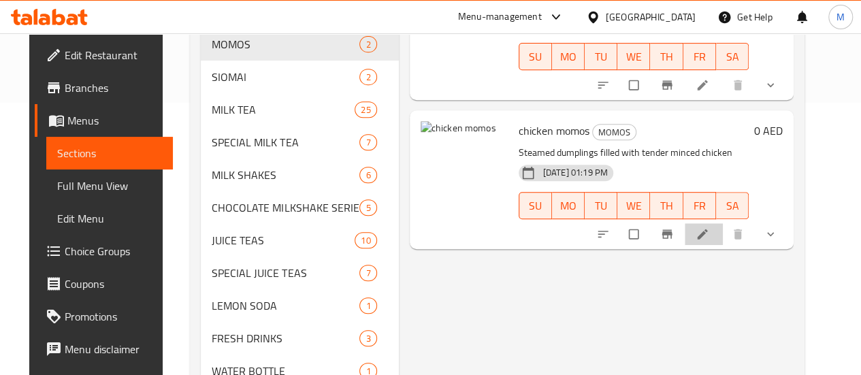
click at [723, 242] on li at bounding box center [704, 234] width 38 height 22
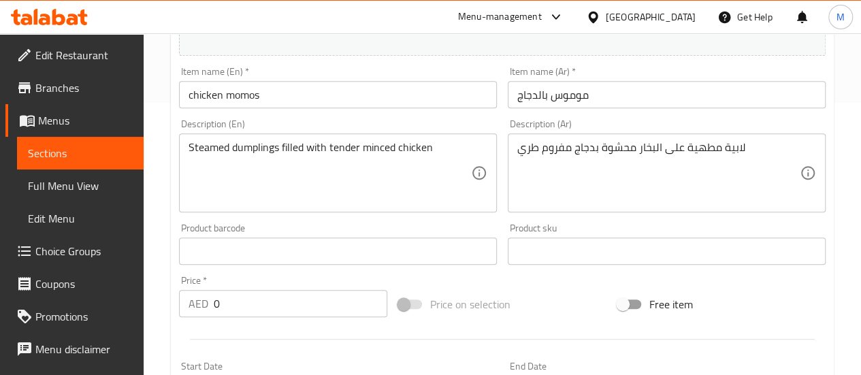
scroll to position [409, 0]
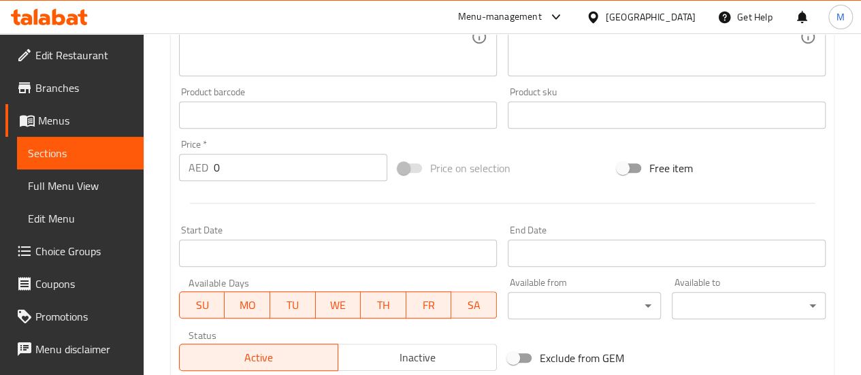
click at [403, 168] on span at bounding box center [410, 168] width 23 height 10
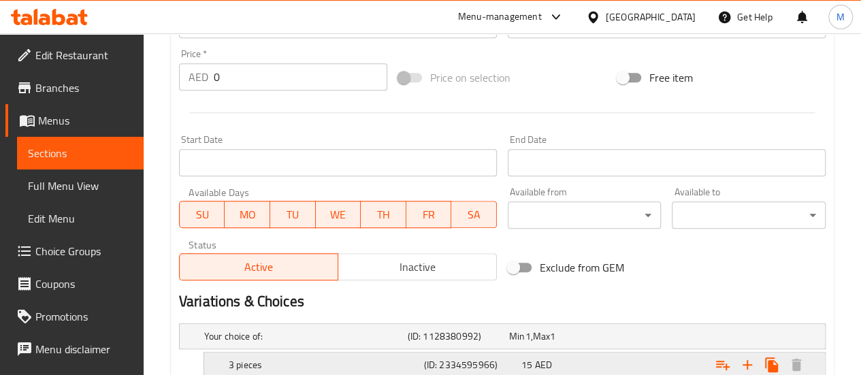
scroll to position [431, 0]
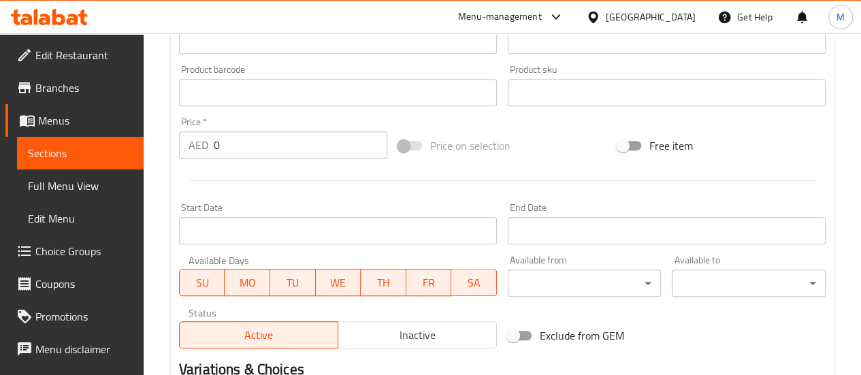
click at [318, 141] on input "0" at bounding box center [301, 144] width 174 height 27
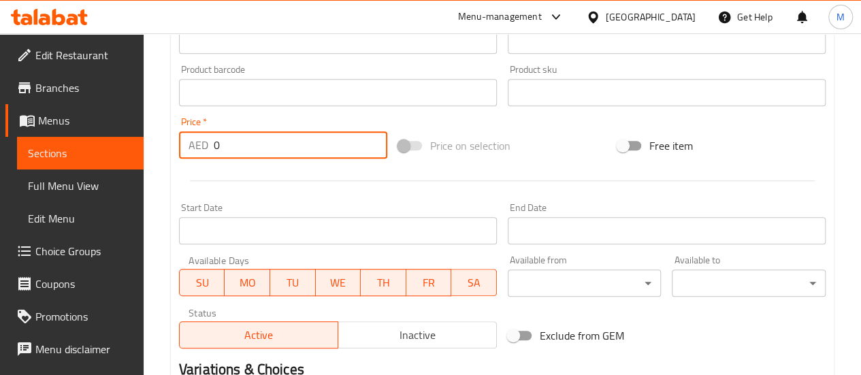
click at [318, 141] on input "0" at bounding box center [301, 144] width 174 height 27
type input "1"
click at [640, 143] on div "Free item" at bounding box center [721, 145] width 219 height 37
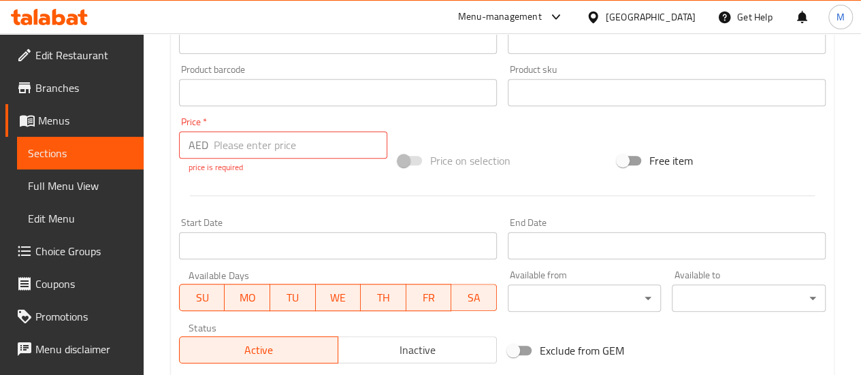
click at [638, 157] on input "Free item" at bounding box center [623, 161] width 78 height 26
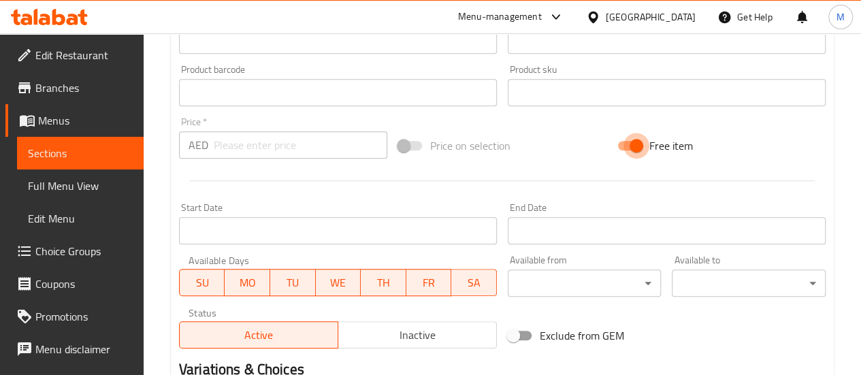
click at [634, 152] on input "Free item" at bounding box center [637, 146] width 78 height 26
checkbox input "false"
click at [411, 146] on span at bounding box center [410, 146] width 23 height 10
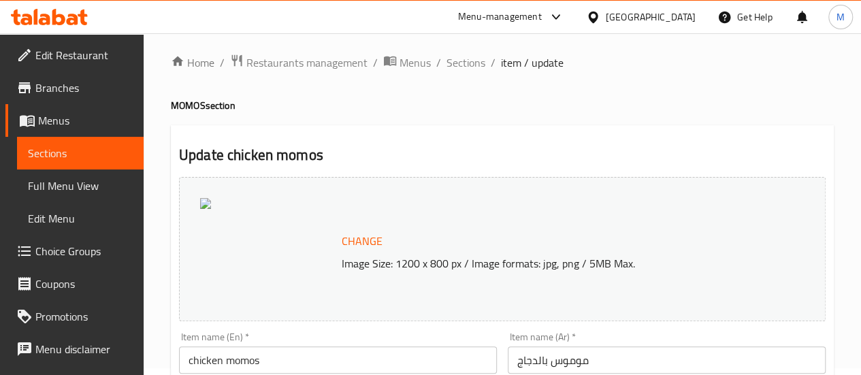
scroll to position [0, 0]
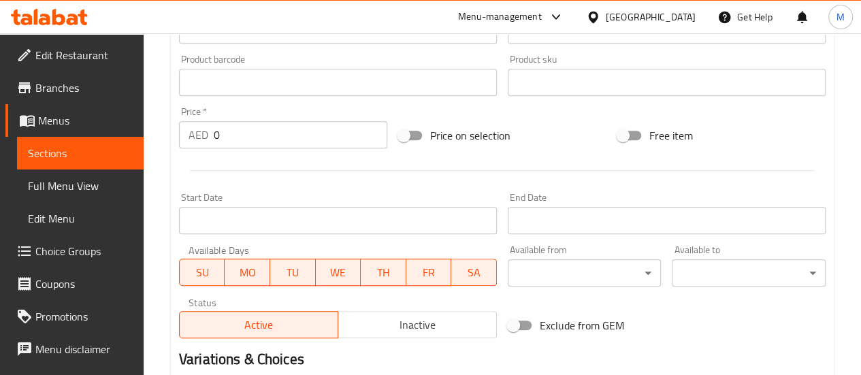
scroll to position [477, 0]
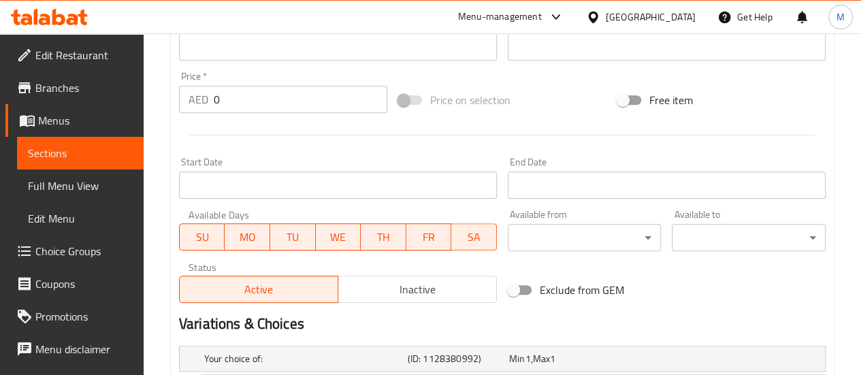
drag, startPoint x: 414, startPoint y: 96, endPoint x: 415, endPoint y: 104, distance: 7.6
click at [414, 96] on span at bounding box center [410, 100] width 23 height 10
click at [417, 92] on span at bounding box center [410, 100] width 39 height 26
click at [413, 104] on span at bounding box center [410, 100] width 23 height 10
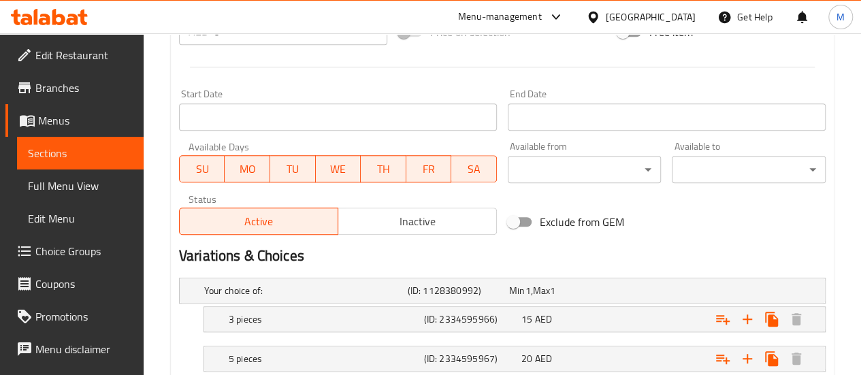
scroll to position [635, 0]
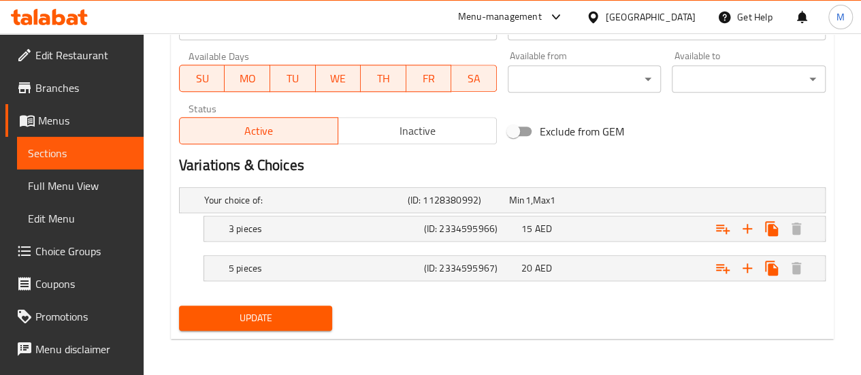
click at [293, 318] on span "Update" at bounding box center [256, 318] width 132 height 17
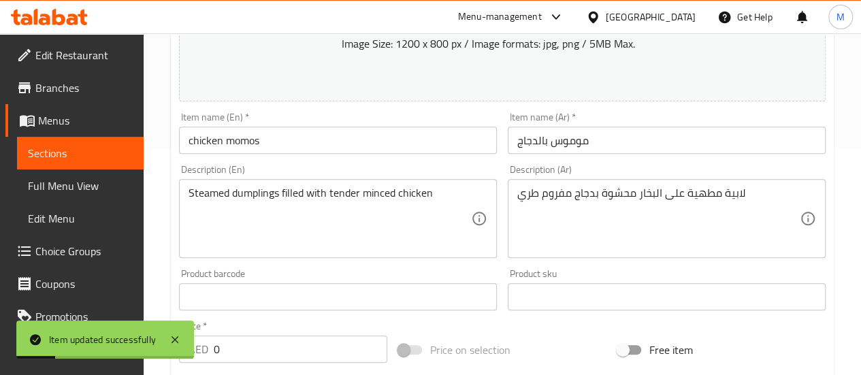
scroll to position [0, 0]
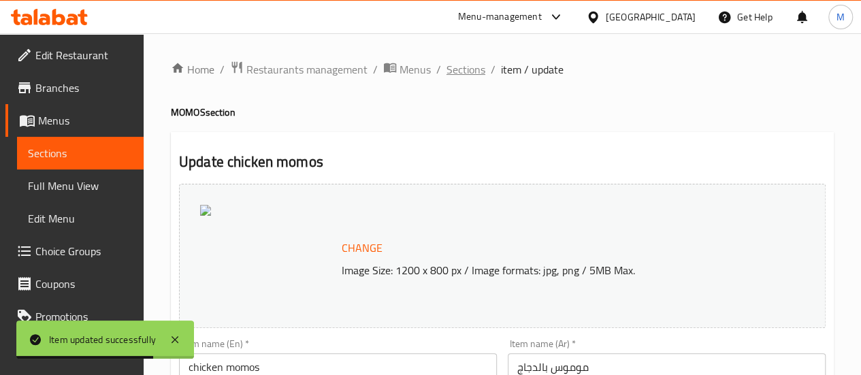
click at [464, 70] on span "Sections" at bounding box center [466, 69] width 39 height 16
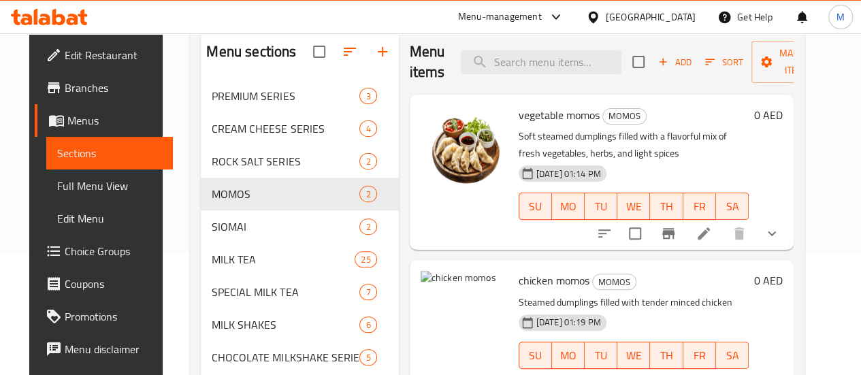
scroll to position [136, 0]
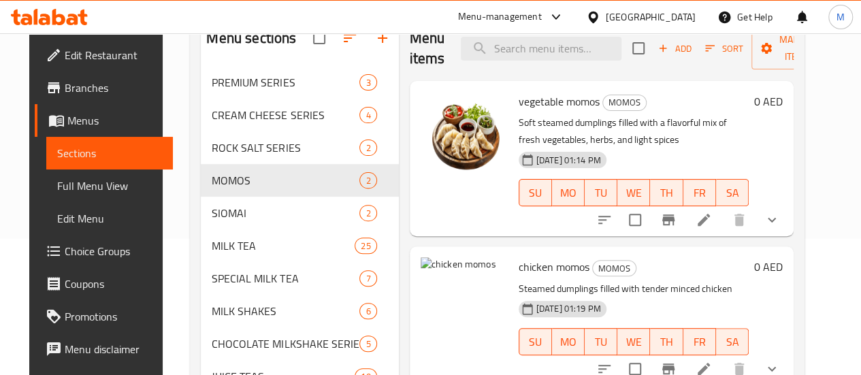
click at [723, 220] on li at bounding box center [704, 220] width 38 height 25
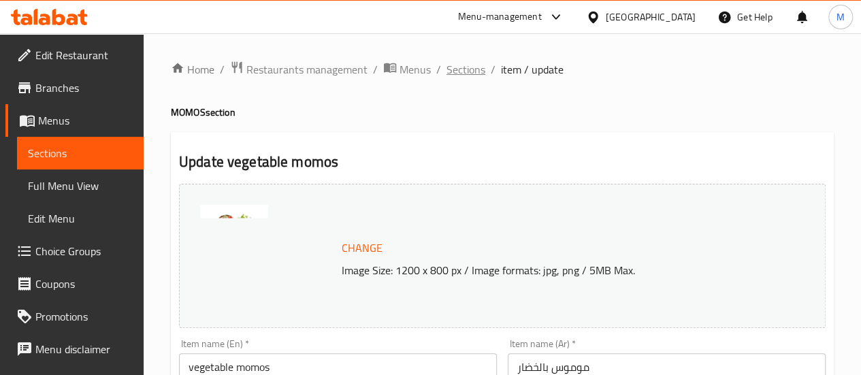
click at [458, 70] on span "Sections" at bounding box center [466, 69] width 39 height 16
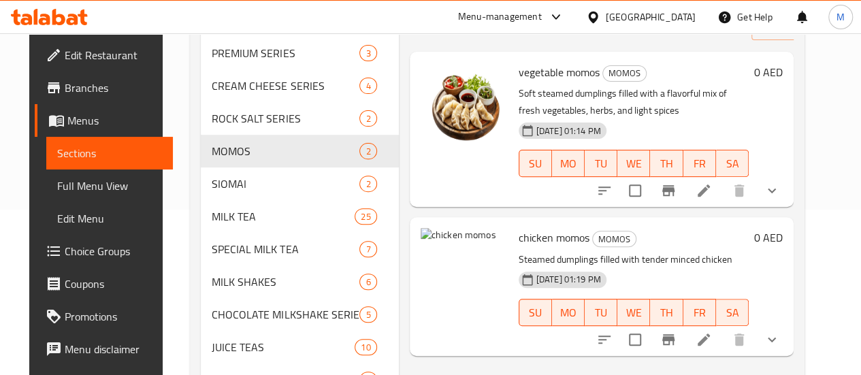
scroll to position [204, 0]
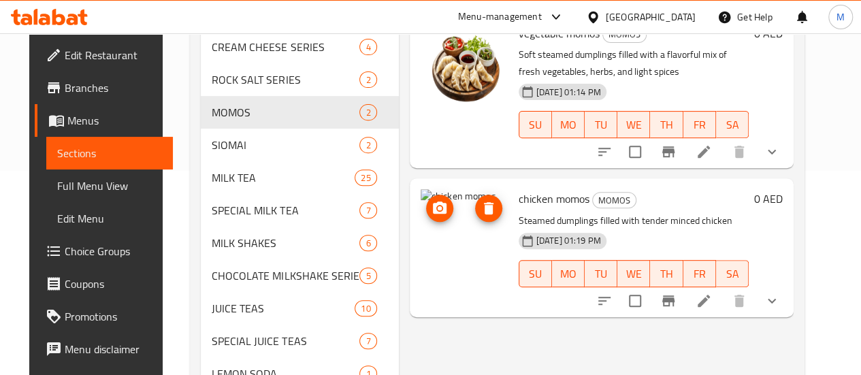
click at [421, 235] on img at bounding box center [464, 232] width 87 height 87
click at [712, 299] on icon at bounding box center [704, 301] width 16 height 16
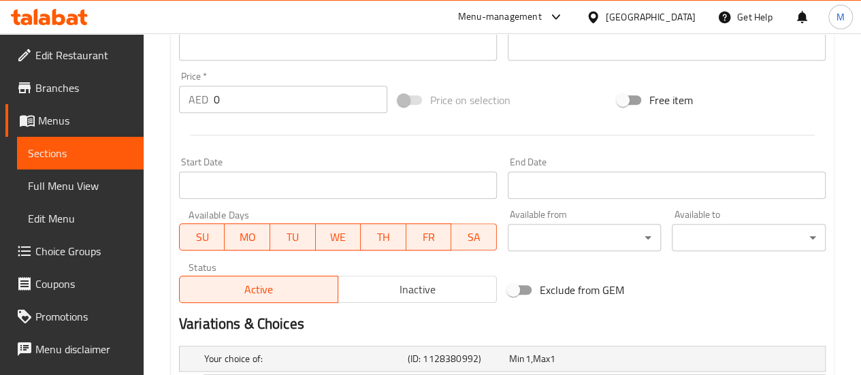
scroll to position [340, 0]
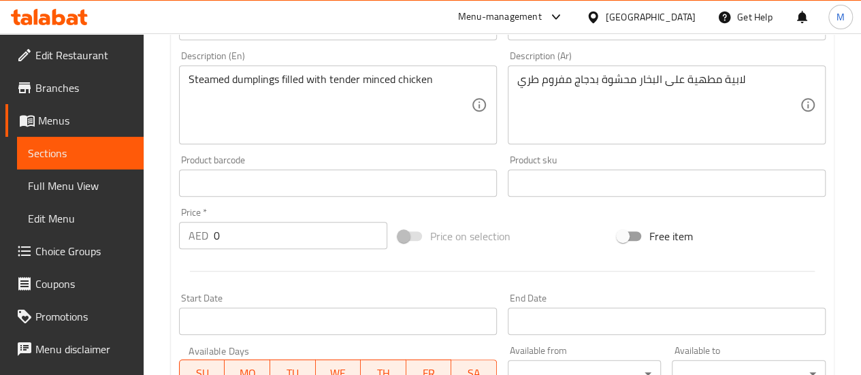
click at [413, 234] on span at bounding box center [410, 237] width 23 height 10
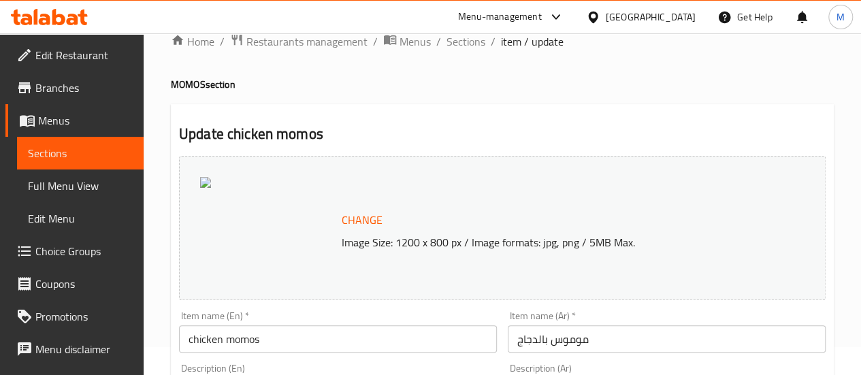
scroll to position [0, 0]
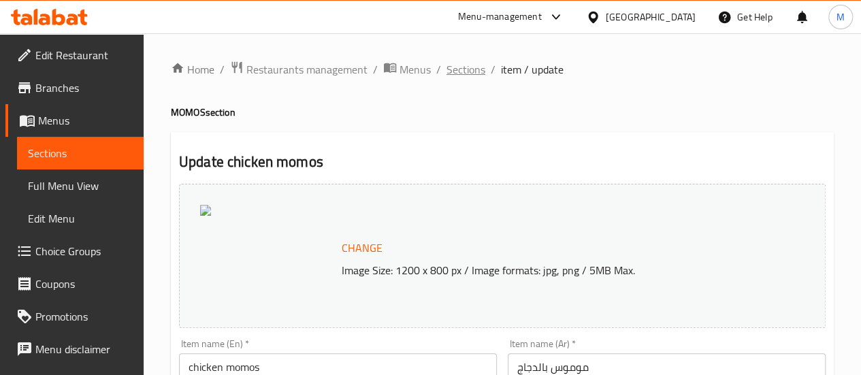
click at [461, 67] on span "Sections" at bounding box center [466, 69] width 39 height 16
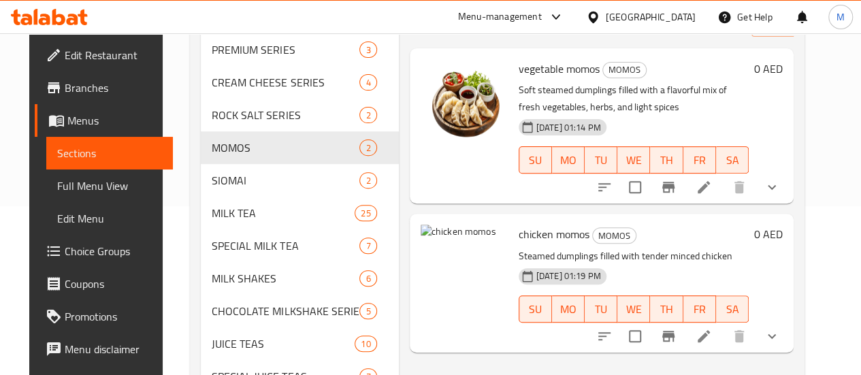
scroll to position [136, 0]
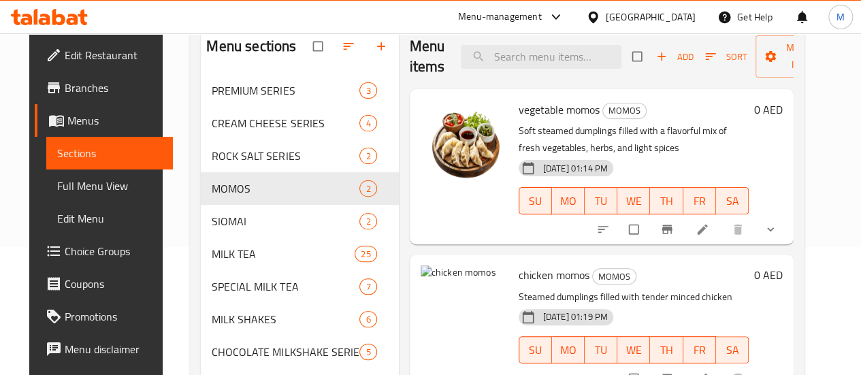
scroll to position [136, 0]
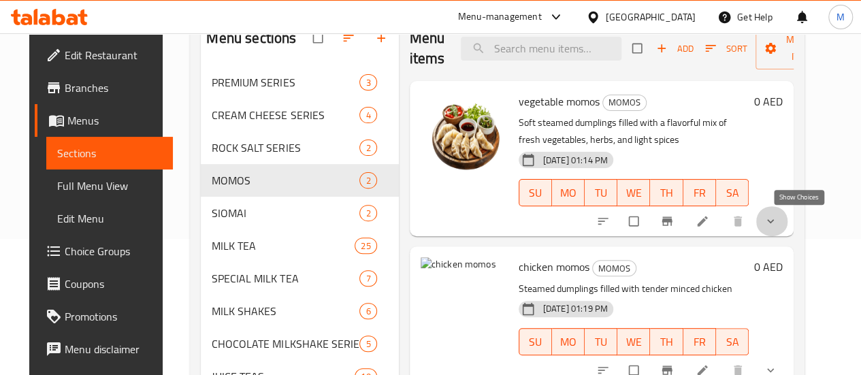
click at [778, 222] on icon "show more" at bounding box center [771, 222] width 14 height 14
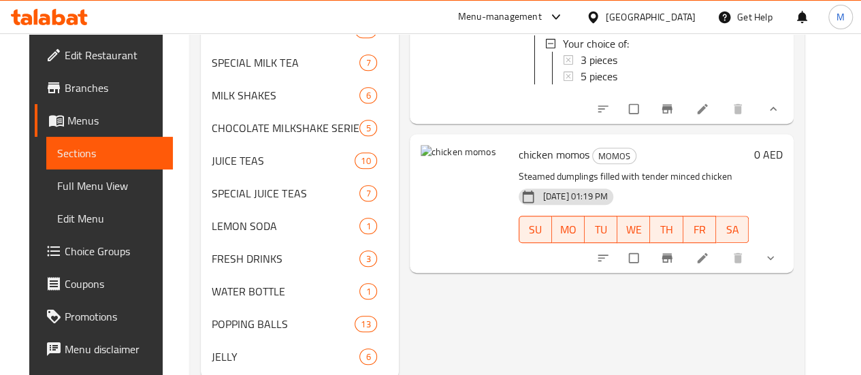
scroll to position [413, 0]
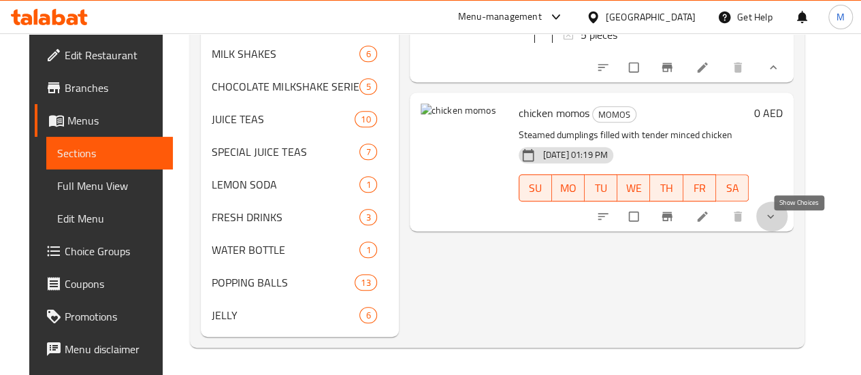
click at [778, 210] on icon "show more" at bounding box center [771, 217] width 14 height 14
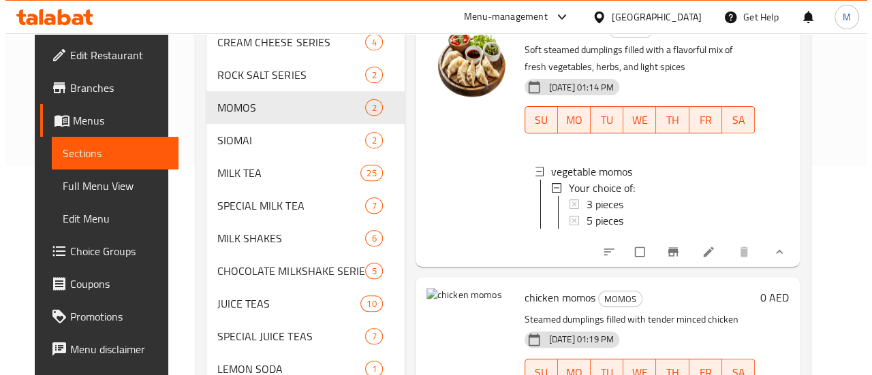
scroll to position [1, 0]
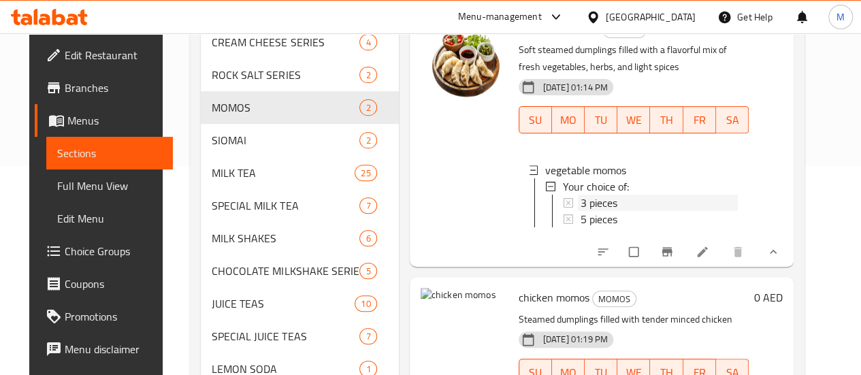
click at [620, 202] on div "3 pieces" at bounding box center [660, 203] width 158 height 16
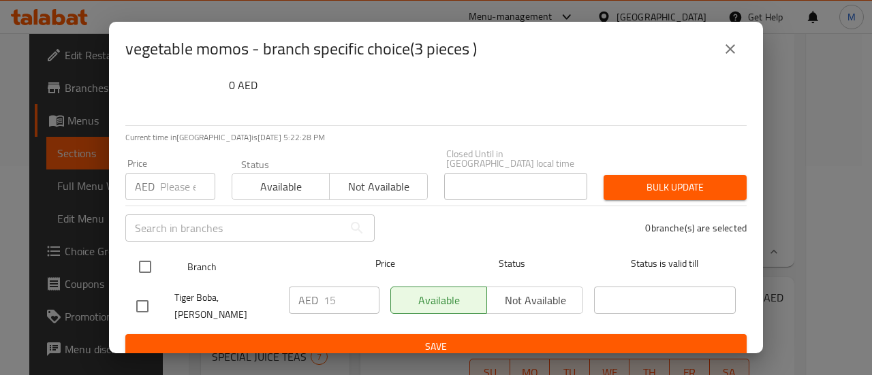
scroll to position [0, 0]
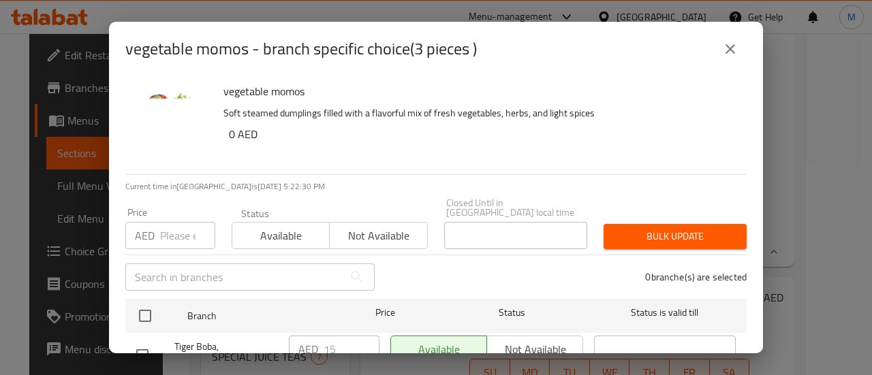
click at [186, 238] on input "number" at bounding box center [187, 235] width 55 height 27
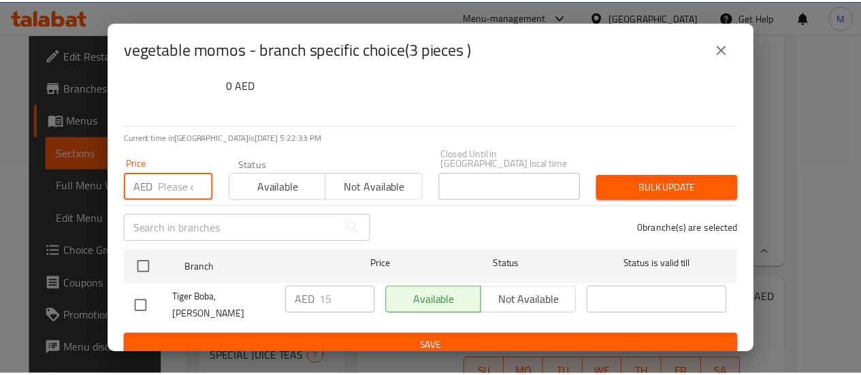
scroll to position [49, 0]
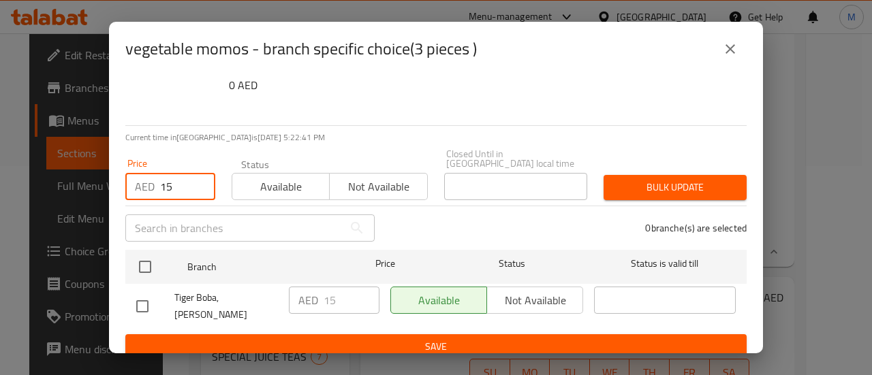
type input "15"
click at [486, 338] on span "Save" at bounding box center [435, 346] width 599 height 17
click at [437, 338] on span "Save" at bounding box center [435, 346] width 599 height 17
click at [726, 52] on icon "close" at bounding box center [730, 49] width 10 height 10
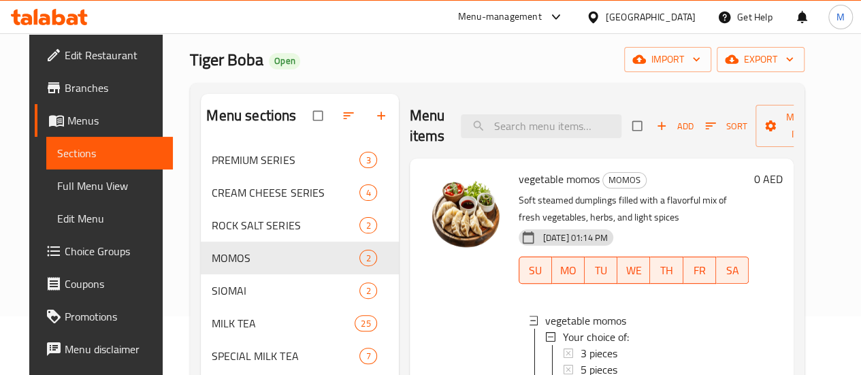
scroll to position [136, 0]
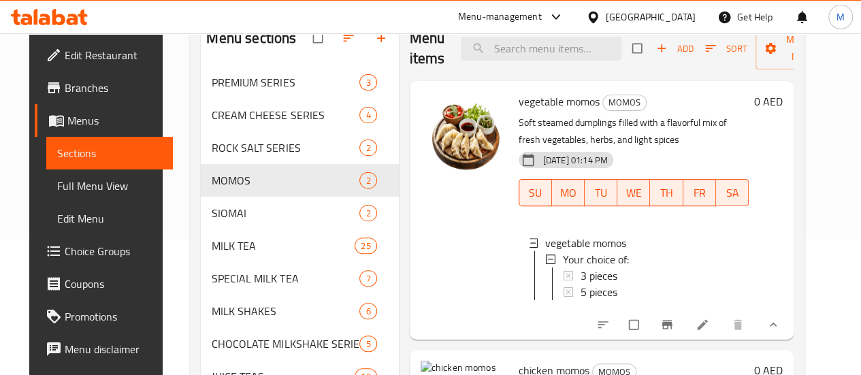
click at [708, 330] on icon at bounding box center [703, 325] width 10 height 10
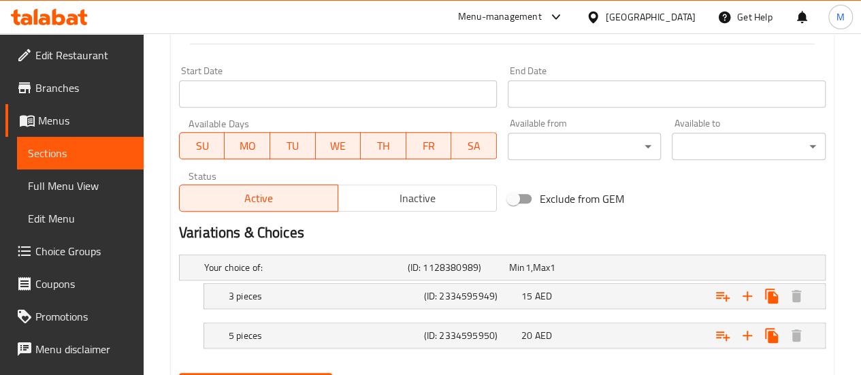
scroll to position [635, 0]
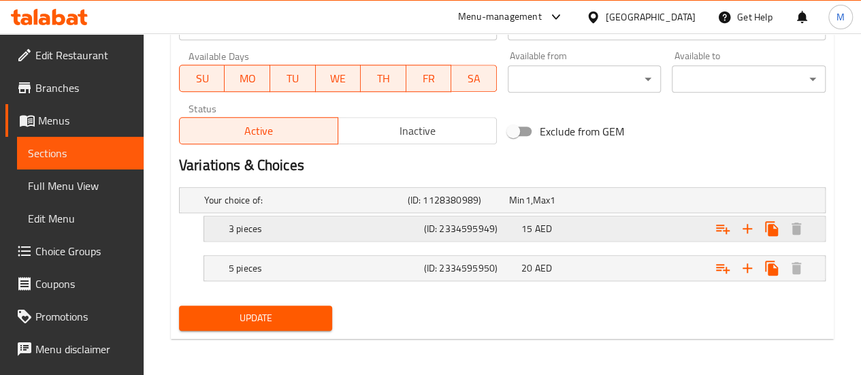
click at [562, 235] on div "15 AED" at bounding box center [567, 228] width 97 height 19
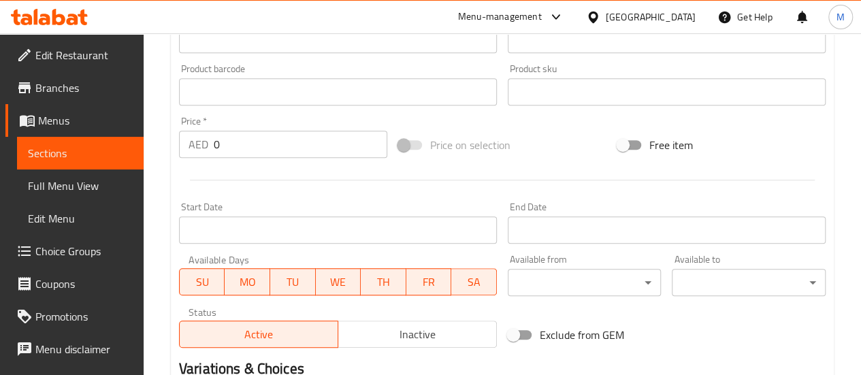
scroll to position [353, 0]
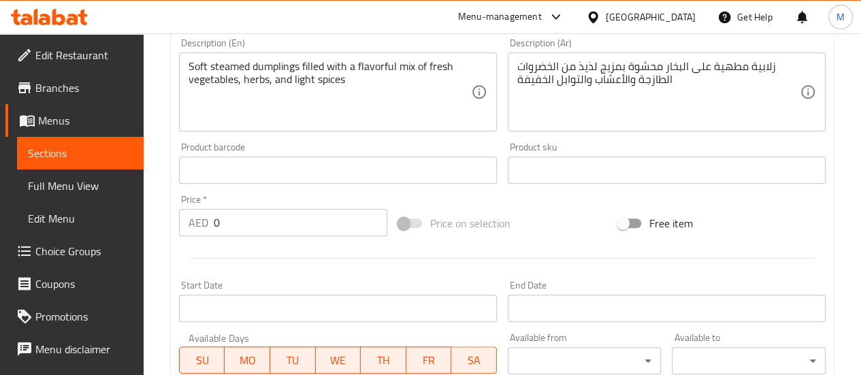
click at [400, 227] on span at bounding box center [410, 223] width 39 height 26
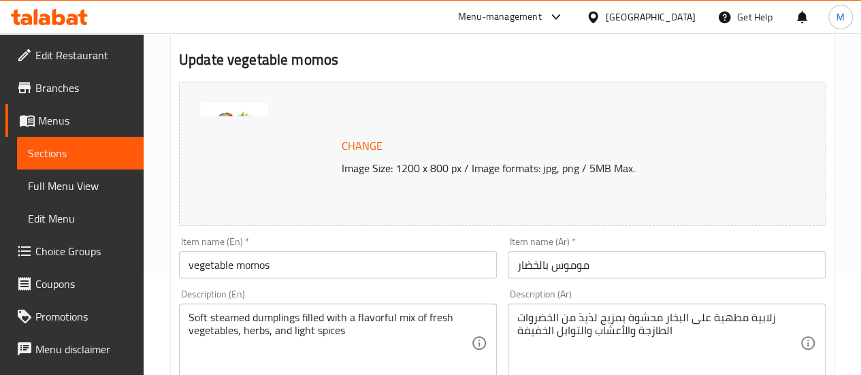
scroll to position [81, 0]
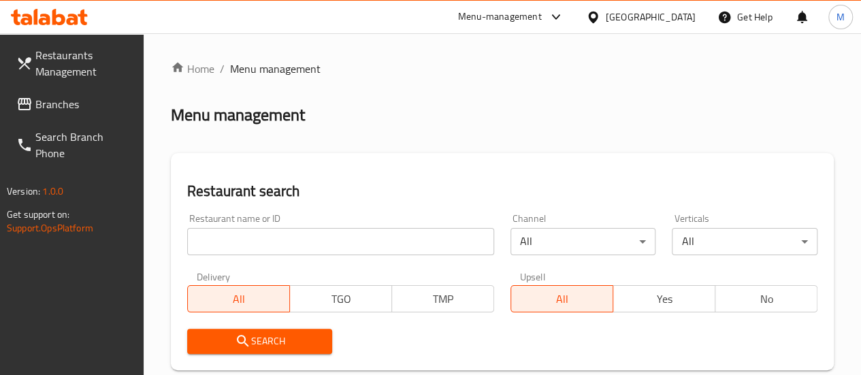
click at [37, 86] on link "Restaurants Management" at bounding box center [74, 63] width 138 height 49
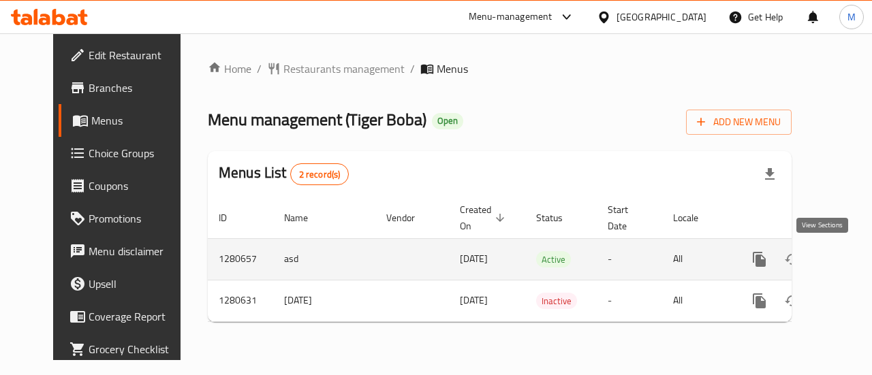
click at [849, 264] on icon "enhanced table" at bounding box center [857, 259] width 16 height 16
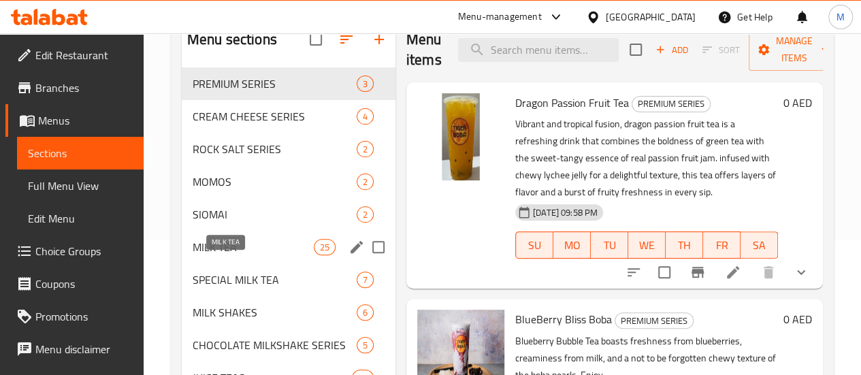
scroll to position [136, 0]
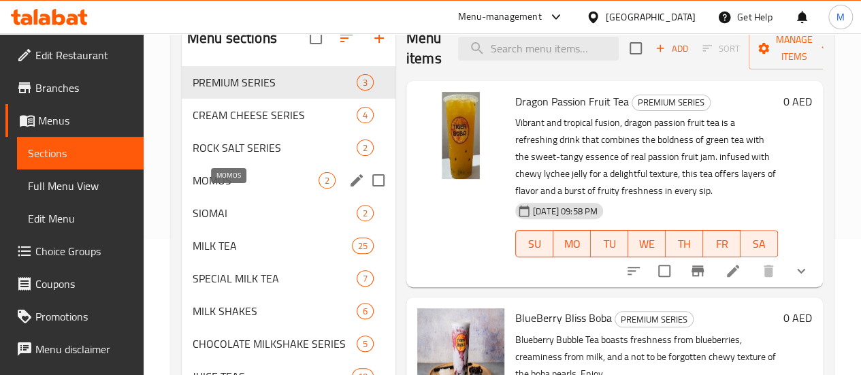
click at [213, 189] on span "MOMOS" at bounding box center [256, 180] width 126 height 16
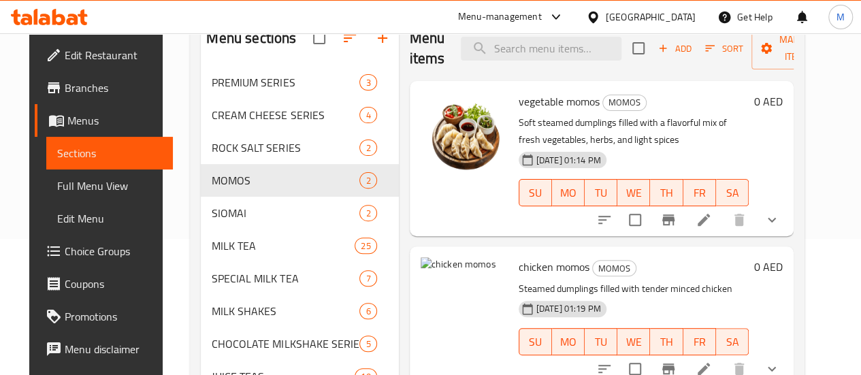
click at [780, 219] on icon "show more" at bounding box center [772, 220] width 16 height 16
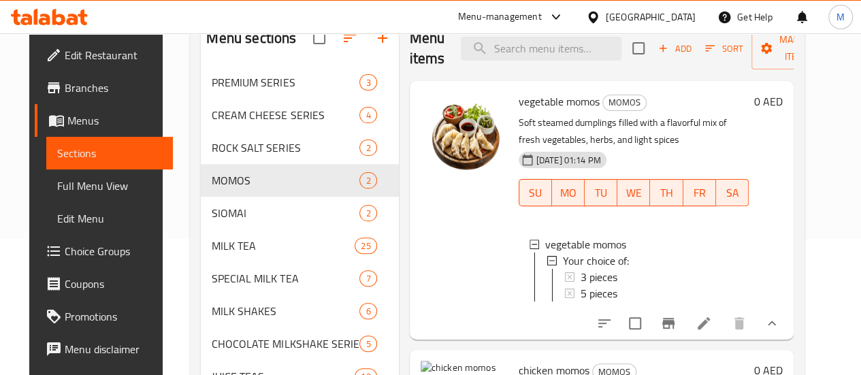
click at [710, 330] on icon at bounding box center [704, 323] width 12 height 12
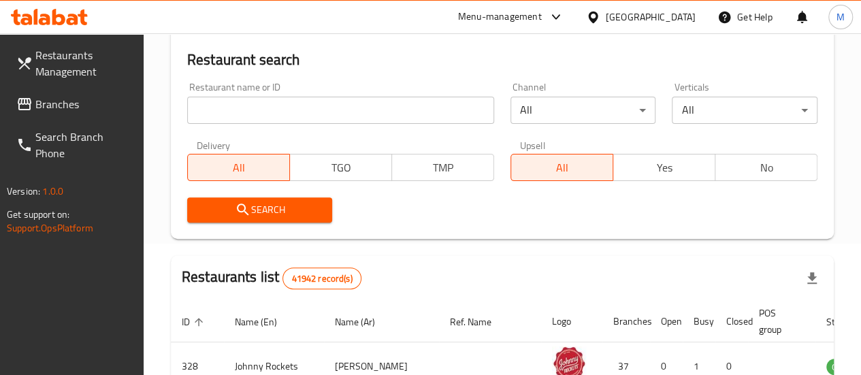
scroll to position [68, 0]
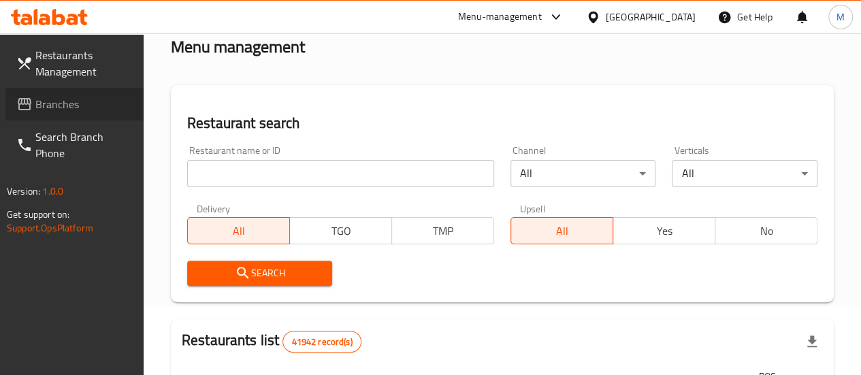
click at [57, 99] on span "Branches" at bounding box center [83, 104] width 97 height 16
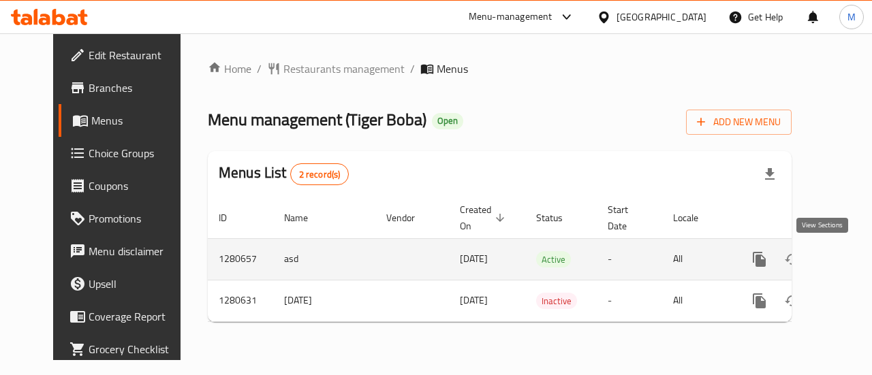
click at [849, 264] on icon "enhanced table" at bounding box center [857, 259] width 16 height 16
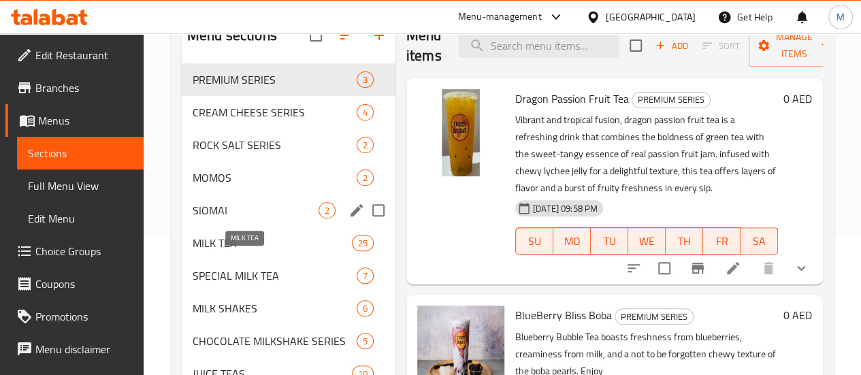
scroll to position [136, 0]
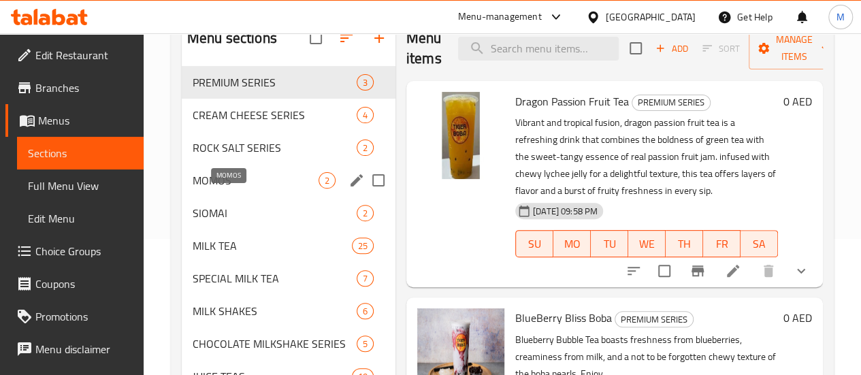
click at [225, 189] on span "MOMOS" at bounding box center [256, 180] width 126 height 16
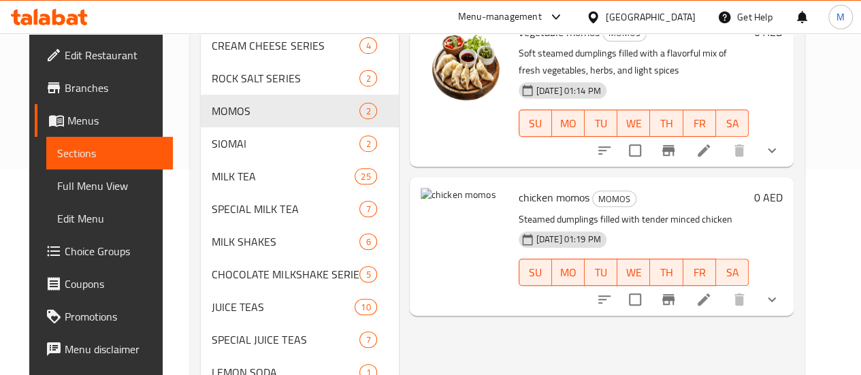
scroll to position [272, 0]
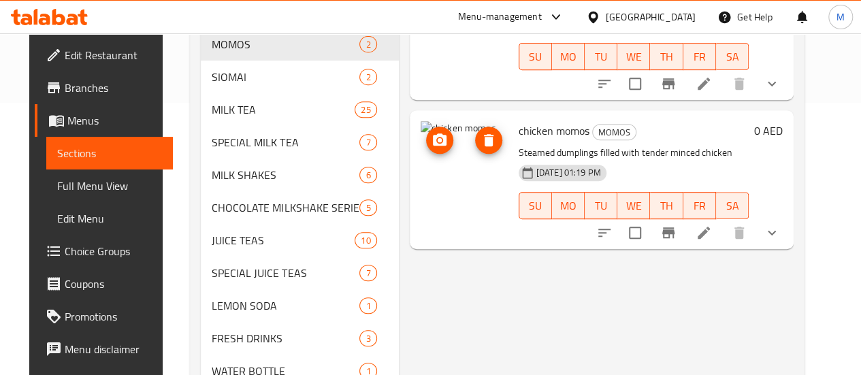
click at [421, 191] on img at bounding box center [464, 164] width 87 height 87
click at [426, 136] on span "upload picture" at bounding box center [439, 140] width 27 height 16
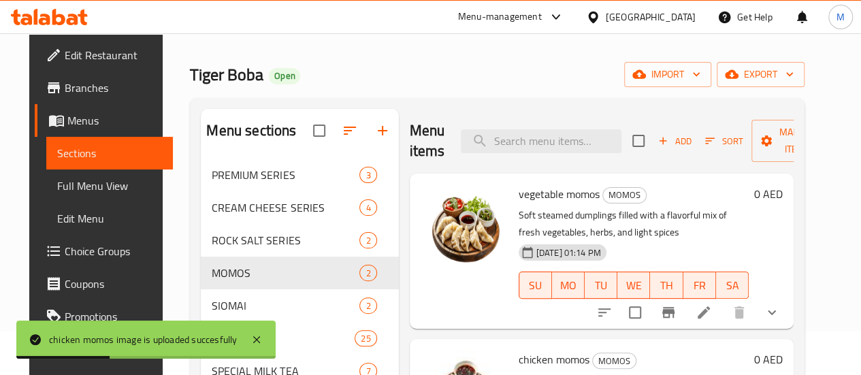
scroll to position [0, 0]
